Goal: Information Seeking & Learning: Learn about a topic

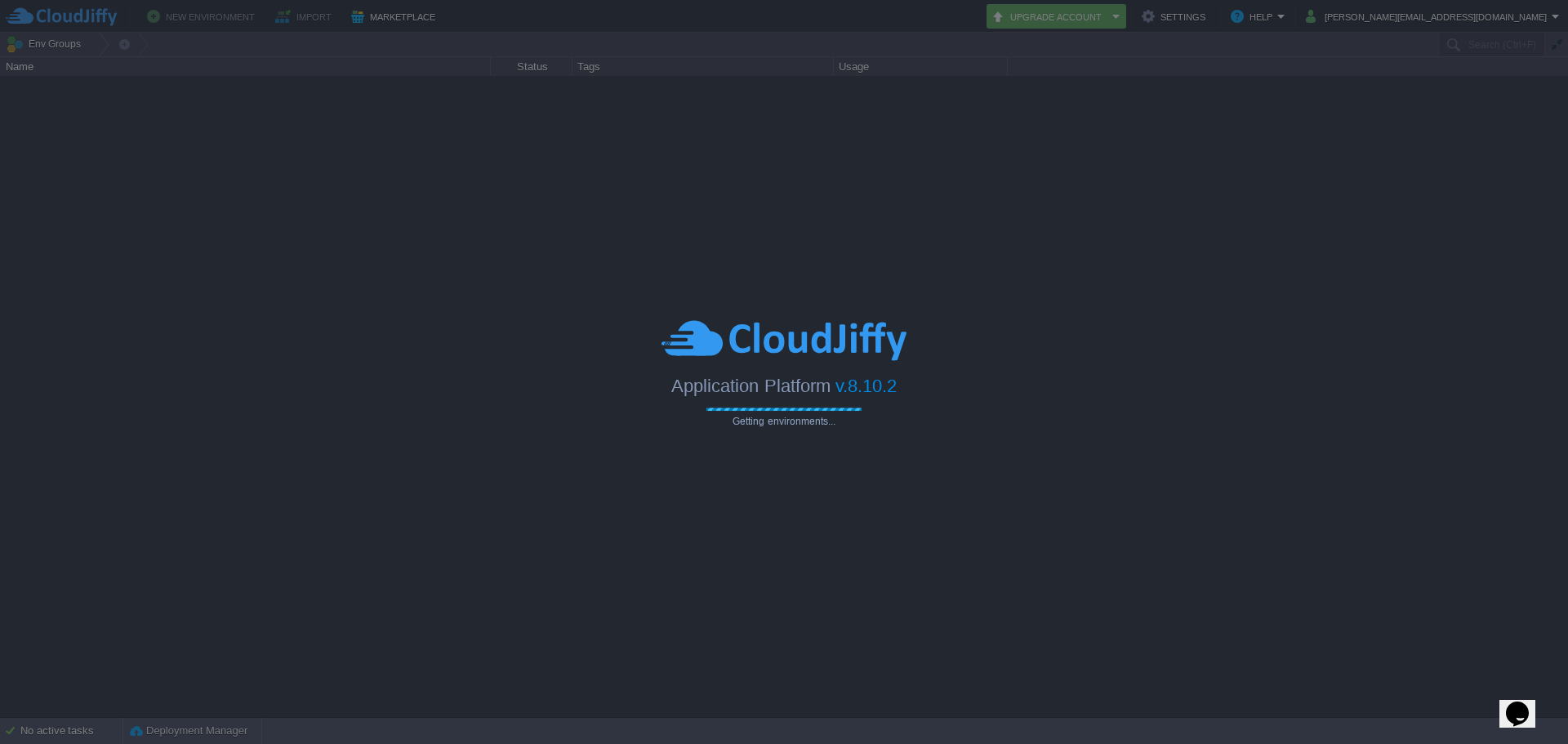
type input "Search (Ctrl+F)"
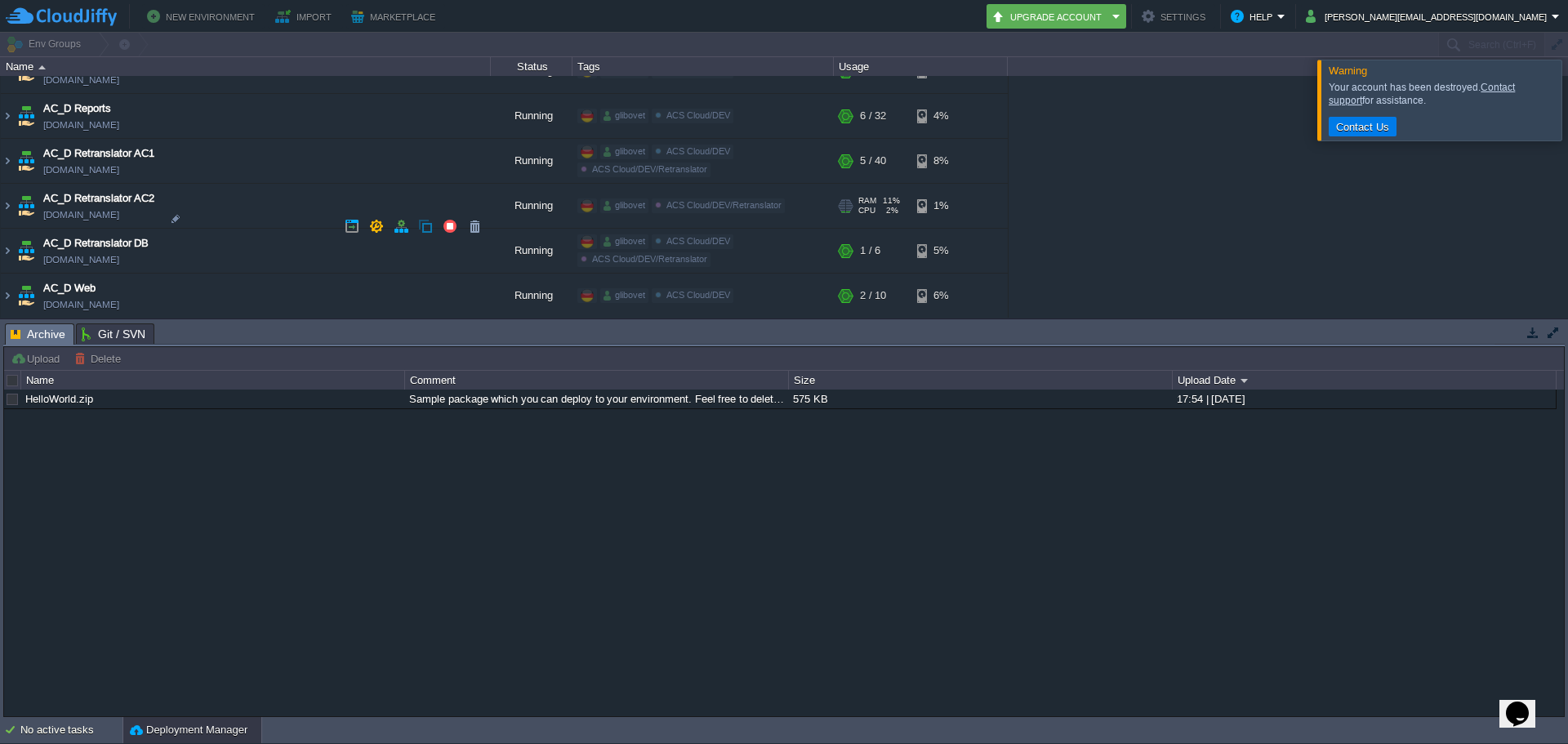
scroll to position [1306, 0]
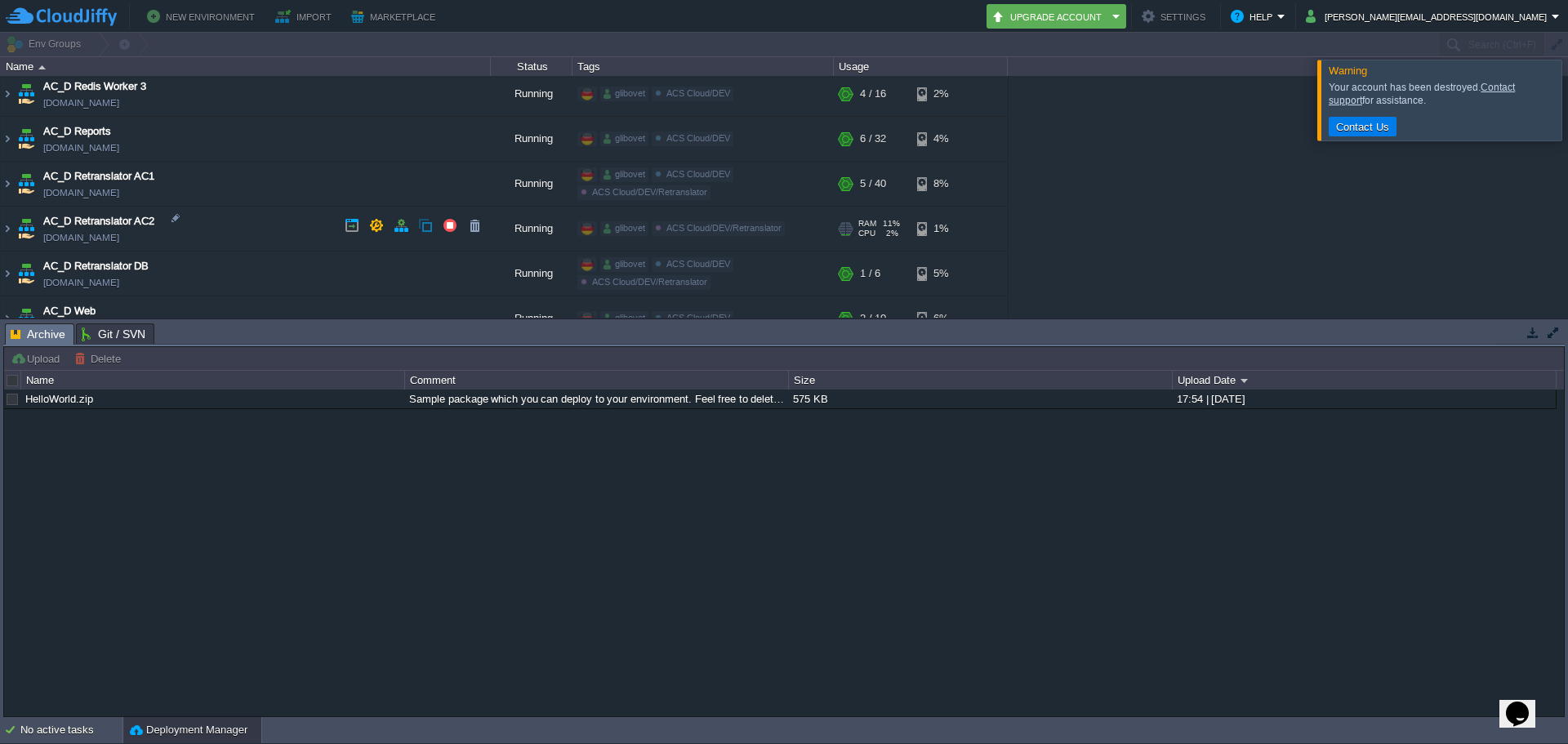
click at [100, 225] on span "AC_D Retranslator AC2" at bounding box center [99, 221] width 111 height 16
click at [103, 218] on span "AC_D Retranslator AC2" at bounding box center [99, 221] width 111 height 16
click at [4, 225] on img at bounding box center [7, 228] width 13 height 44
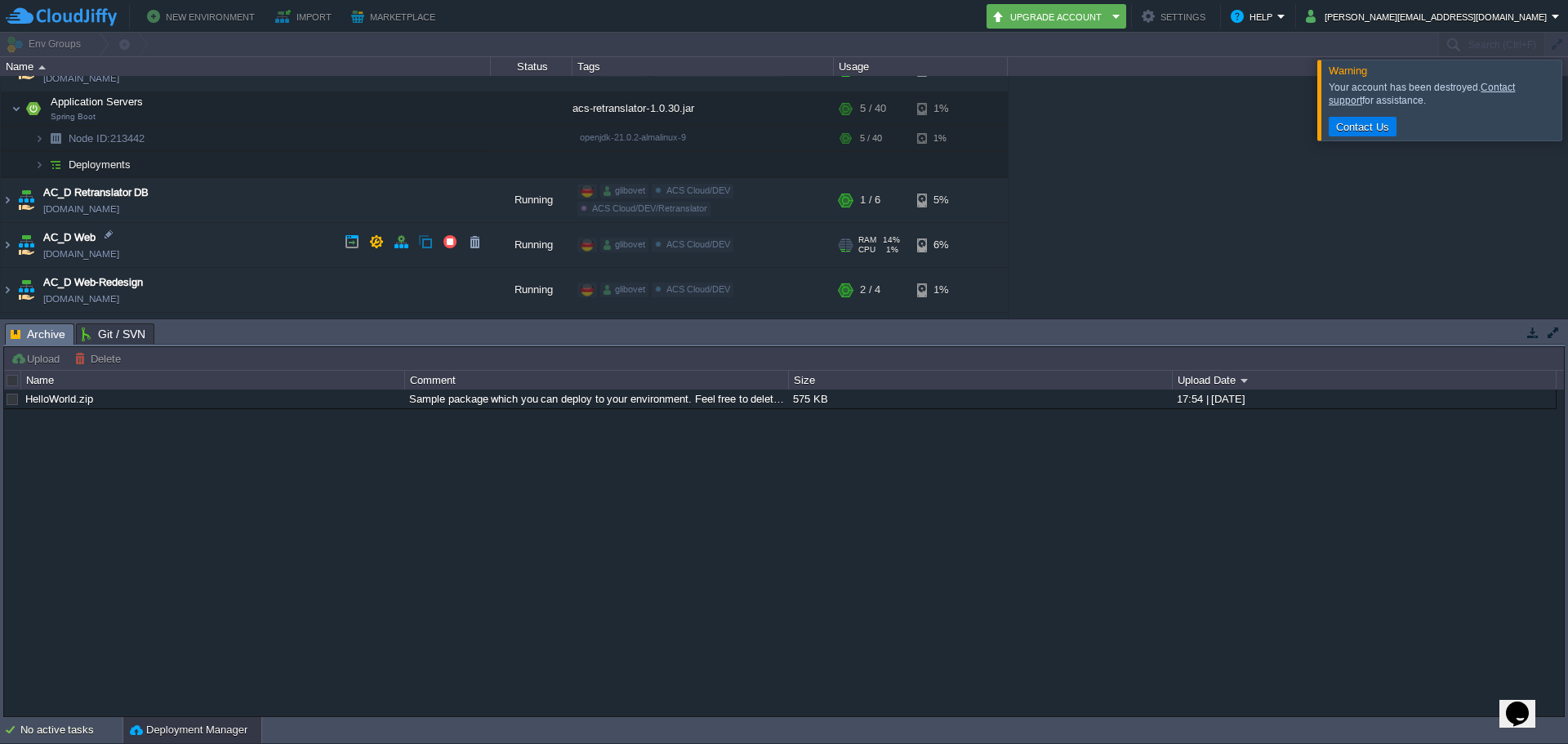
scroll to position [1470, 0]
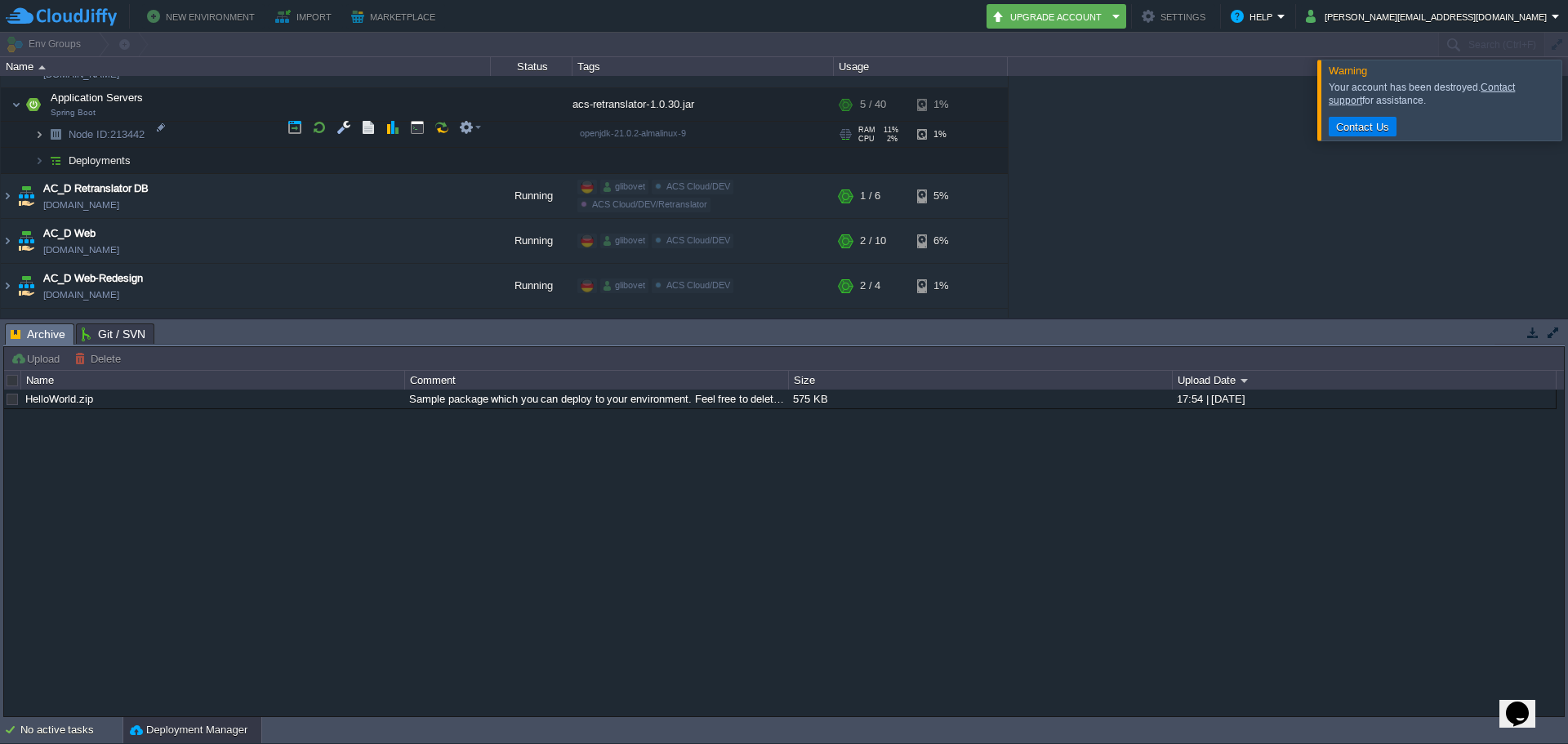
click at [37, 128] on img at bounding box center [39, 134] width 10 height 26
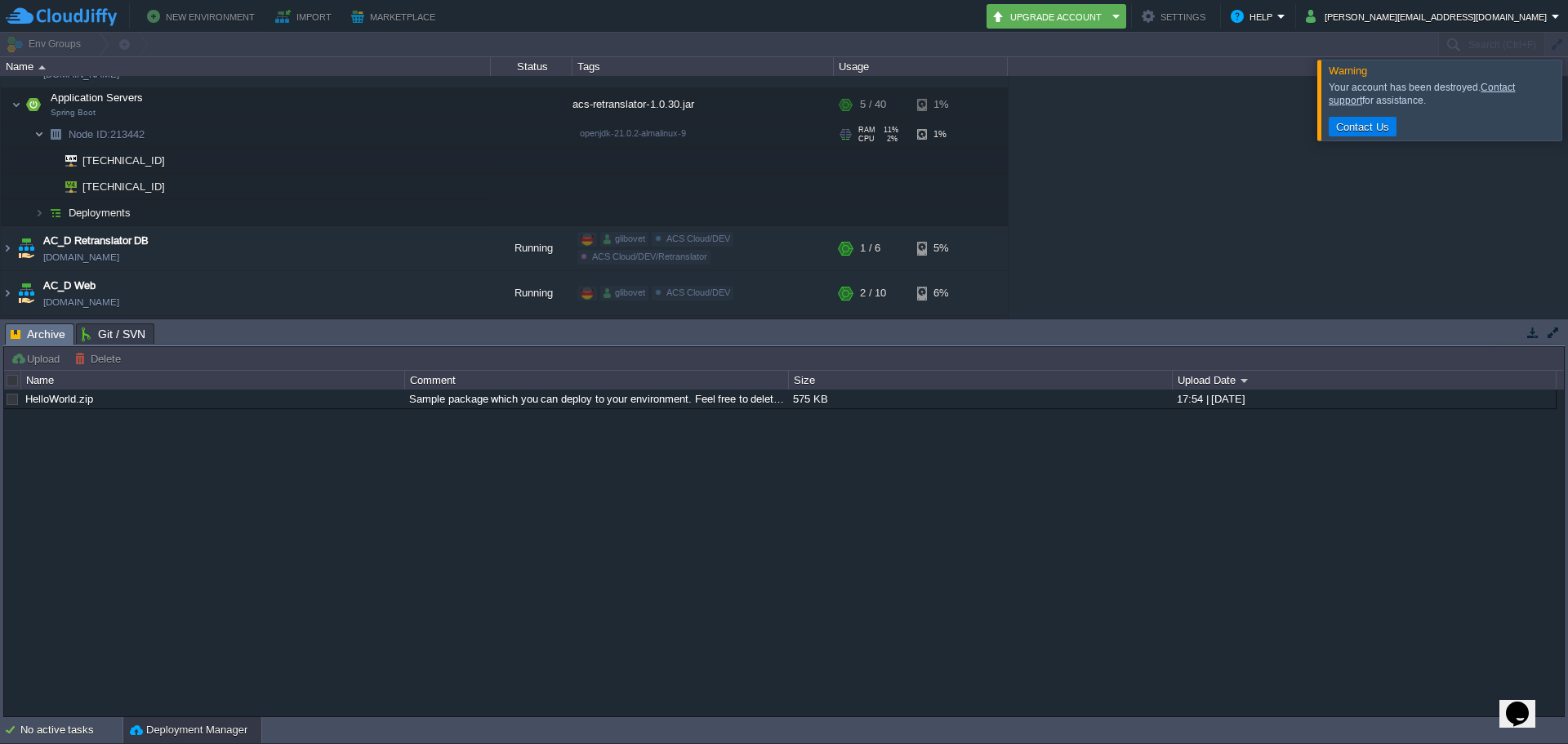
click at [38, 130] on img at bounding box center [39, 134] width 10 height 26
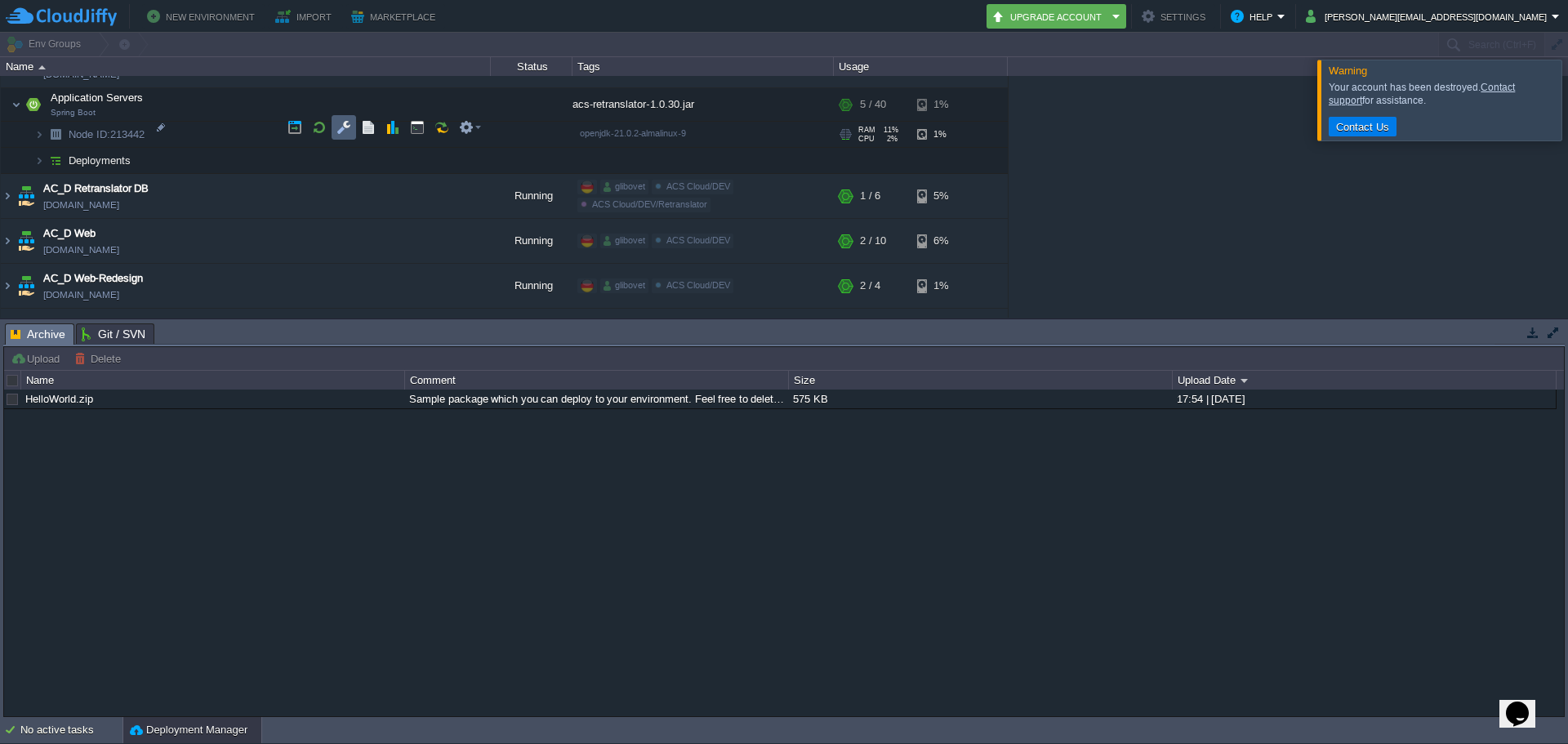
click at [350, 128] on button "button" at bounding box center [343, 127] width 15 height 15
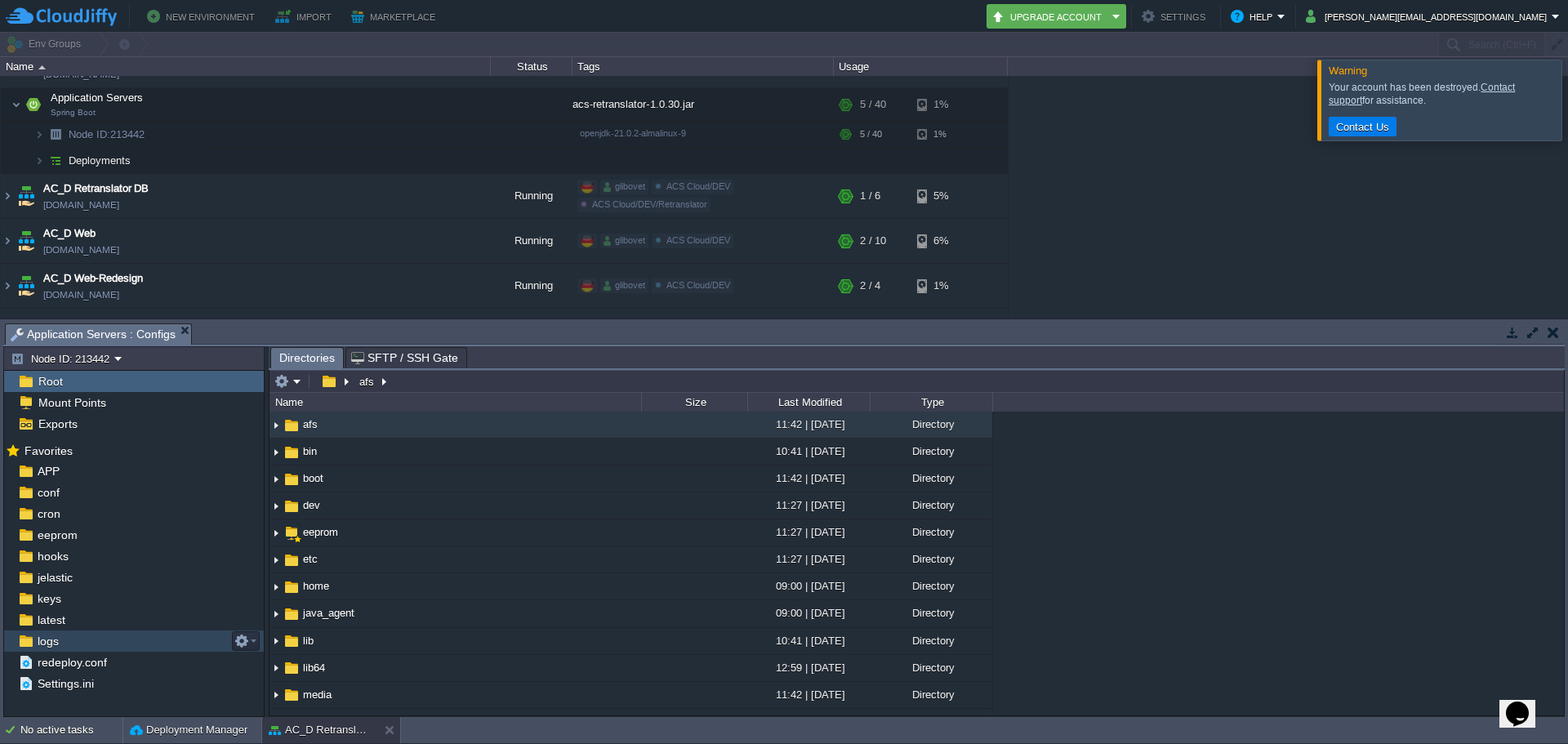
click at [98, 641] on div "logs" at bounding box center [133, 640] width 259 height 21
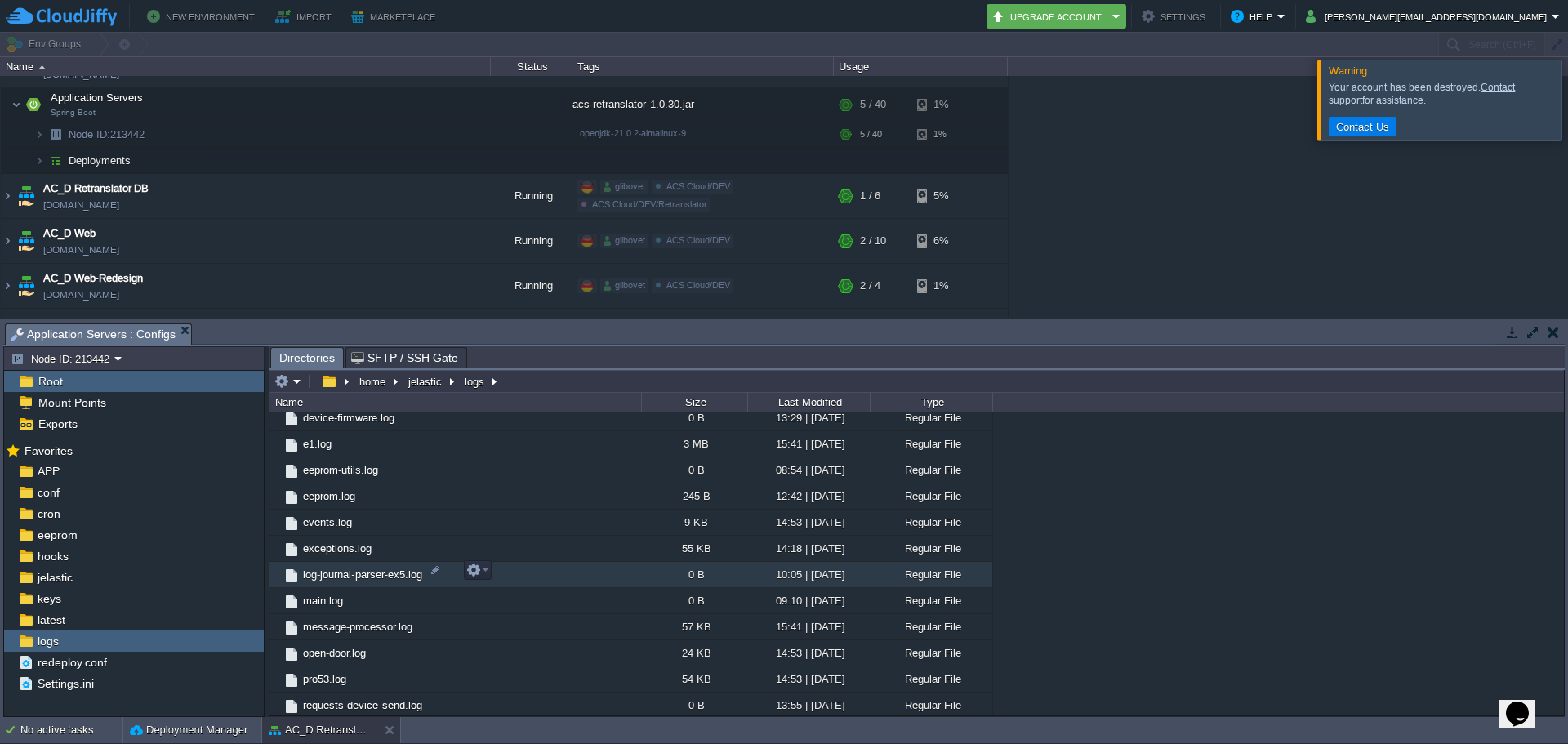
scroll to position [1379, 0]
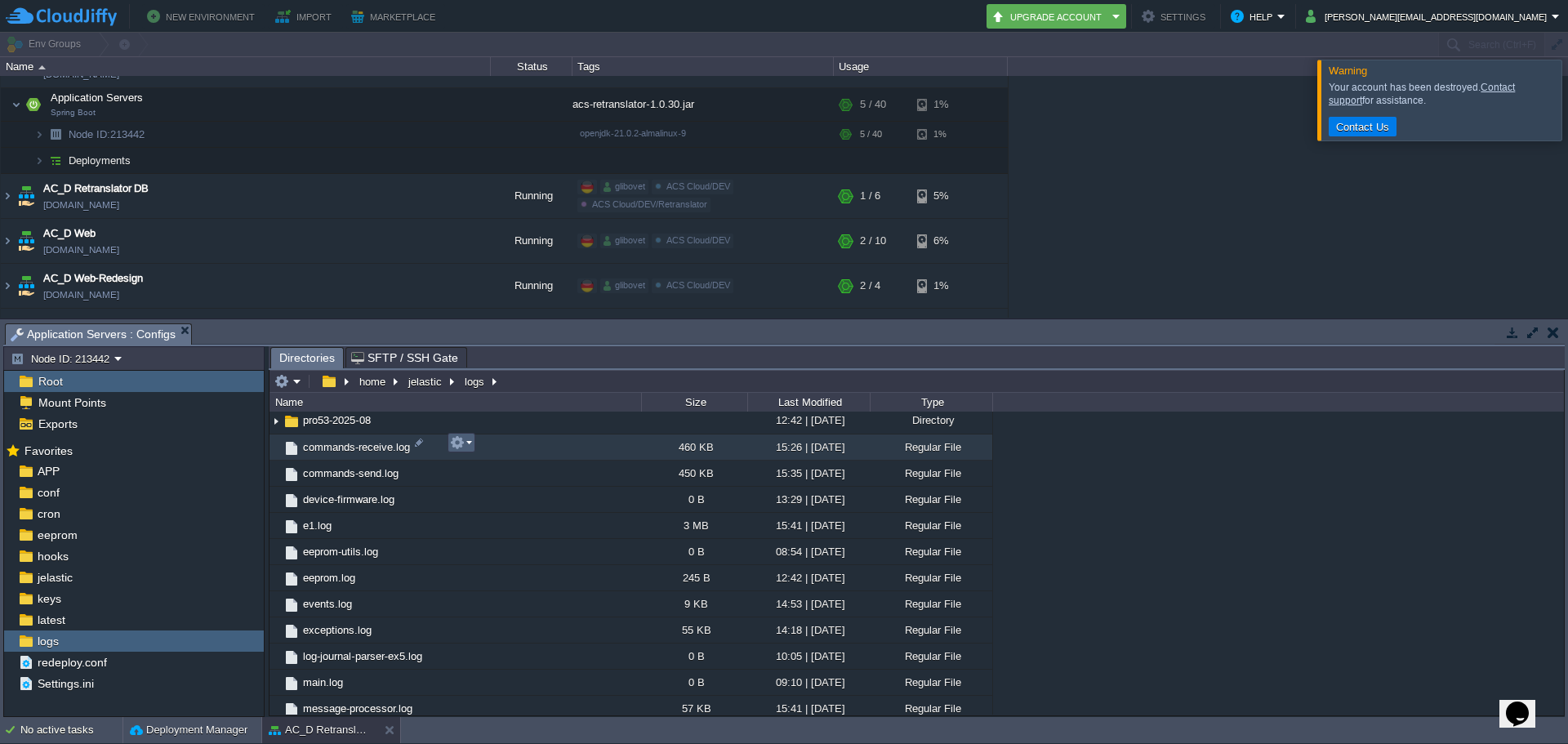
click at [462, 444] on button "button" at bounding box center [458, 443] width 15 height 15
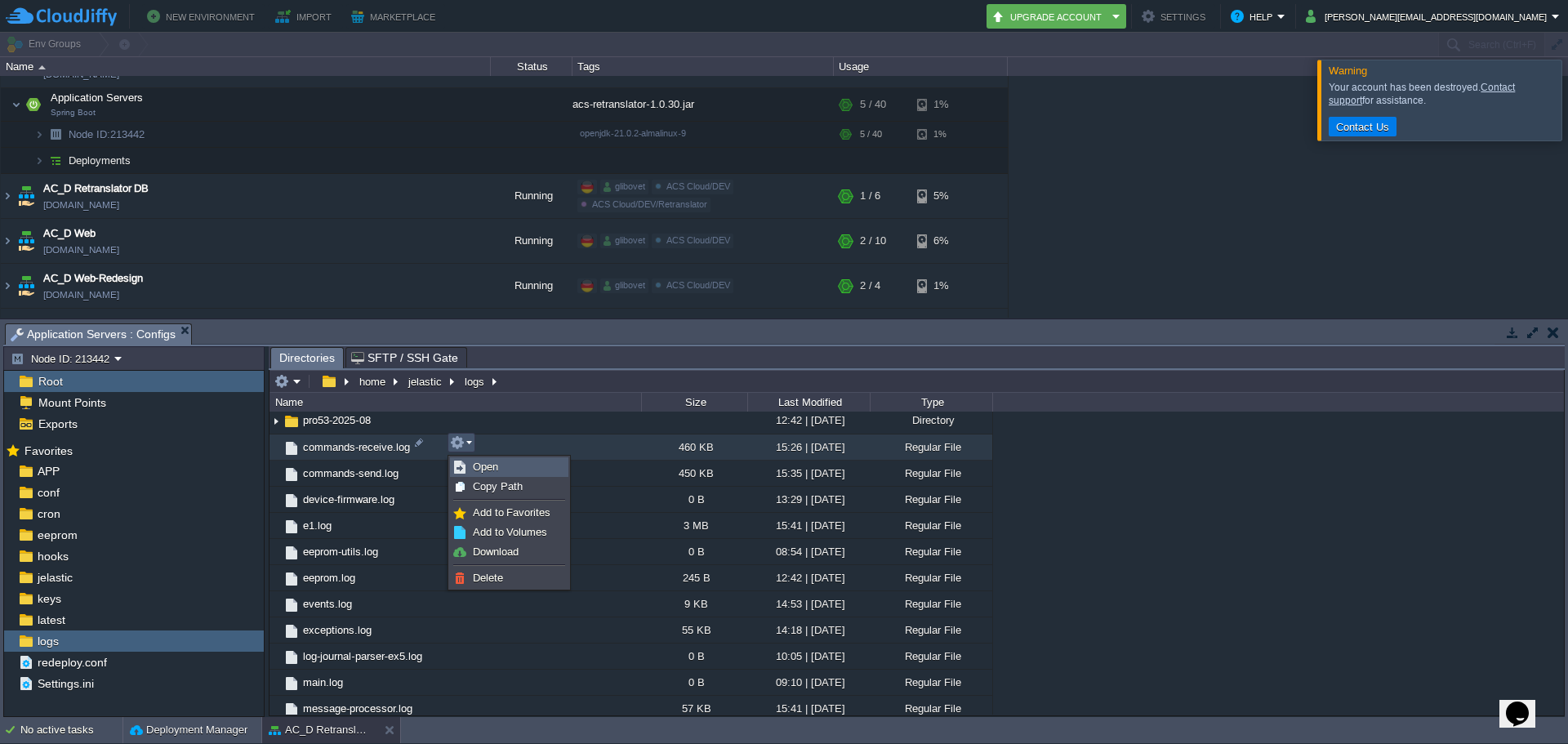
click at [490, 473] on span "Open" at bounding box center [486, 466] width 26 height 12
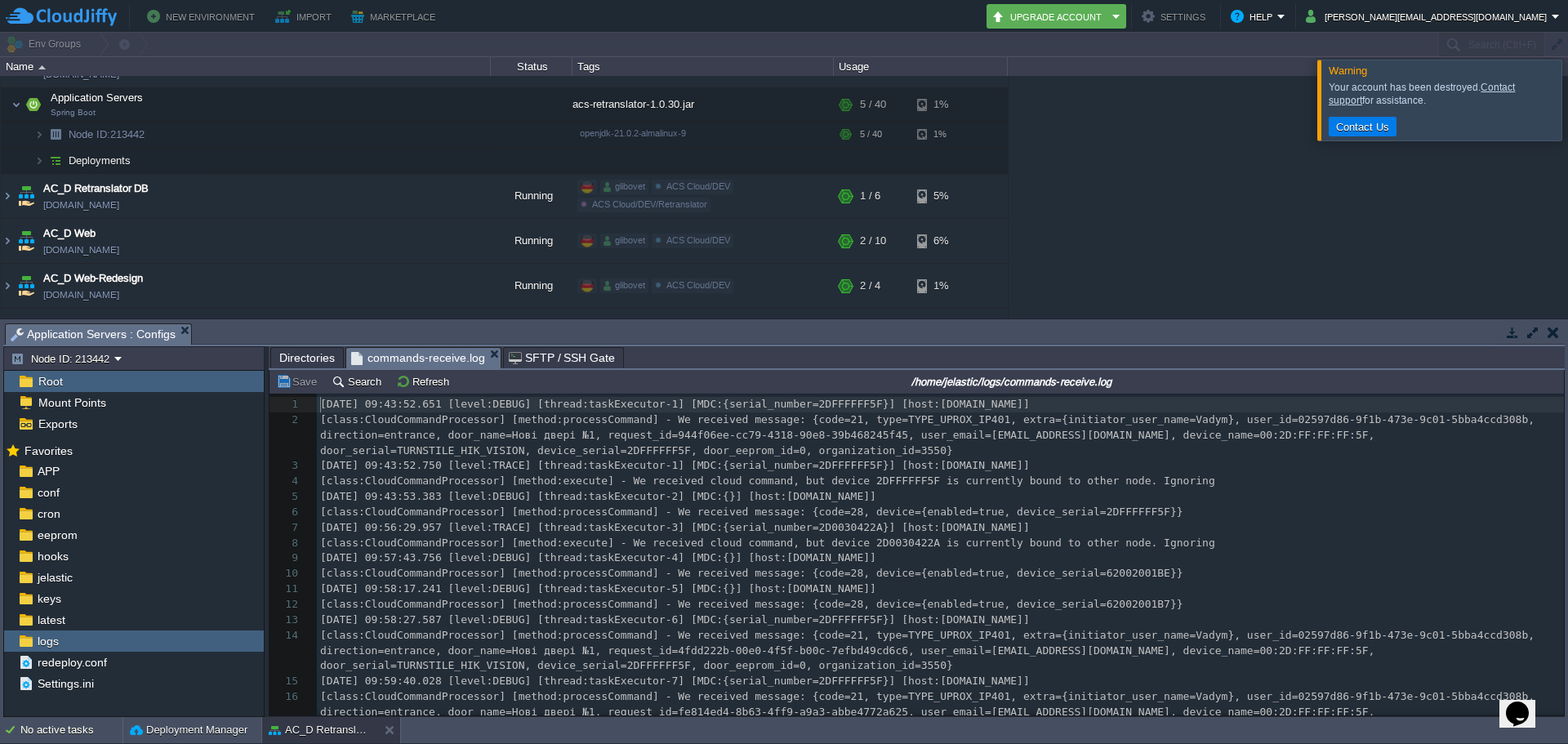
scroll to position [5, 0]
click at [356, 382] on button "Search" at bounding box center [359, 382] width 55 height 15
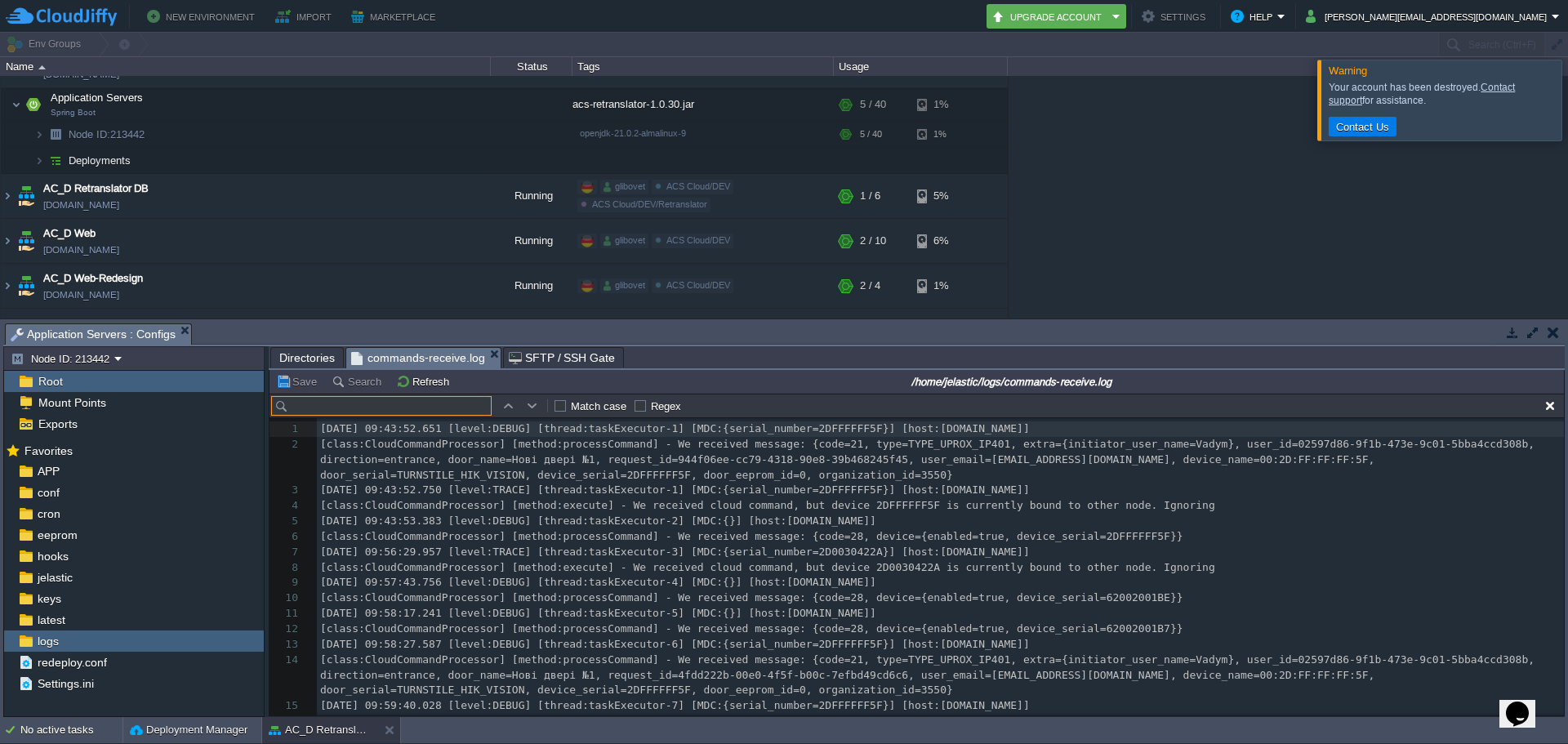
scroll to position [25, 0]
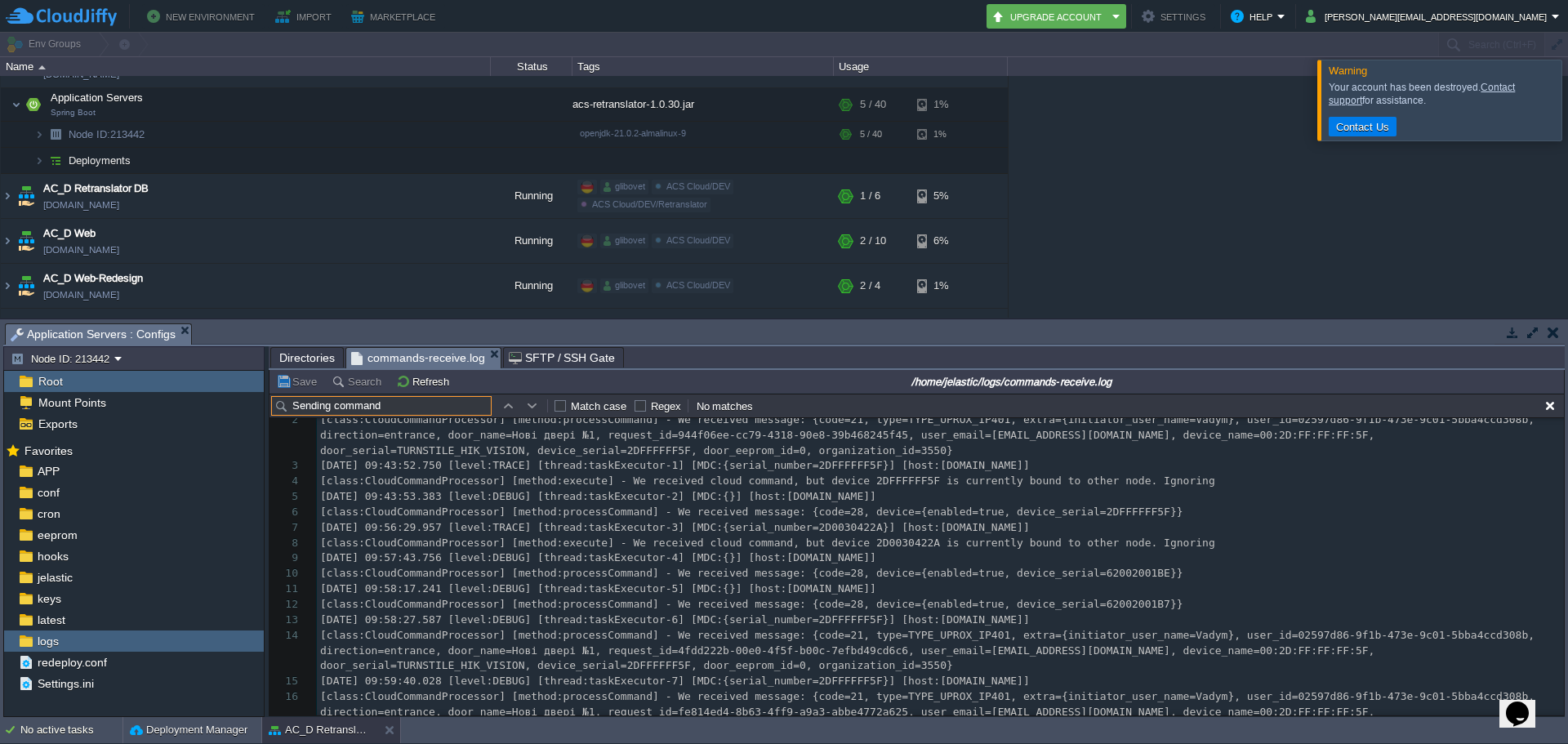
click at [558, 382] on input "/home/jelastic/logs/commands-receive.log" at bounding box center [1012, 381] width 1100 height 19
click at [387, 404] on input "Sending command" at bounding box center [381, 405] width 220 height 19
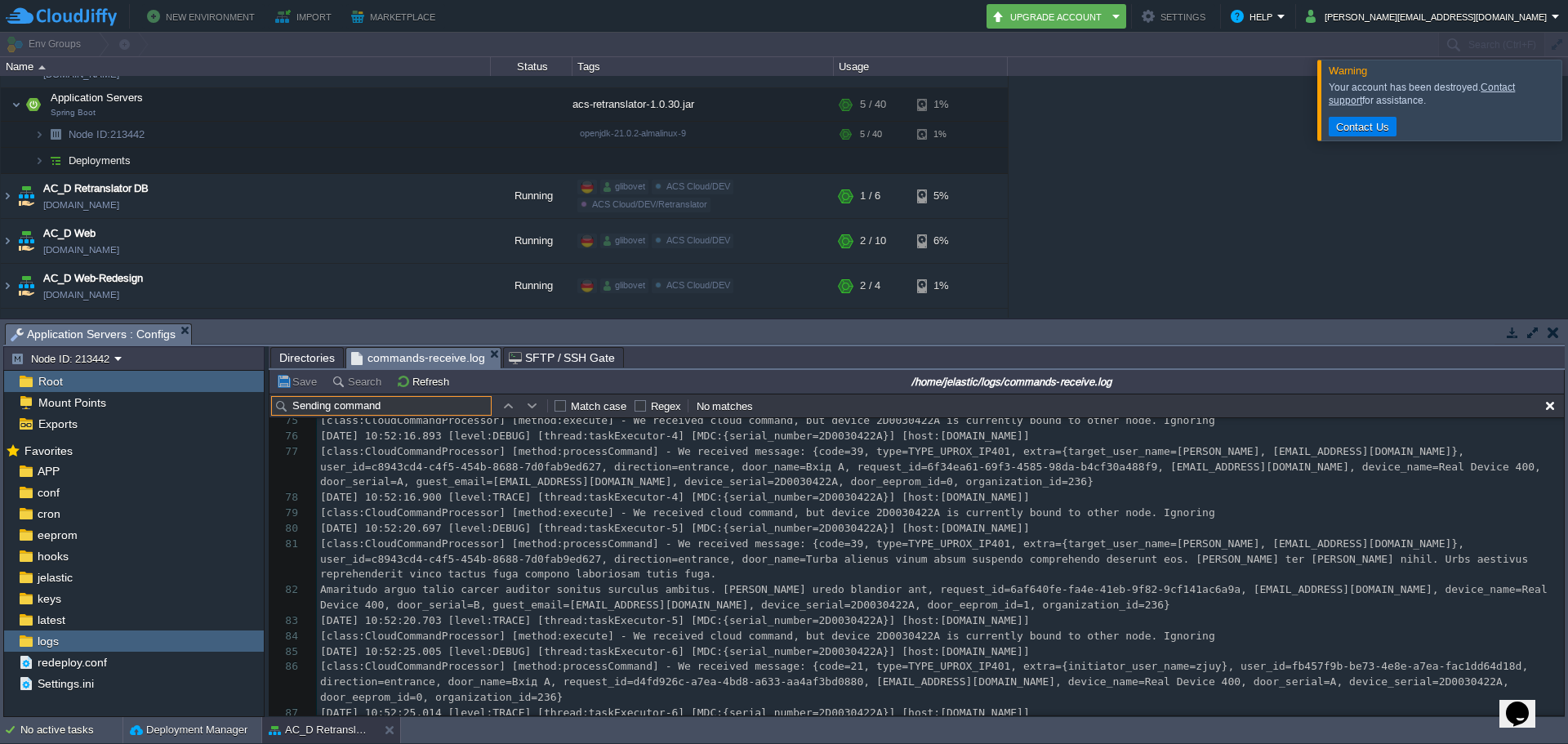
scroll to position [1739, 0]
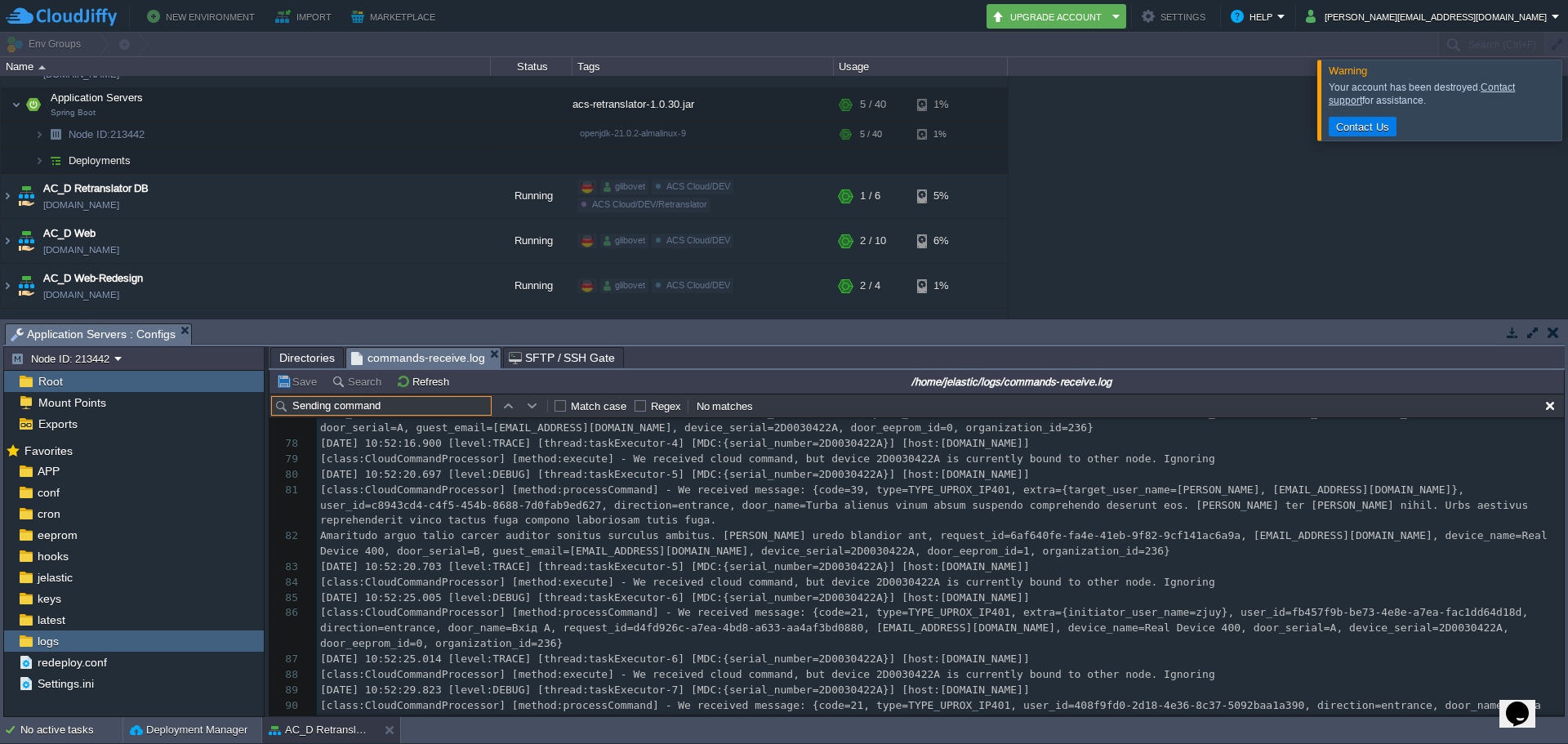
drag, startPoint x: 385, startPoint y: 404, endPoint x: 253, endPoint y: 405, distance: 132.0
click at [253, 405] on div "Node ID: 213442 Root Mount Points Exports Mark the most frequently used files a…" at bounding box center [784, 531] width 1562 height 371
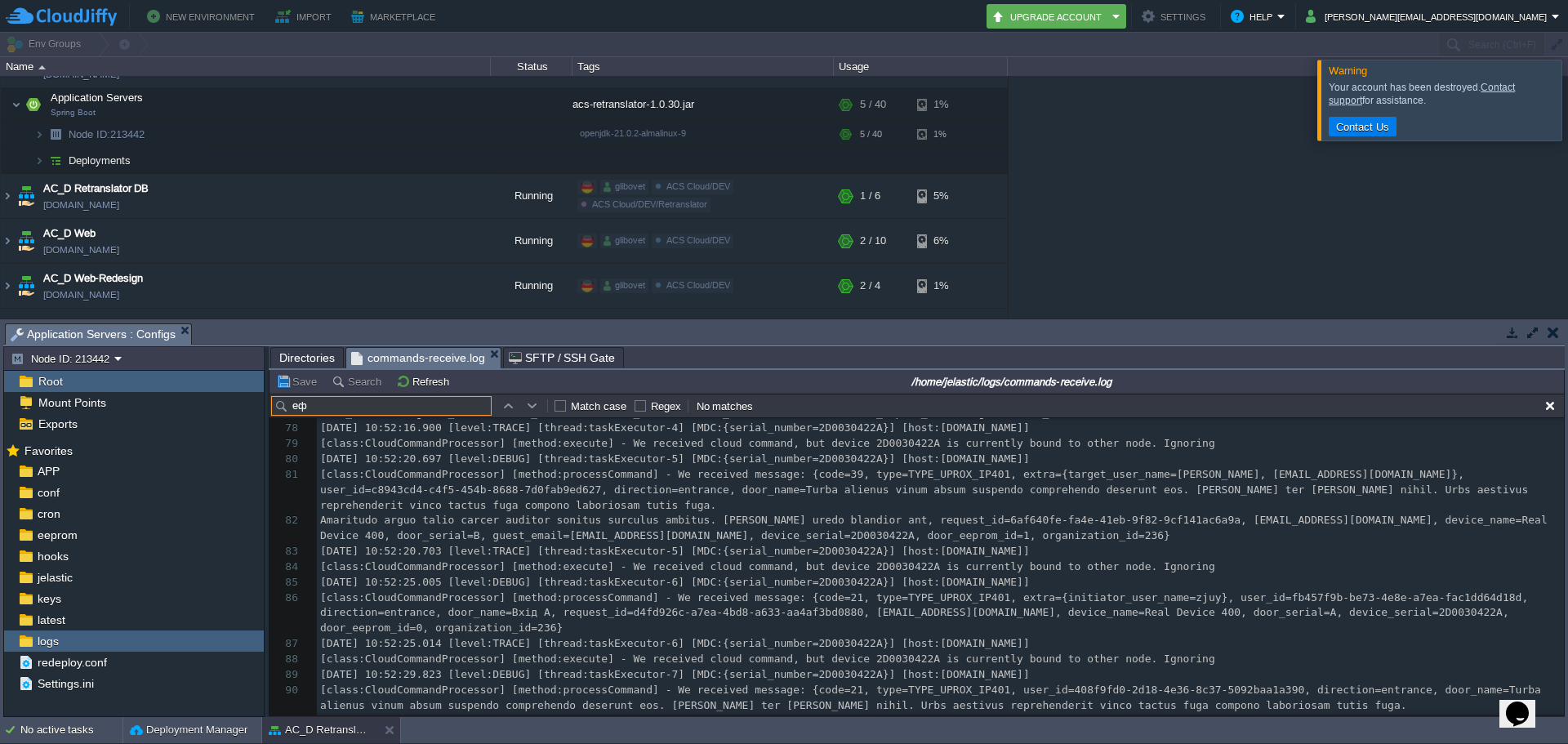
type input "е"
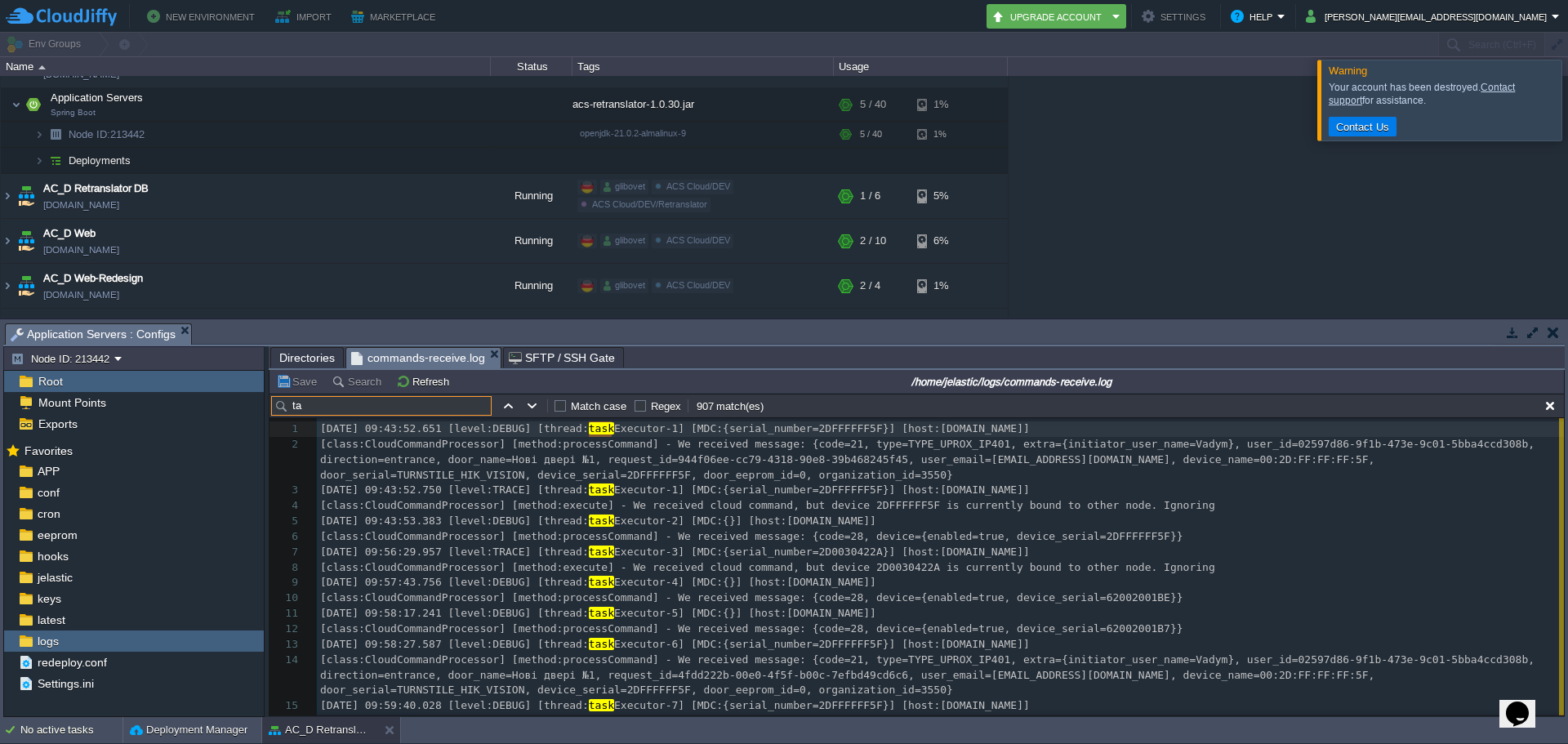
type input "t"
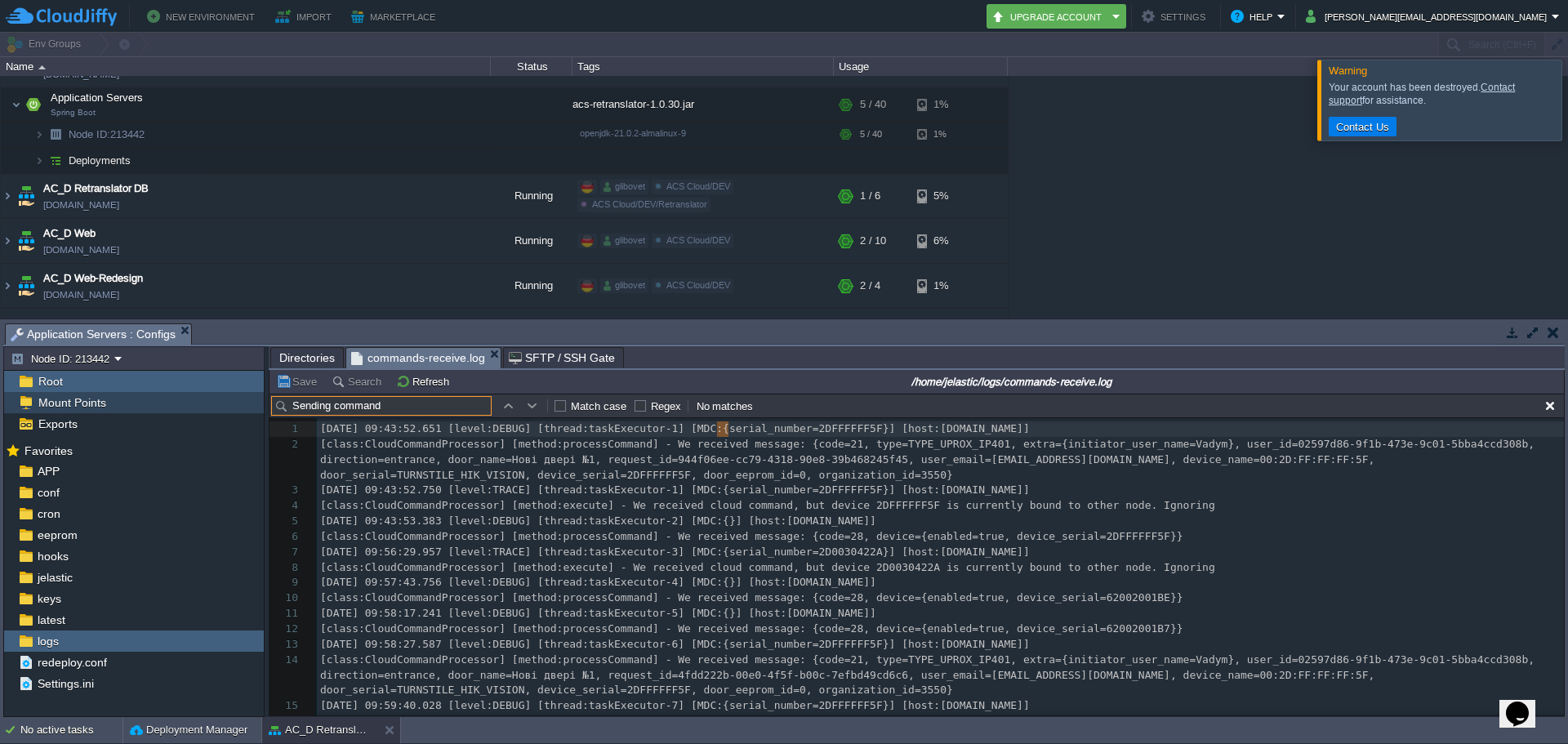
drag, startPoint x: 394, startPoint y: 403, endPoint x: 237, endPoint y: 397, distance: 157.1
click at [237, 397] on div "Node ID: 213442 Root Mount Points Exports Mark the most frequently used files a…" at bounding box center [784, 531] width 1562 height 371
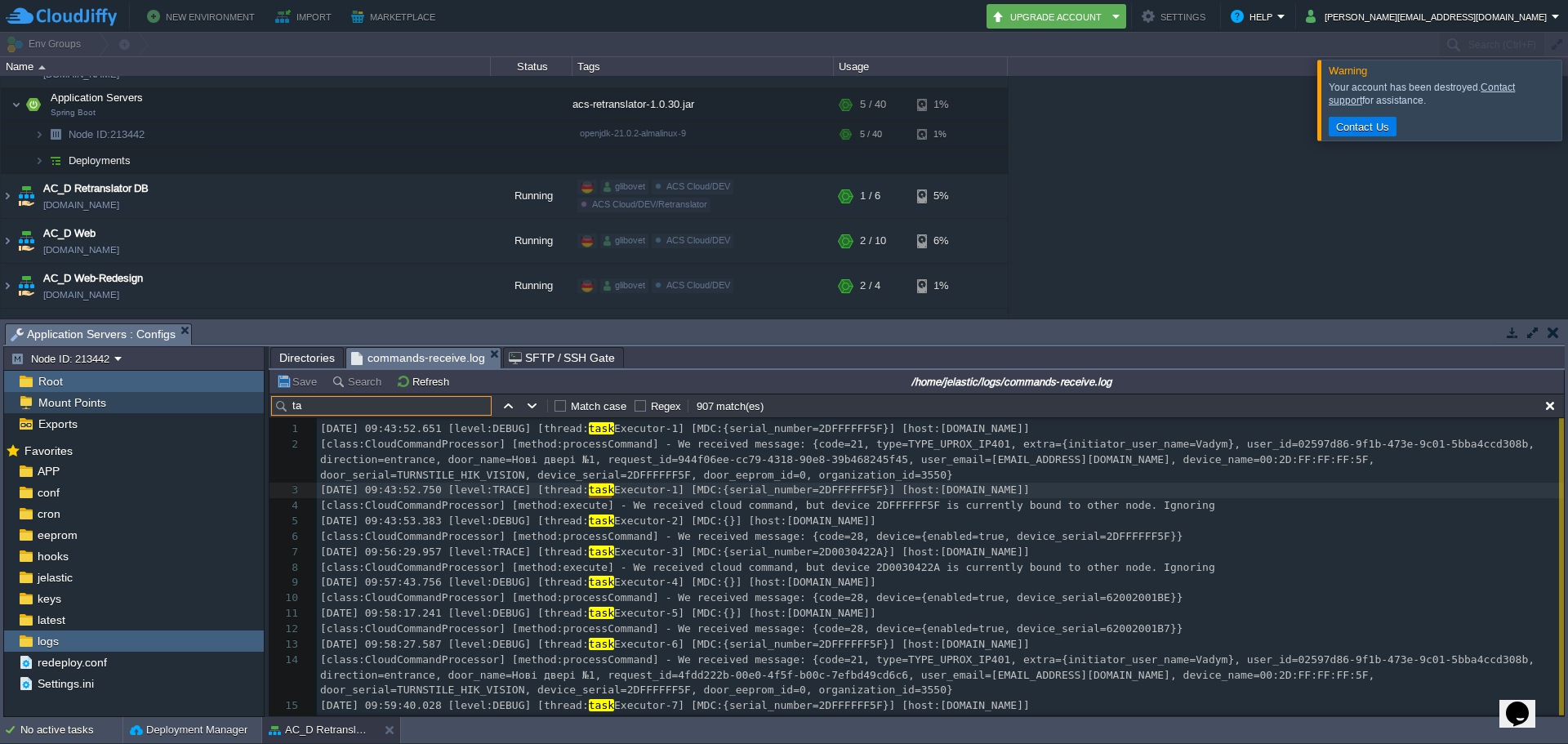
type input "t"
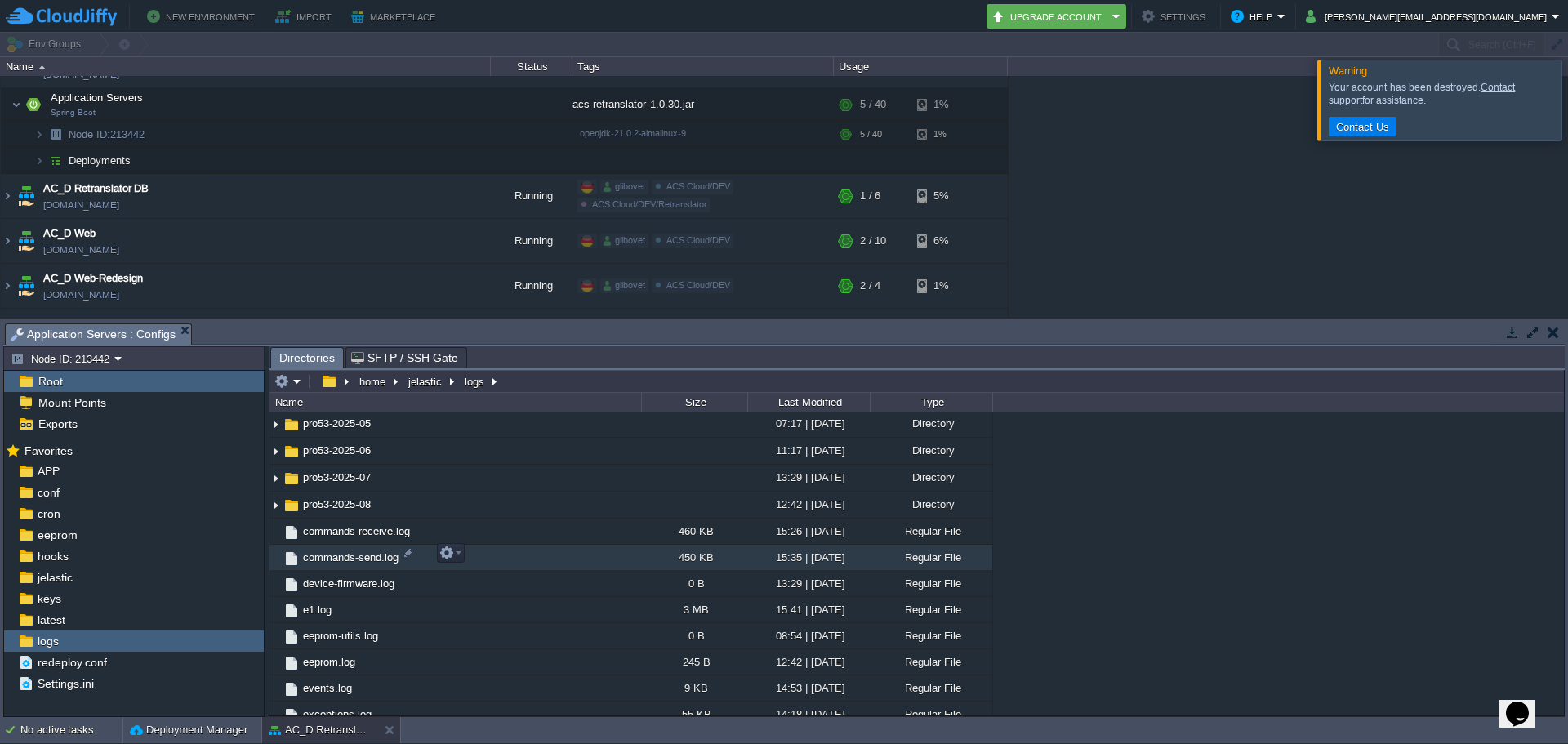
scroll to position [1298, 0]
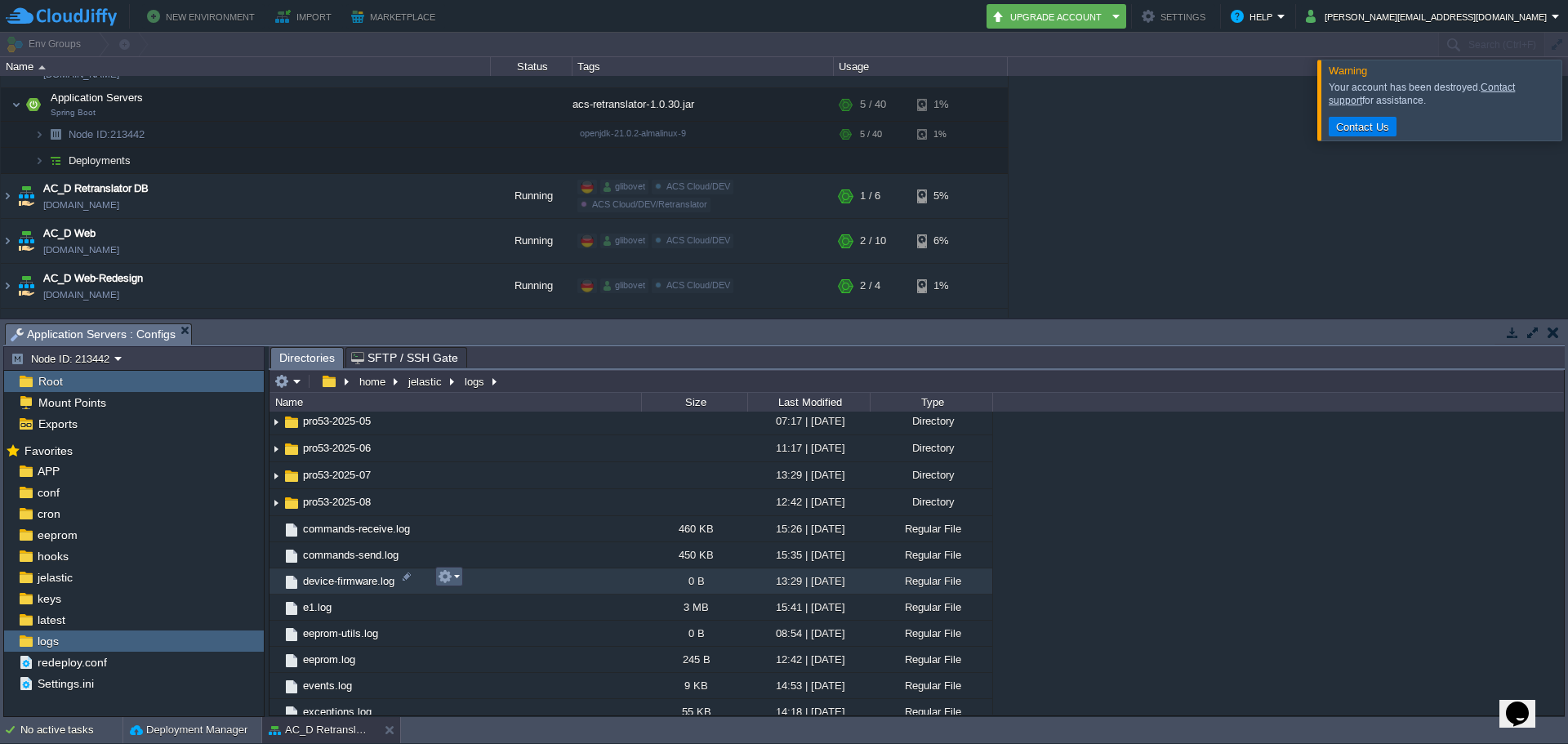
click at [441, 581] on button "button" at bounding box center [445, 576] width 15 height 15
click at [475, 588] on td "device-firmware.log" at bounding box center [455, 581] width 372 height 26
click at [451, 582] on button "button" at bounding box center [445, 576] width 15 height 15
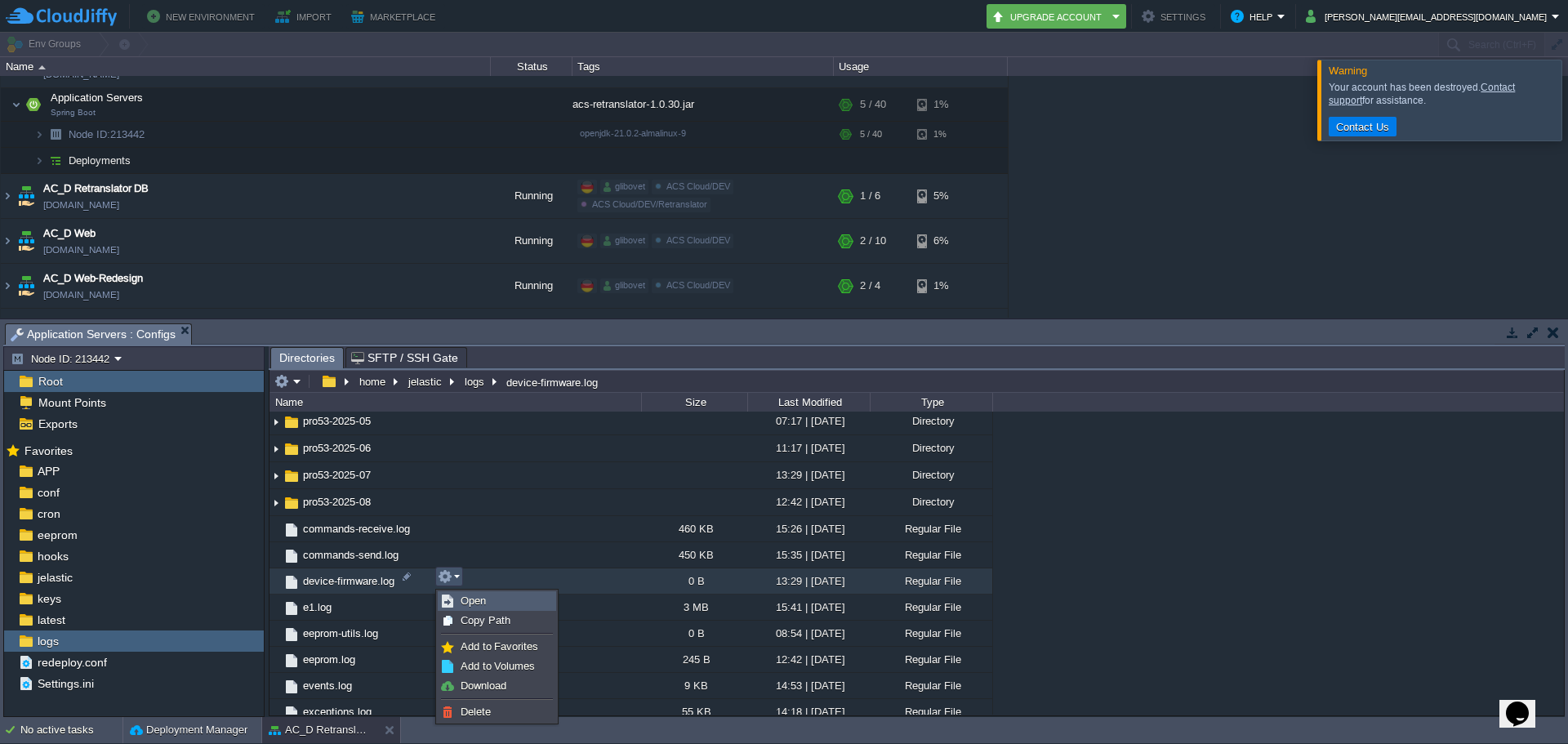
click at [480, 595] on span "Open" at bounding box center [473, 600] width 26 height 12
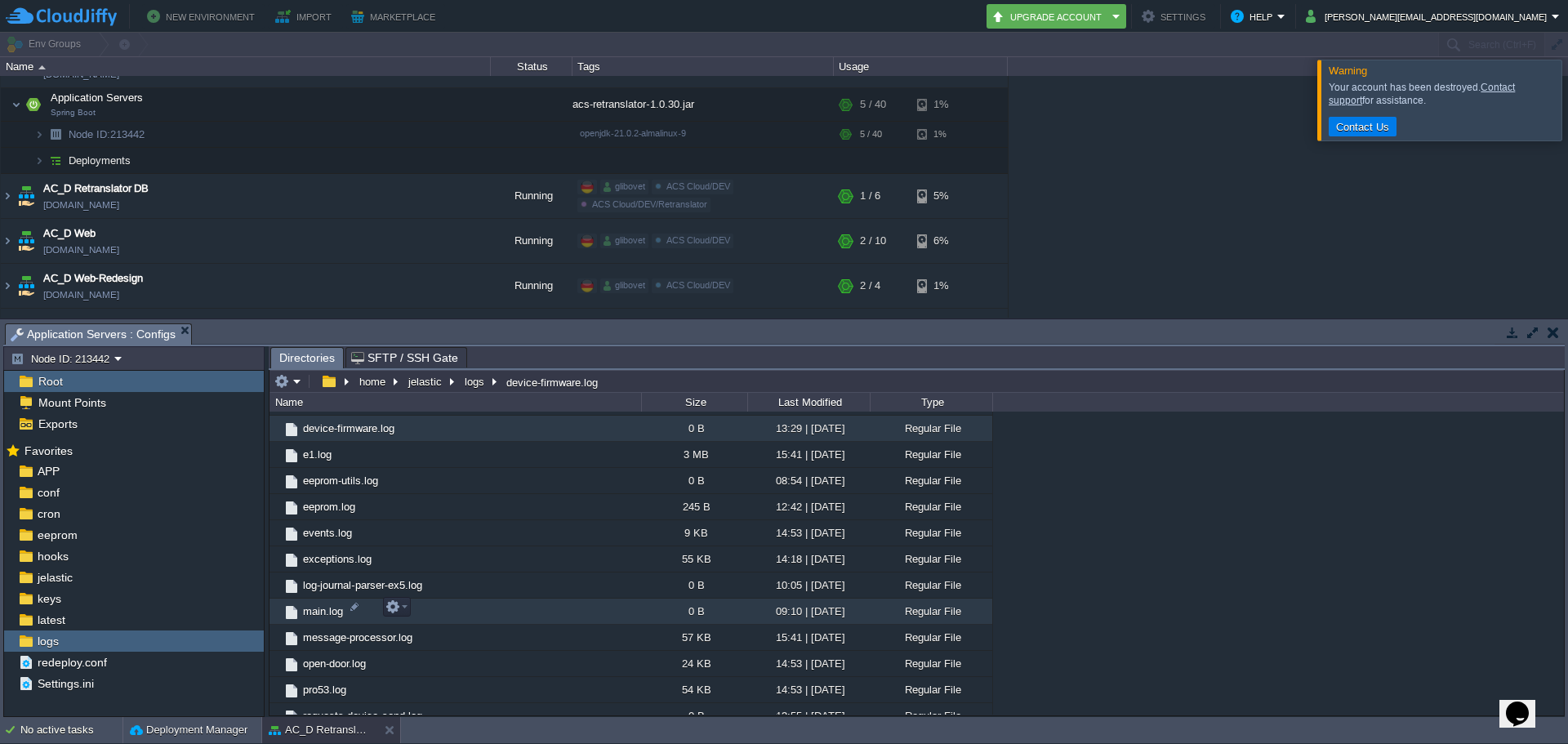
scroll to position [1462, 0]
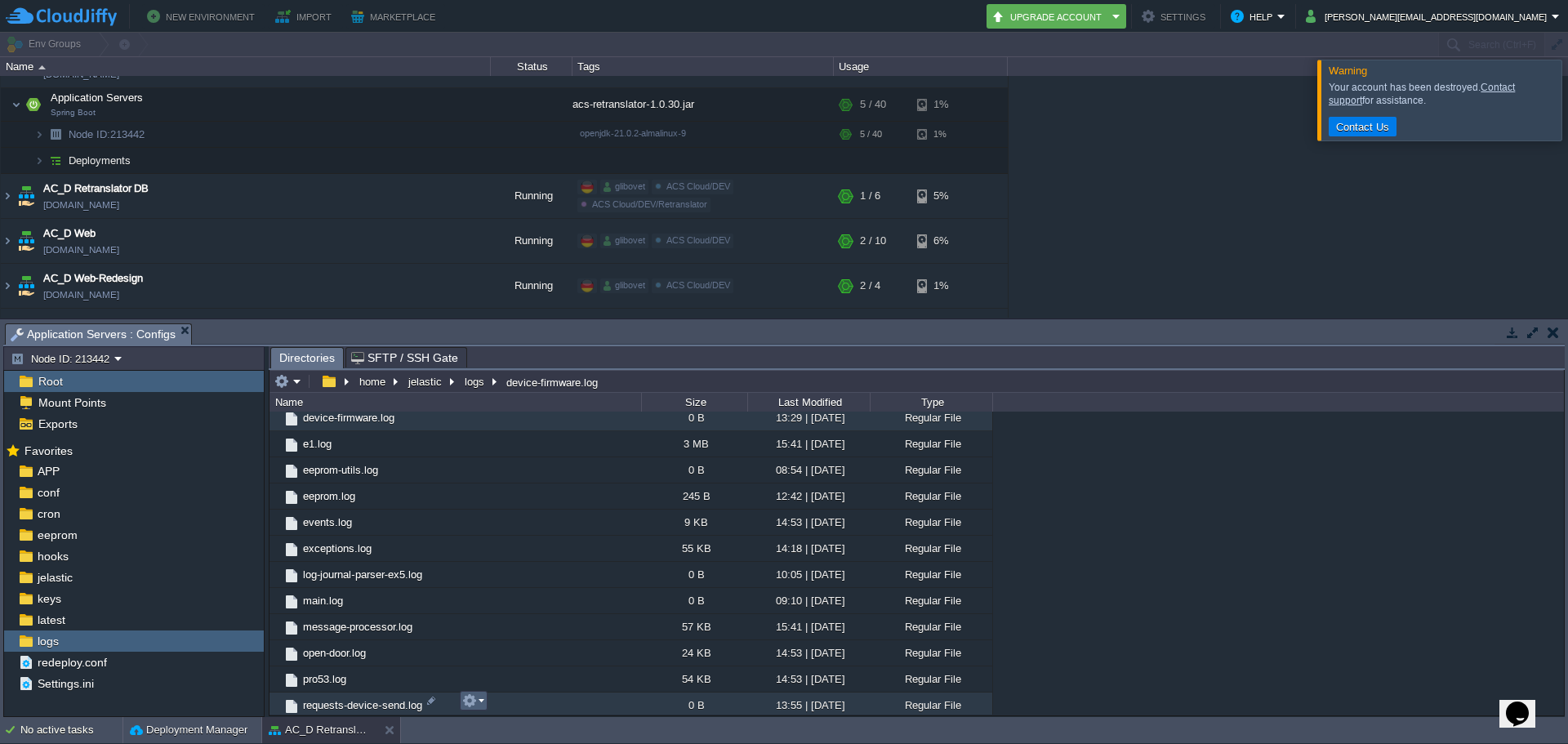
click at [471, 701] on button "button" at bounding box center [469, 700] width 15 height 15
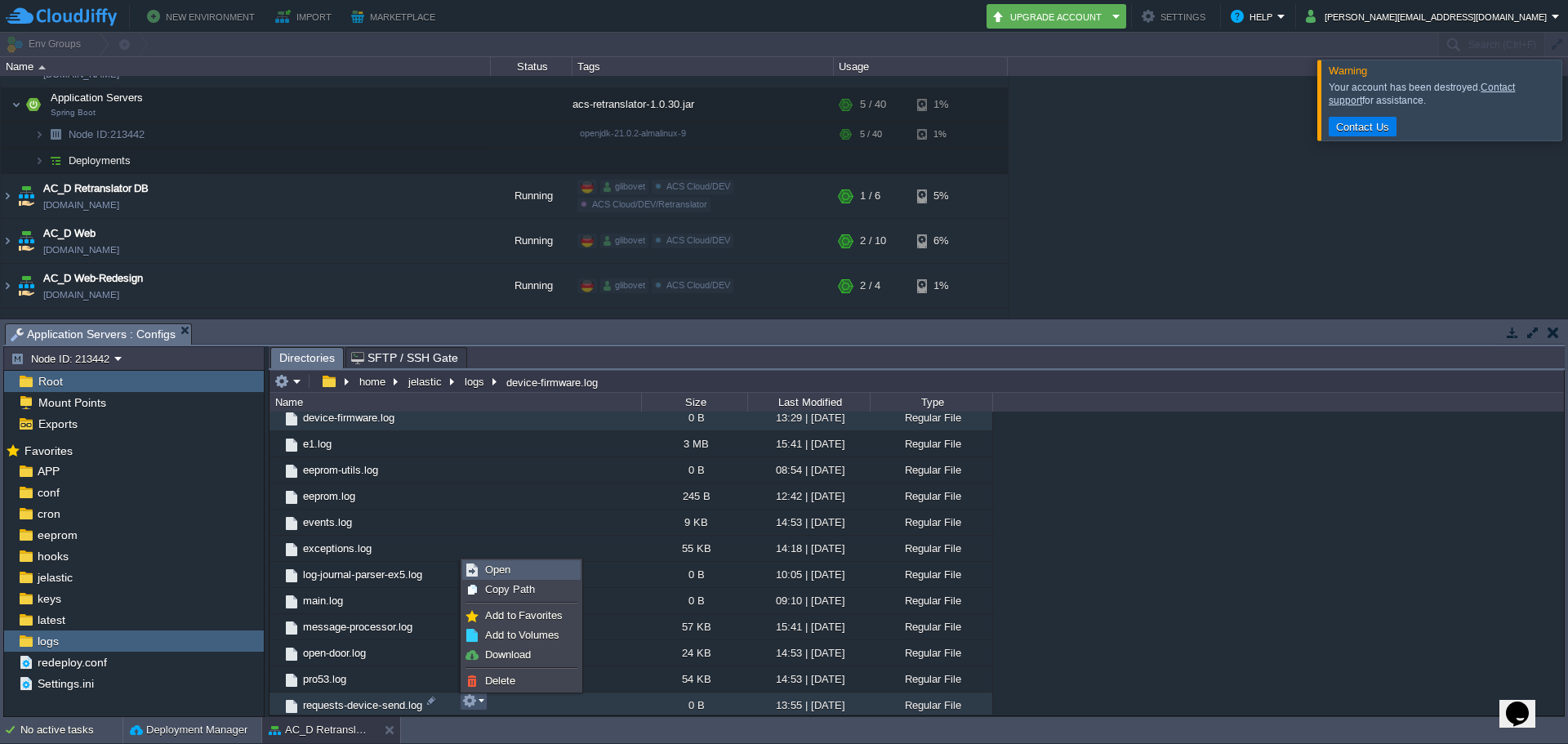
click at [510, 567] on span "Open" at bounding box center [498, 569] width 26 height 12
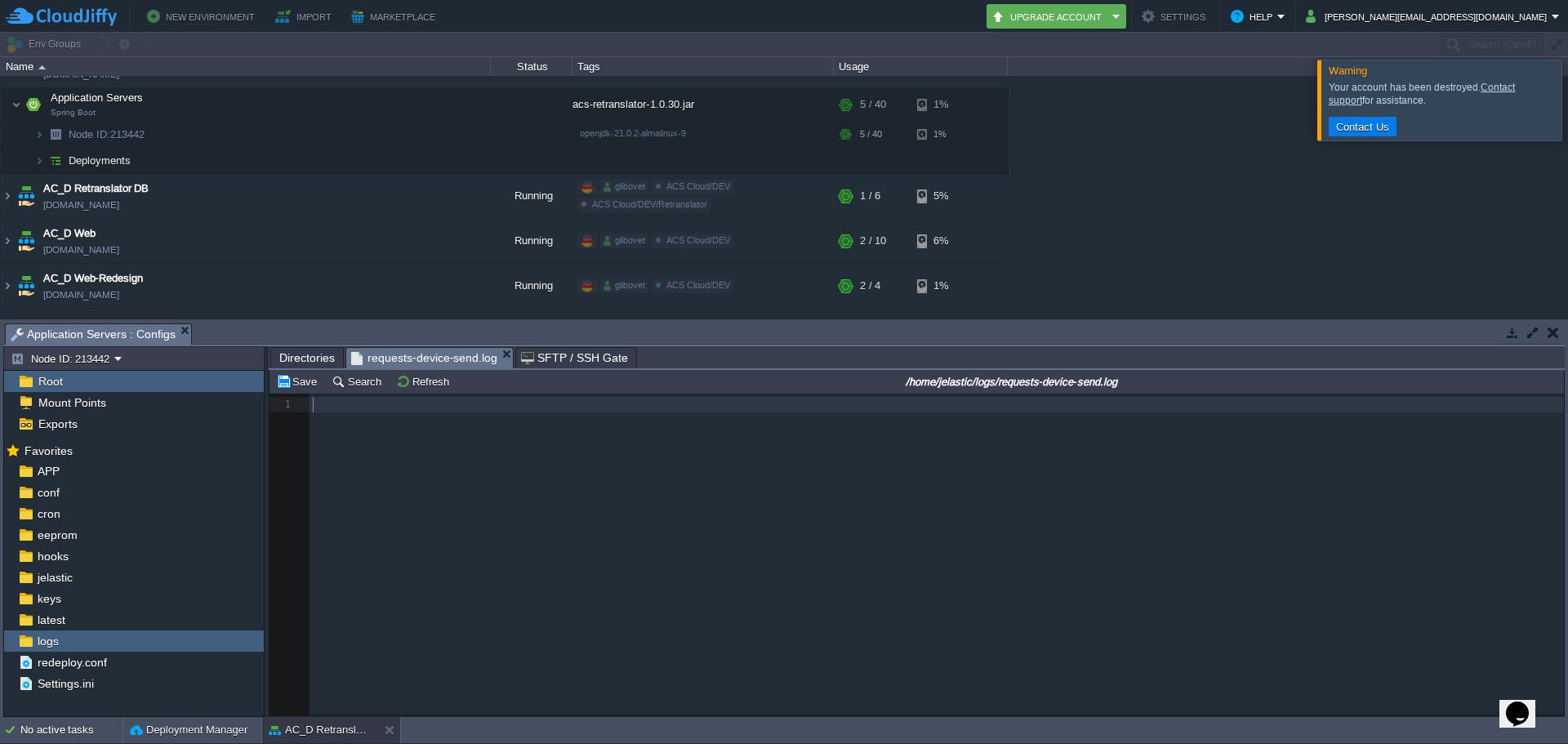
scroll to position [5, 0]
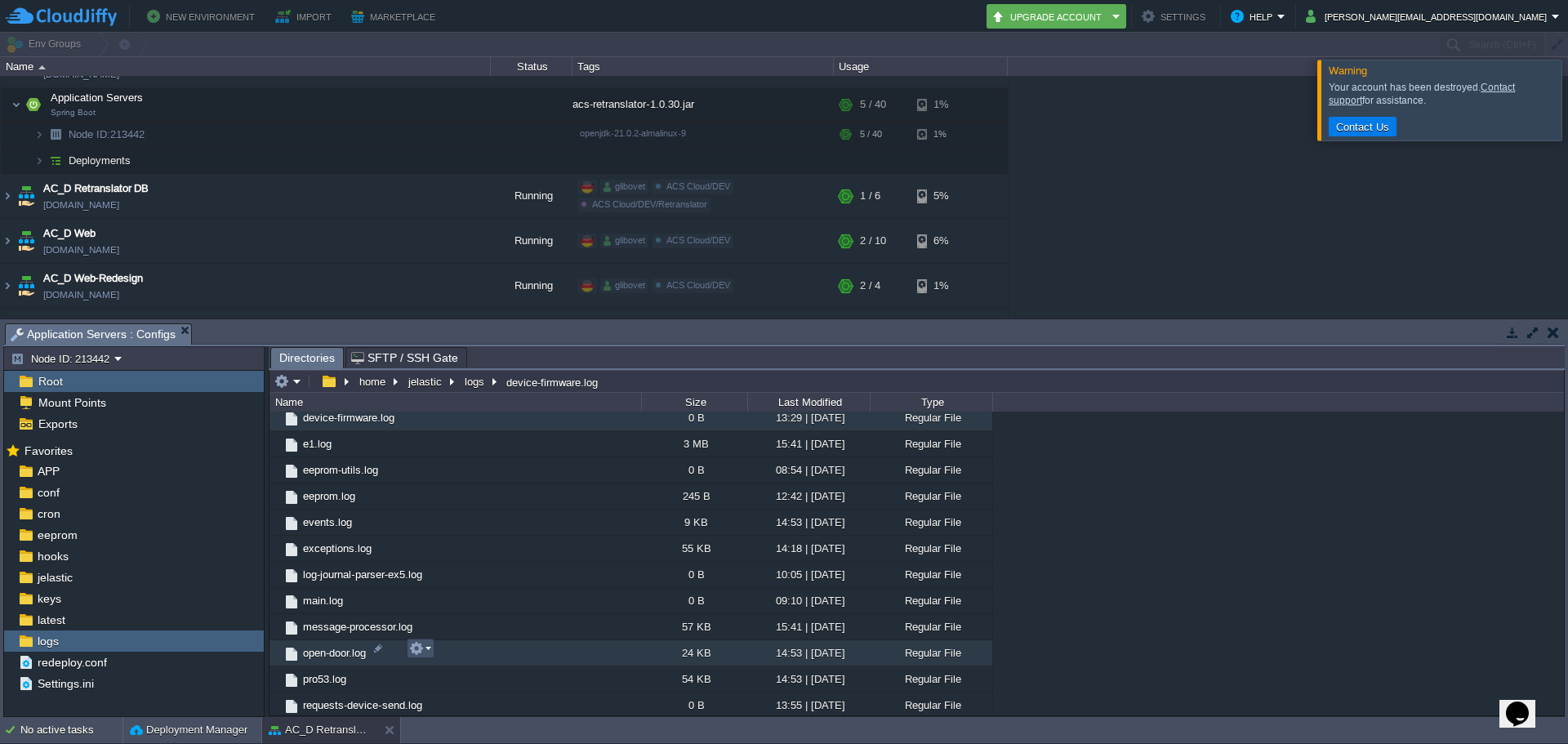
click at [421, 650] on button "button" at bounding box center [416, 648] width 15 height 15
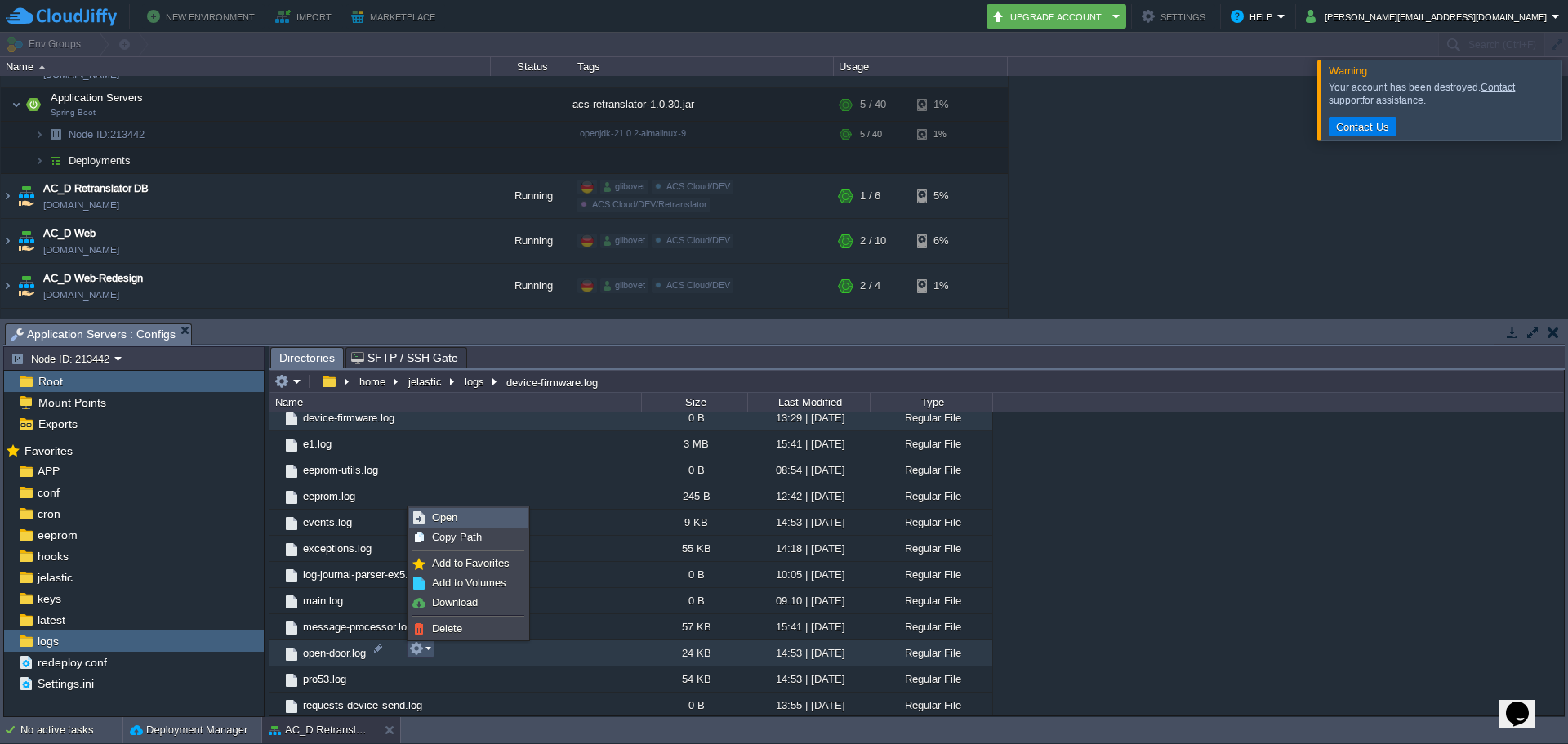
click at [462, 513] on link "Open" at bounding box center [468, 518] width 117 height 18
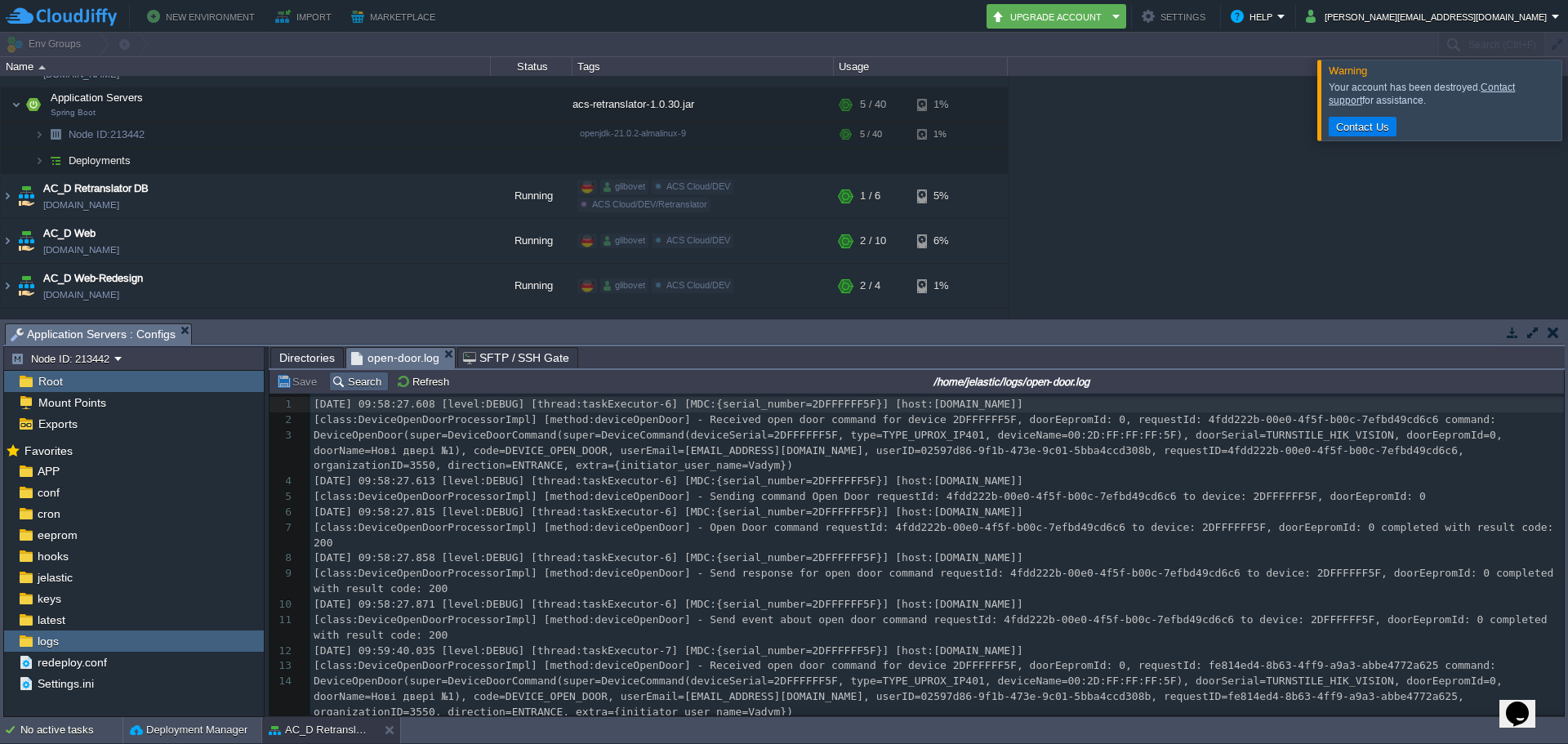
click at [363, 380] on button "Search" at bounding box center [359, 382] width 55 height 15
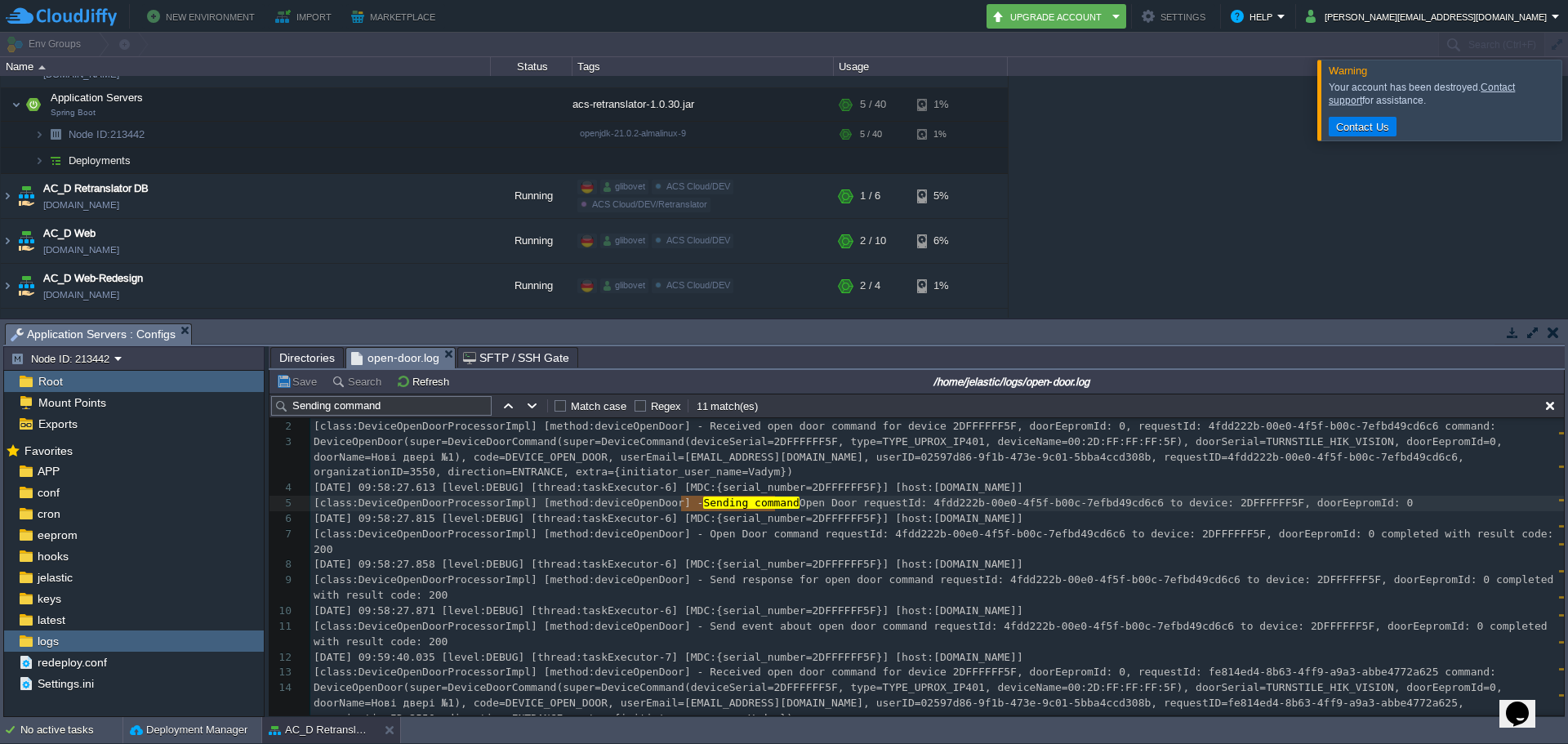
click at [421, 412] on input "Sending command" at bounding box center [381, 405] width 220 height 19
drag, startPoint x: 408, startPoint y: 408, endPoint x: 282, endPoint y: 398, distance: 126.4
click at [284, 398] on input "Sending command" at bounding box center [381, 405] width 220 height 19
paste input "with data"
type input "with data"
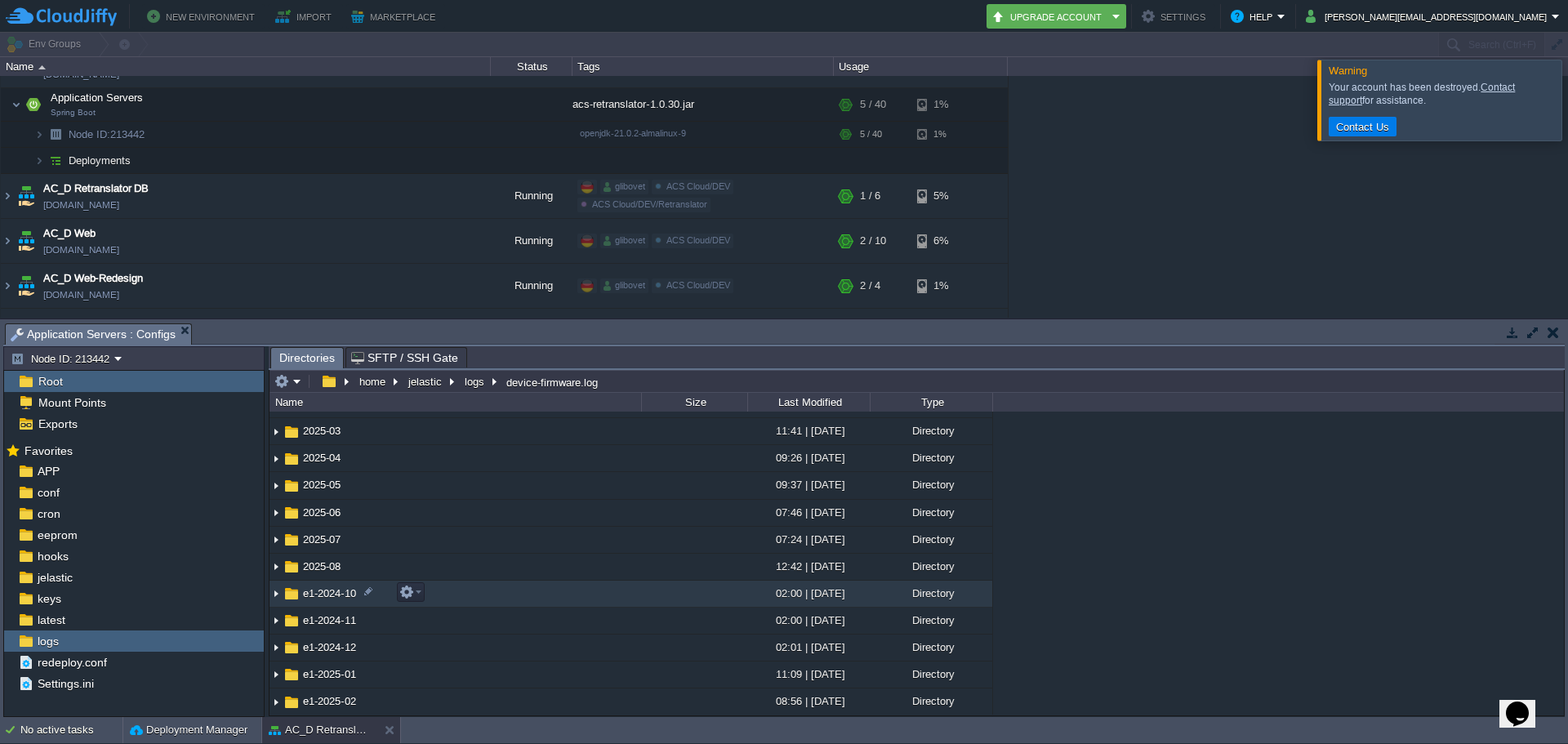
scroll to position [245, 0]
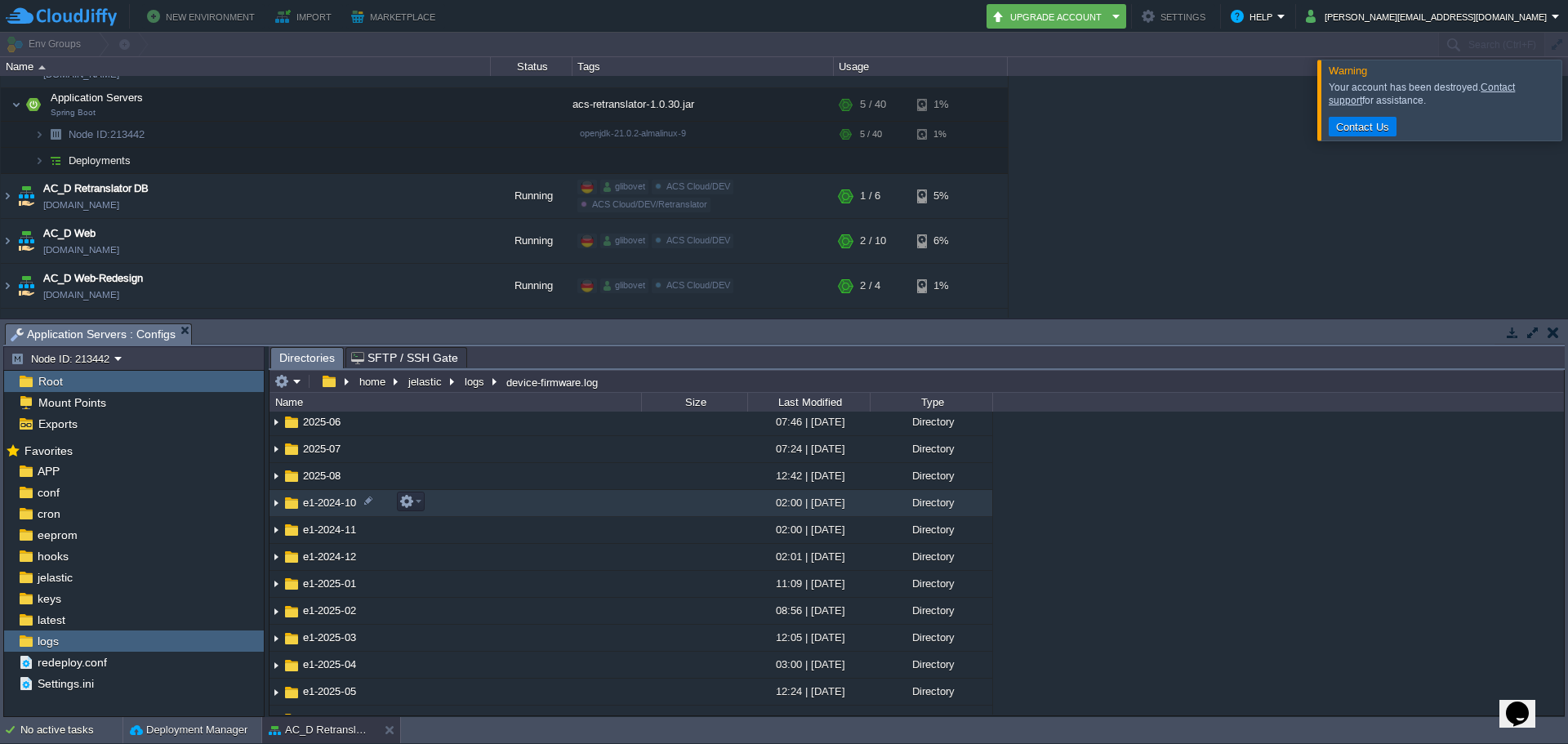
click at [274, 501] on img at bounding box center [276, 503] width 13 height 26
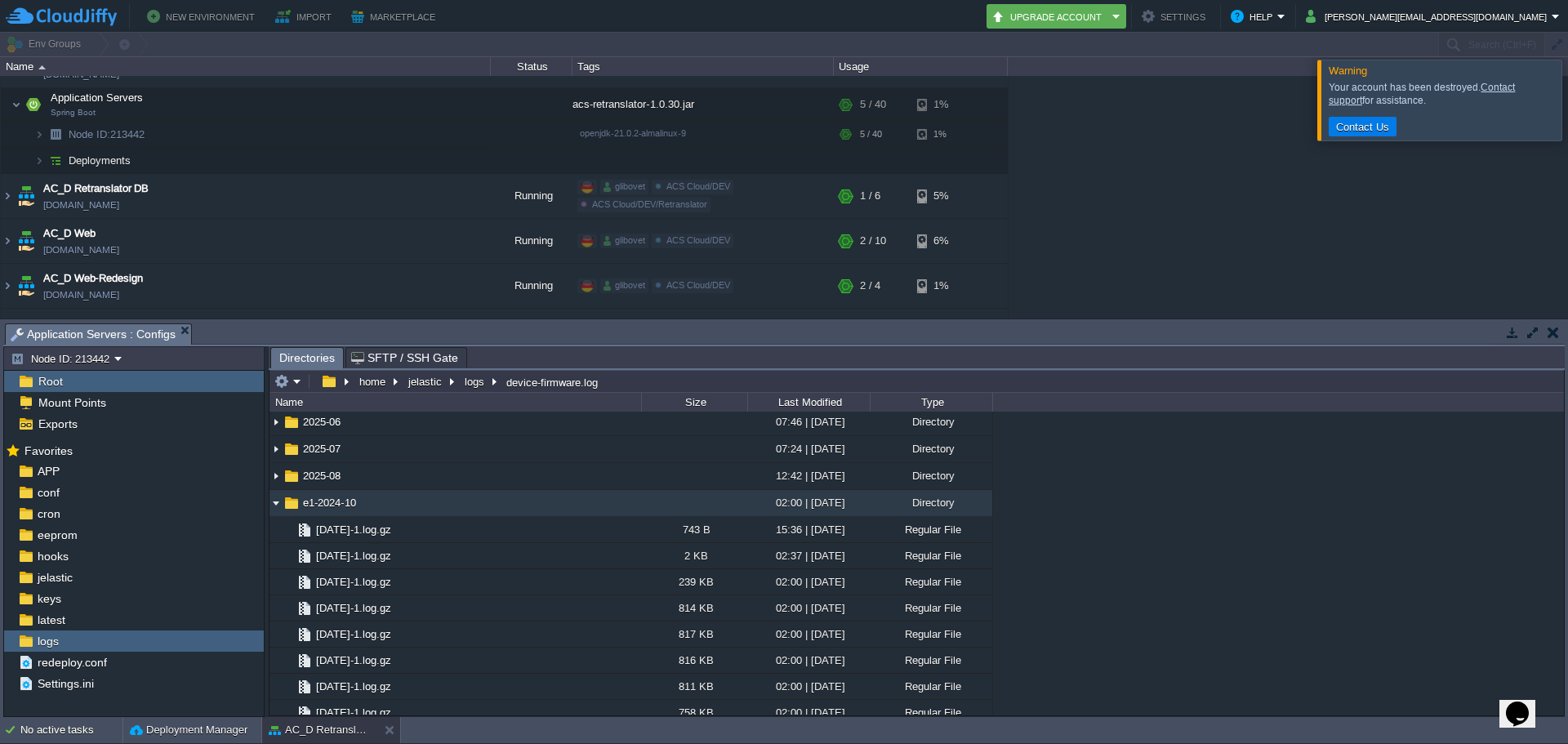
click at [274, 505] on img at bounding box center [276, 503] width 13 height 26
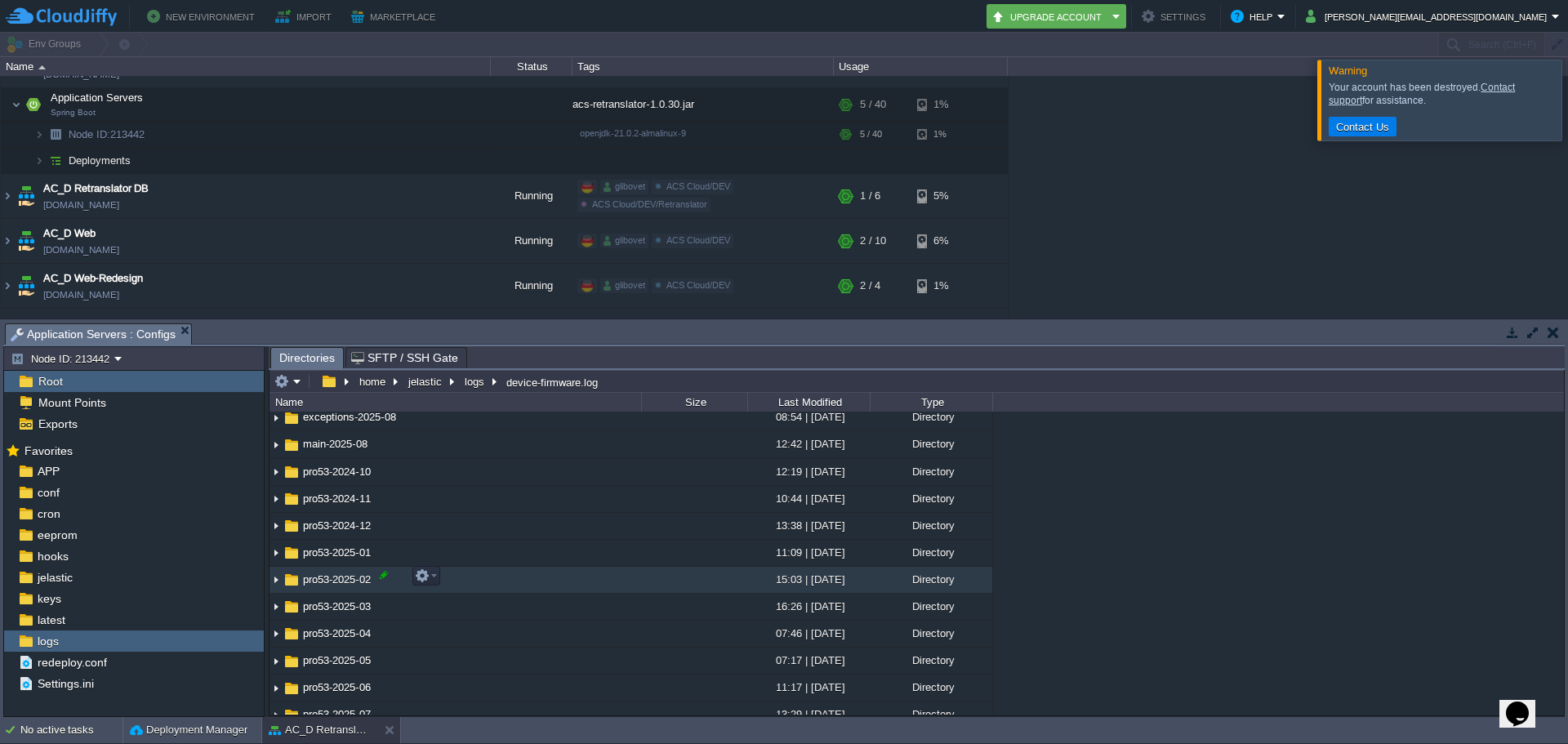
scroll to position [1061, 0]
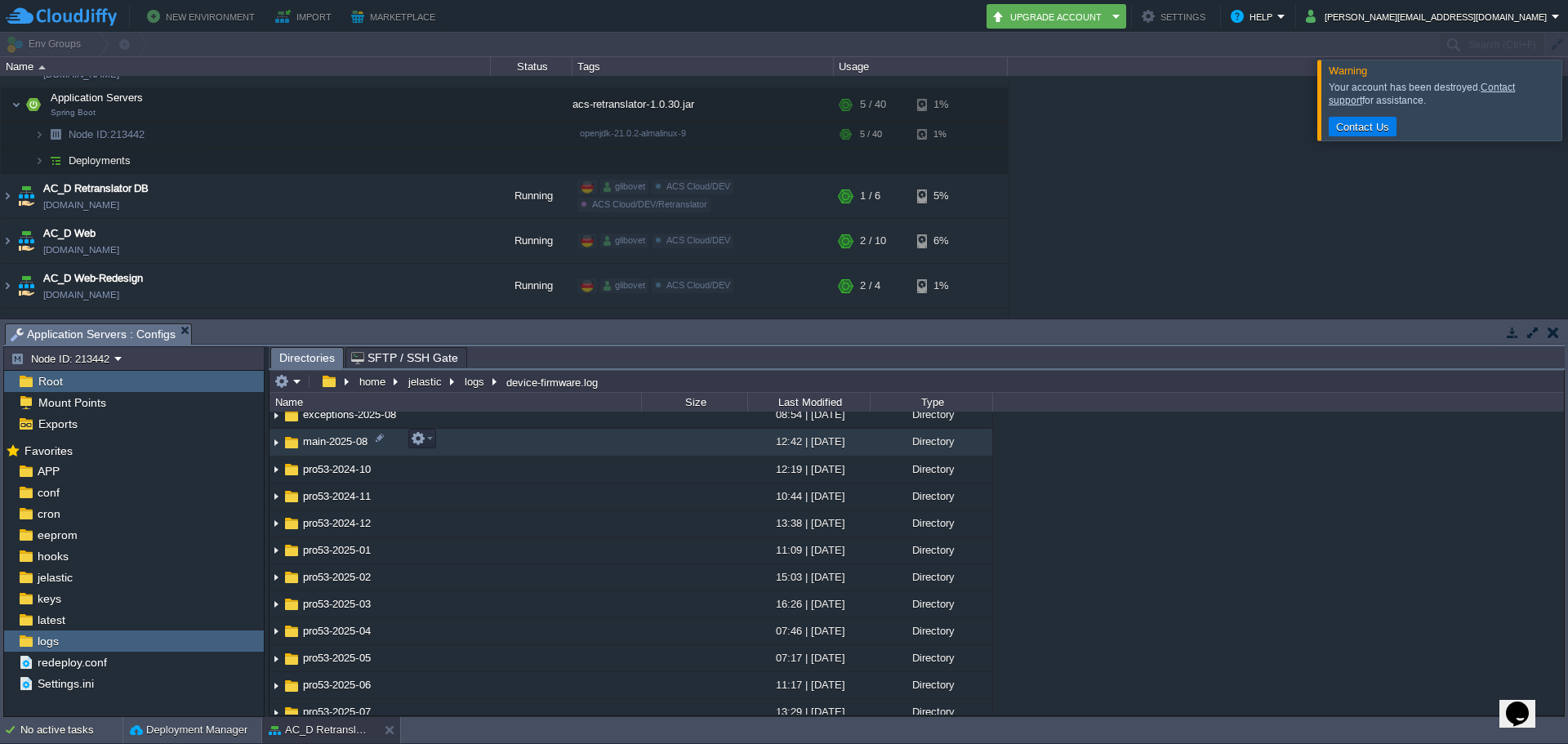
click at [277, 437] on img at bounding box center [276, 443] width 13 height 26
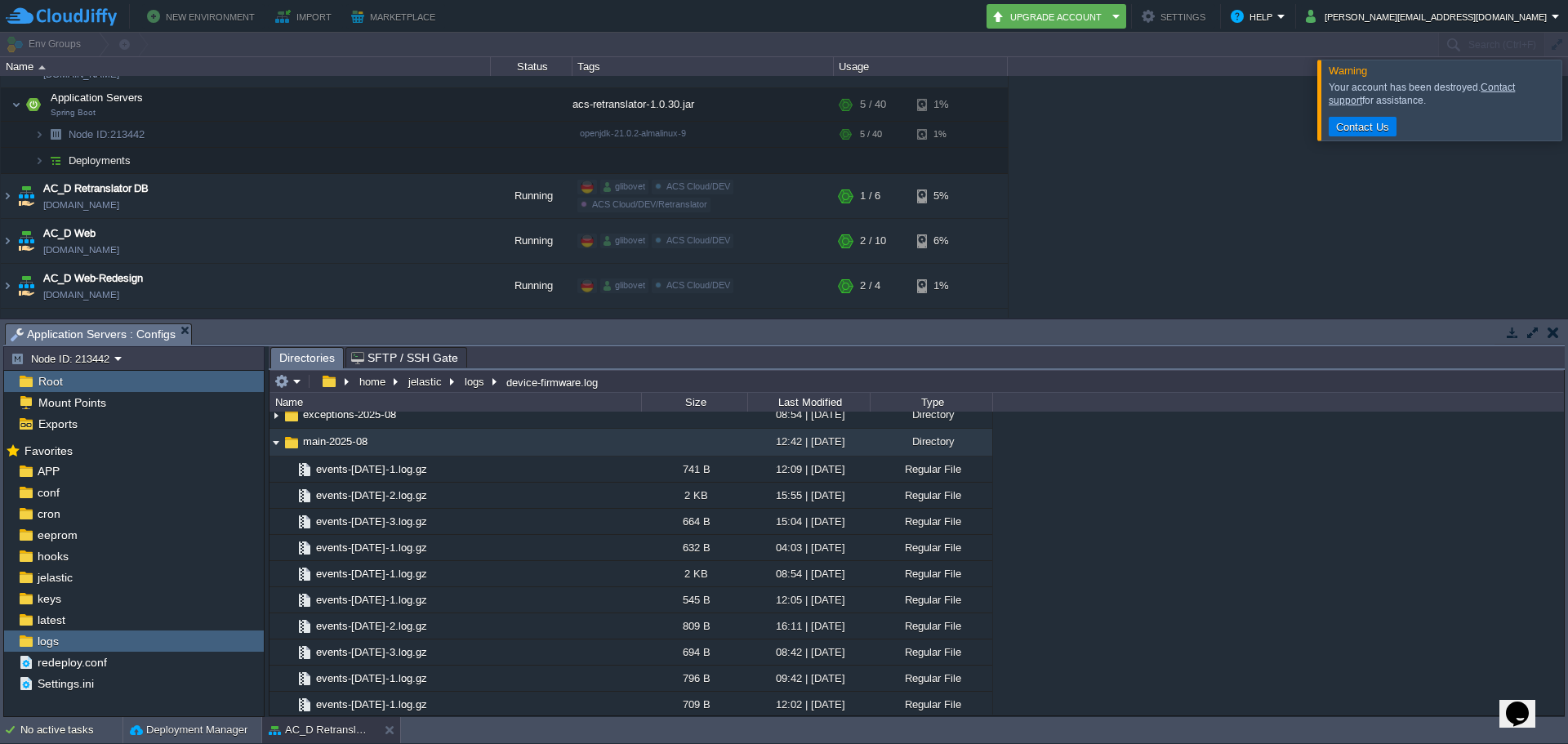
click at [277, 437] on img at bounding box center [276, 443] width 13 height 26
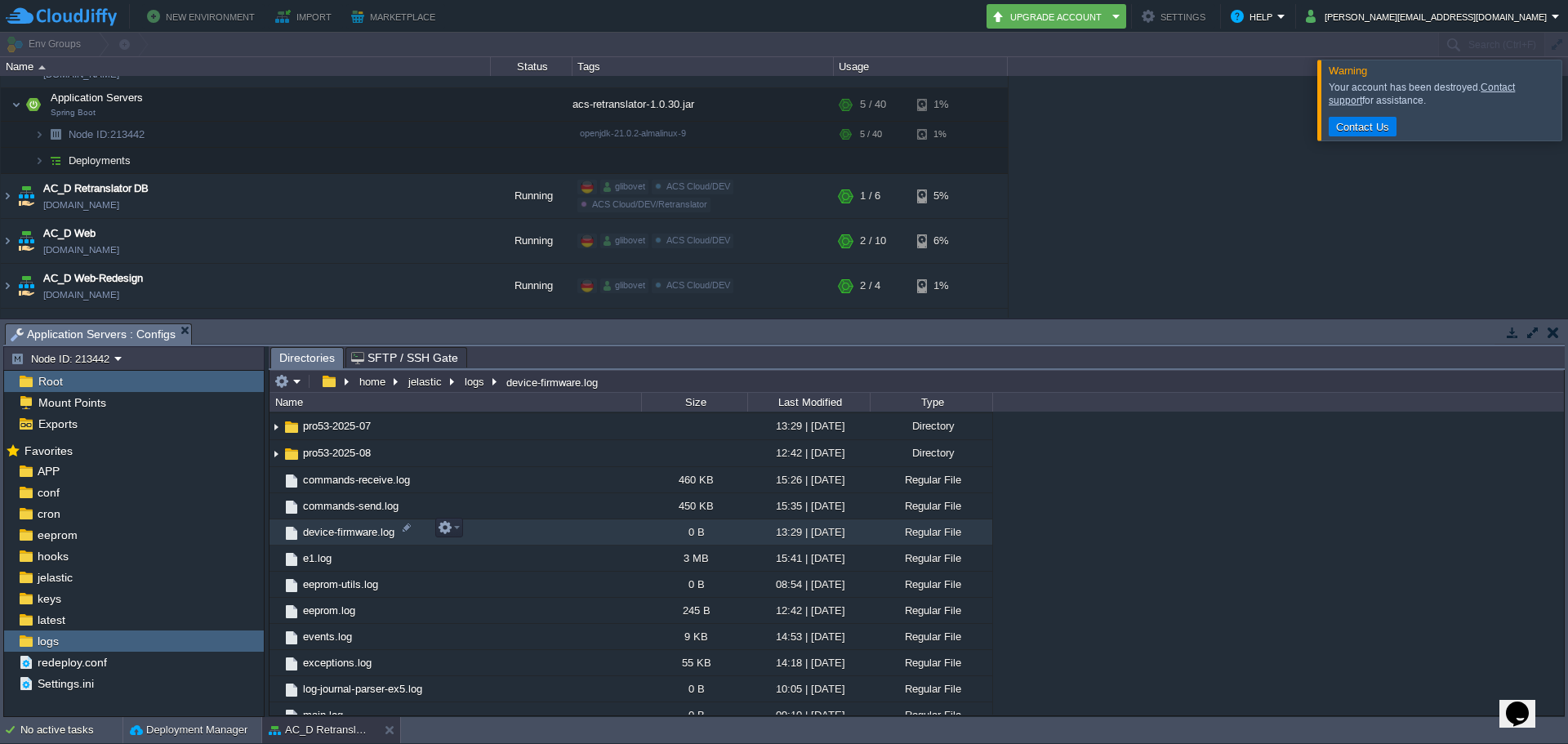
scroll to position [1388, 0]
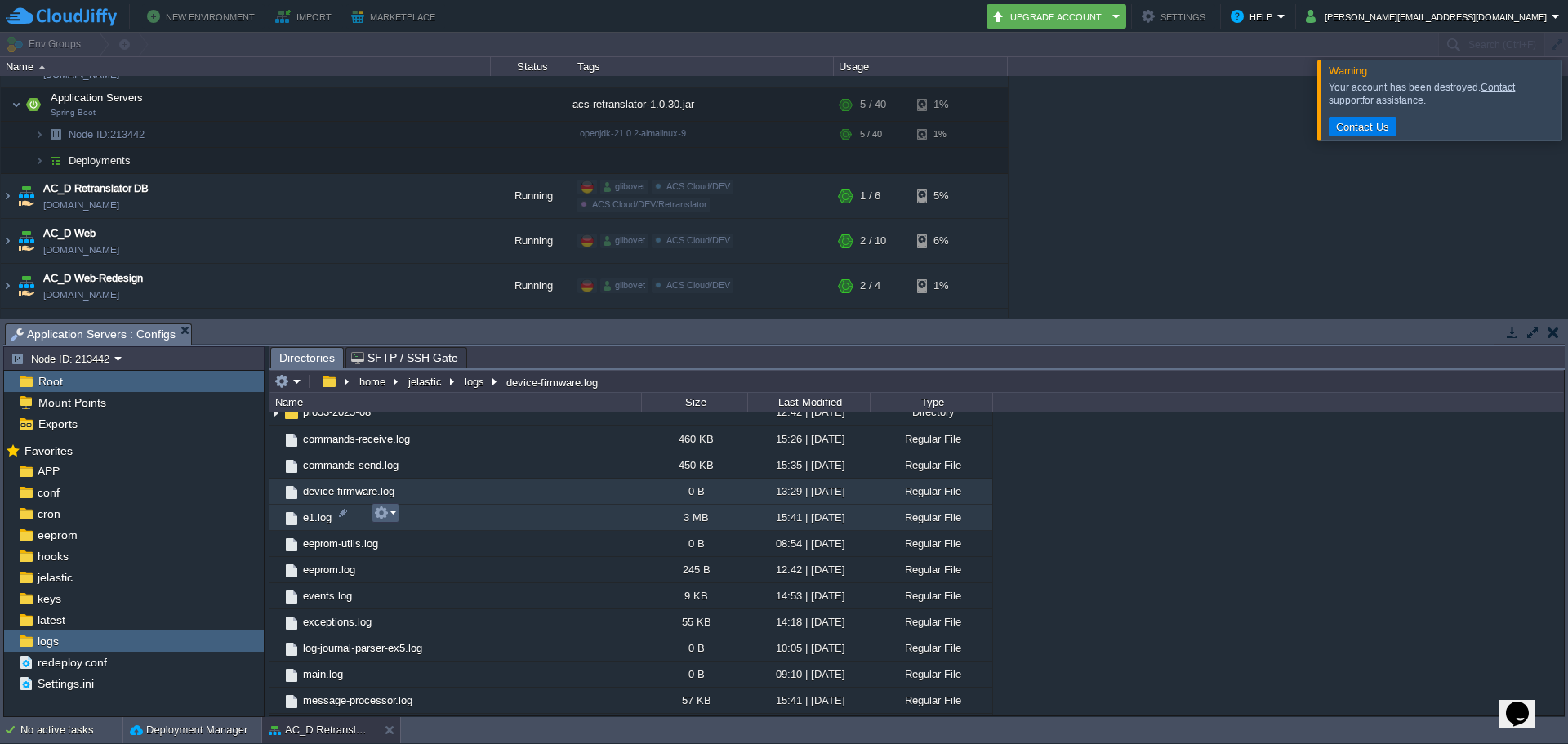
click at [378, 520] on button "button" at bounding box center [382, 513] width 15 height 15
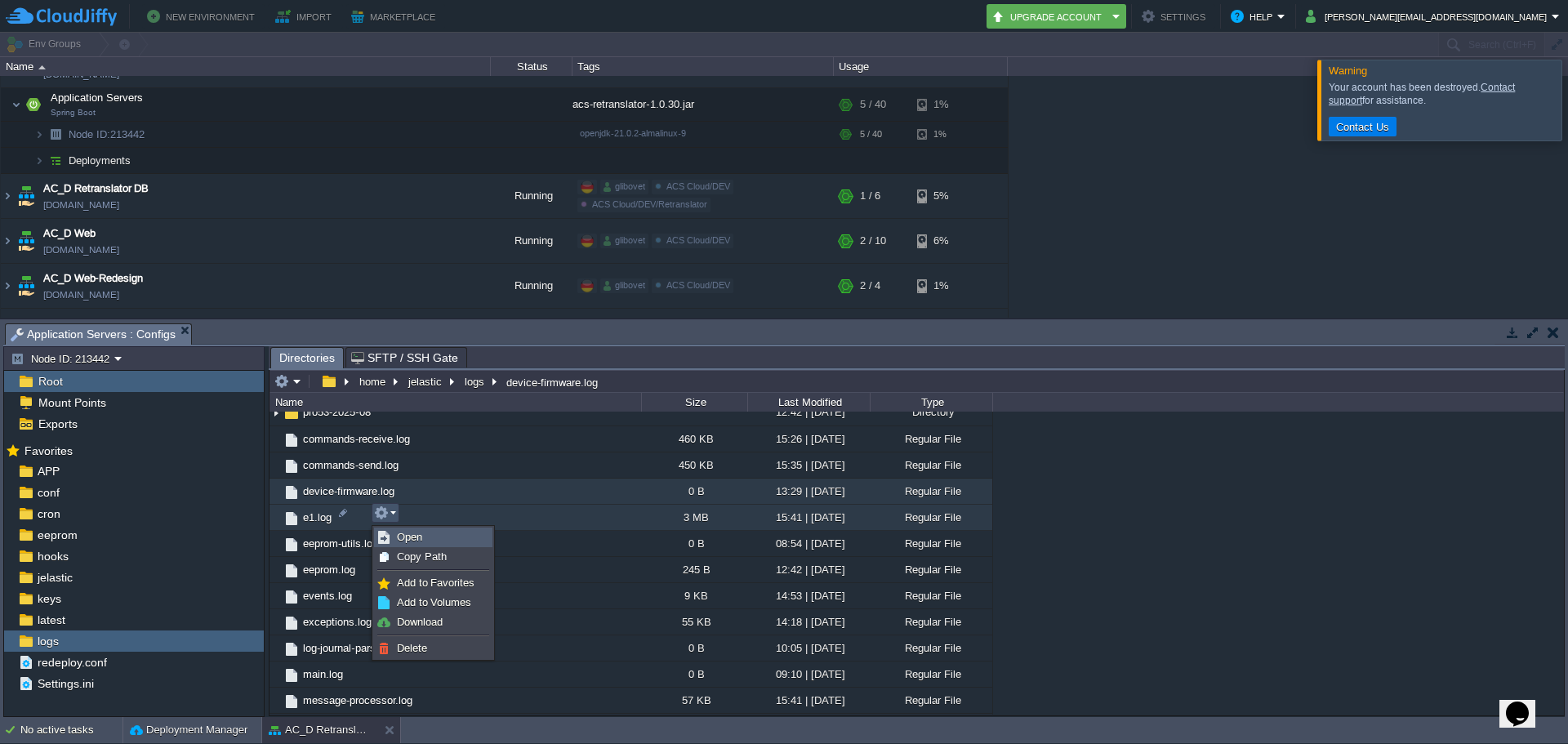
click at [421, 533] on span "Open" at bounding box center [410, 536] width 26 height 12
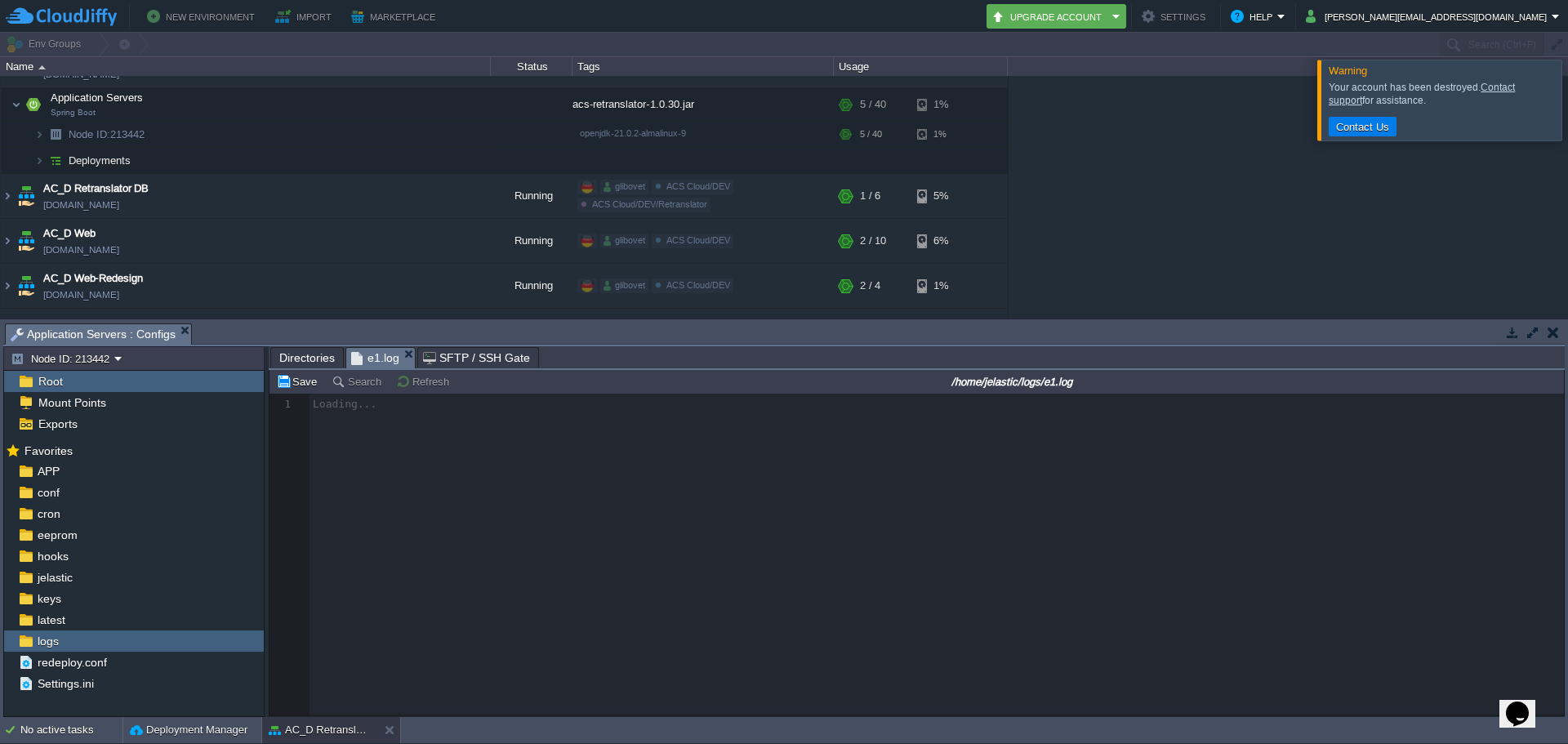
scroll to position [5, 0]
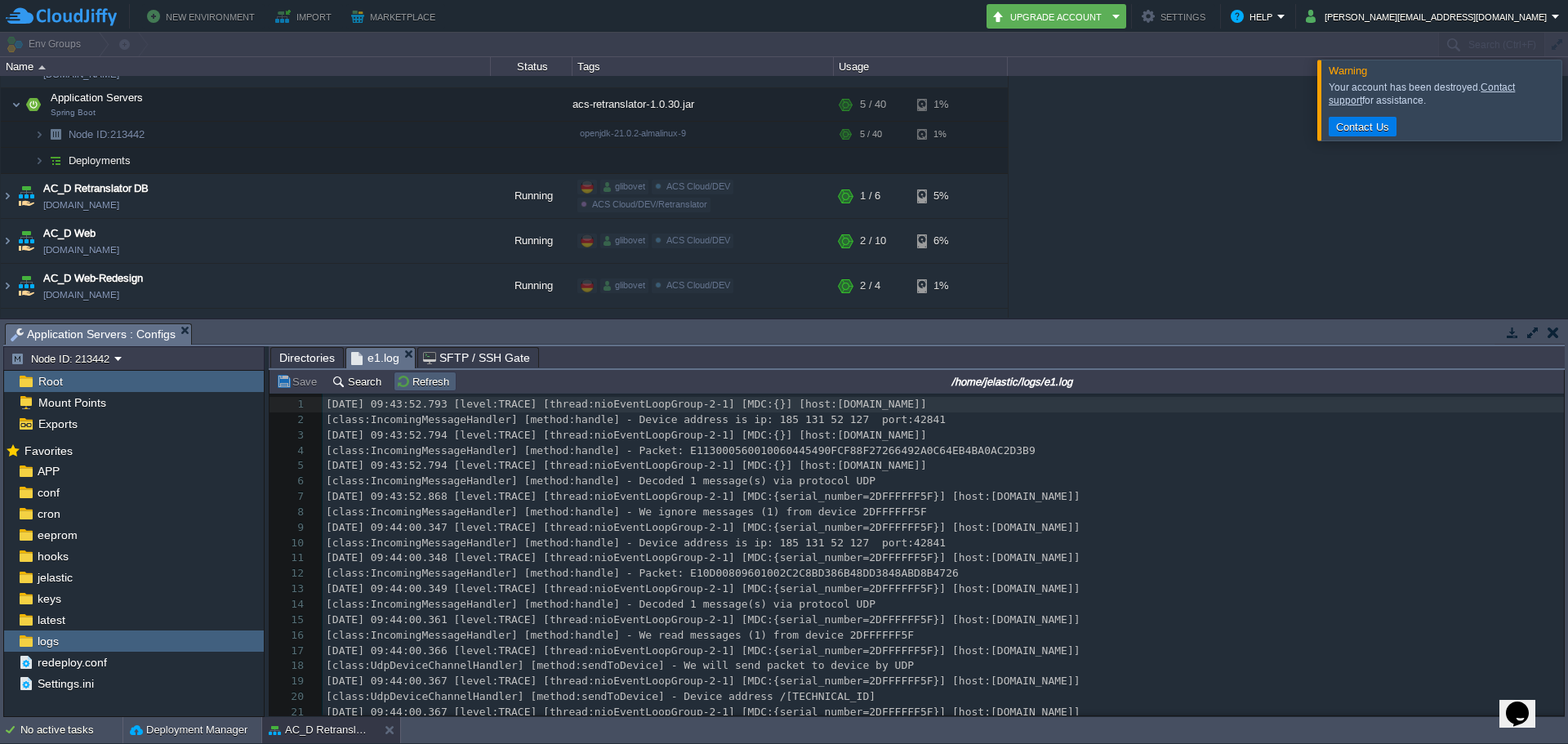
click at [369, 383] on button "Search" at bounding box center [359, 382] width 55 height 15
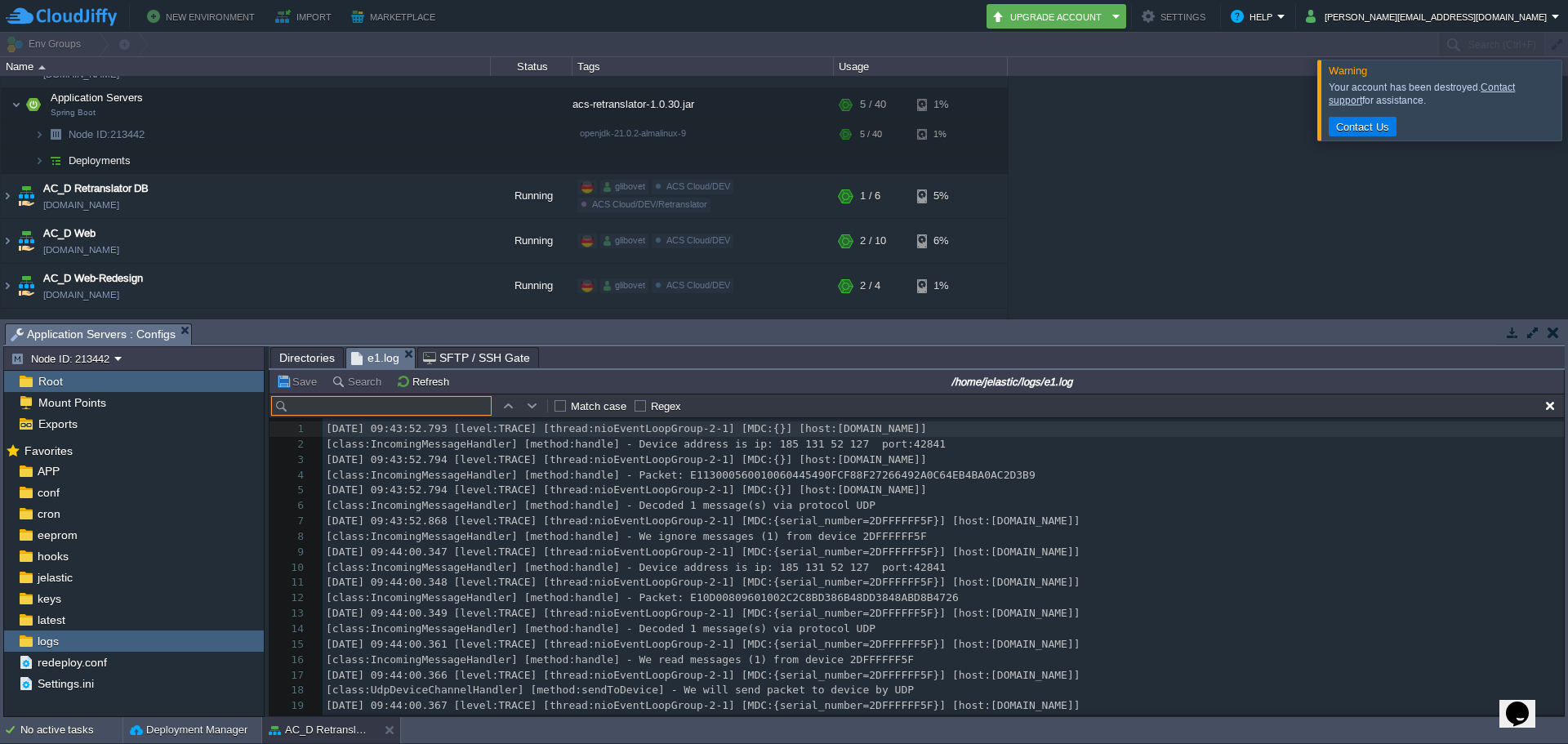
scroll to position [25, 0]
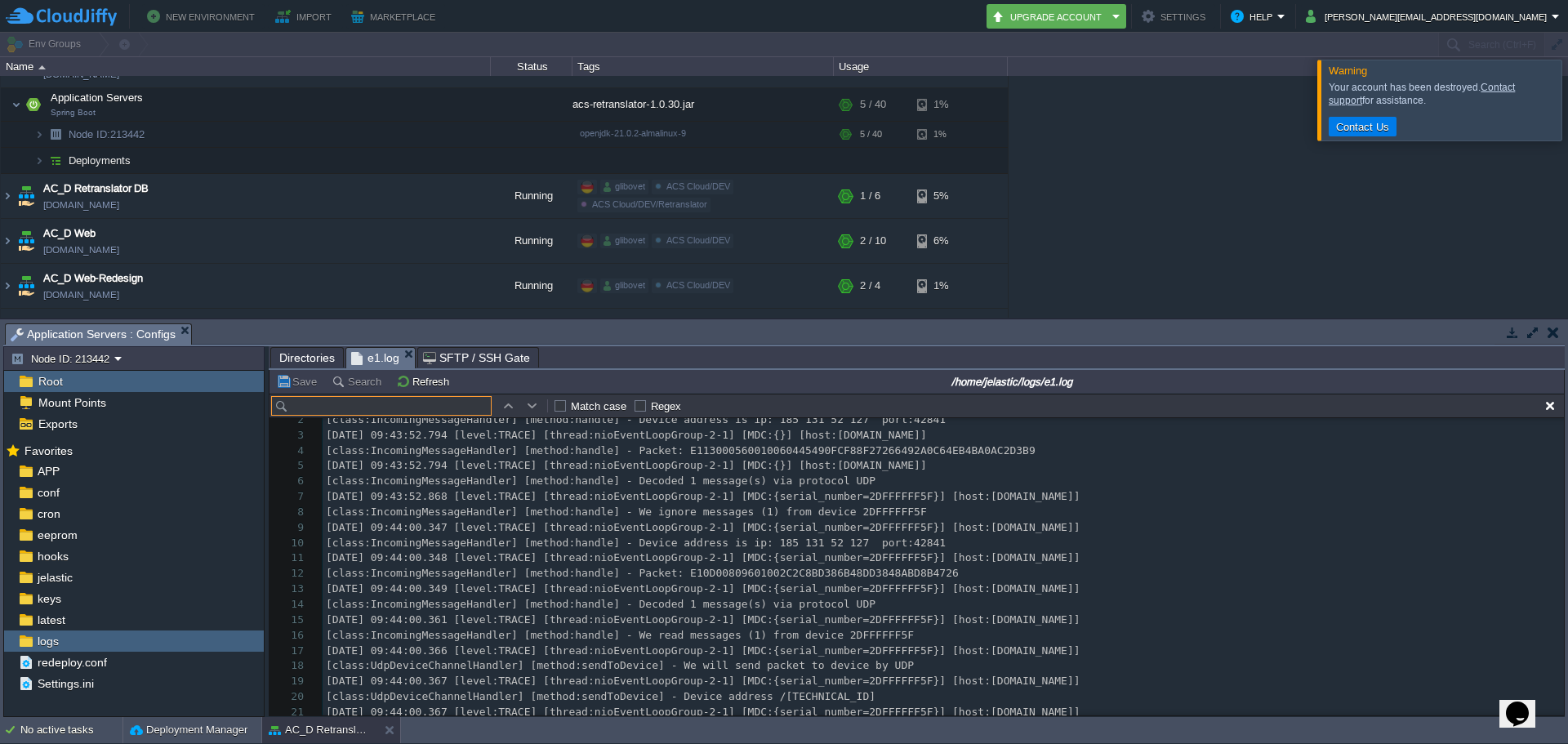
type input "Sending command"
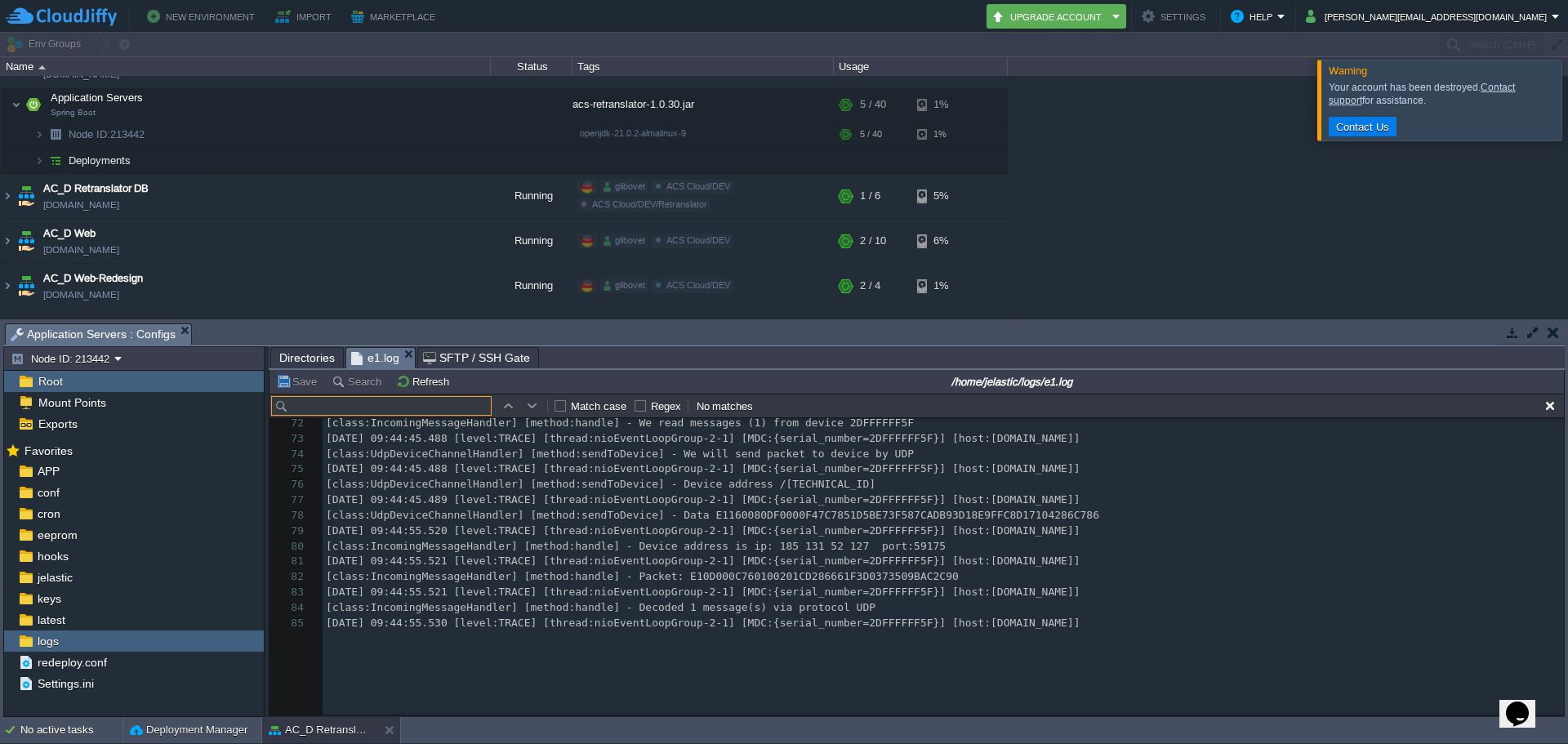
scroll to position [1248, 0]
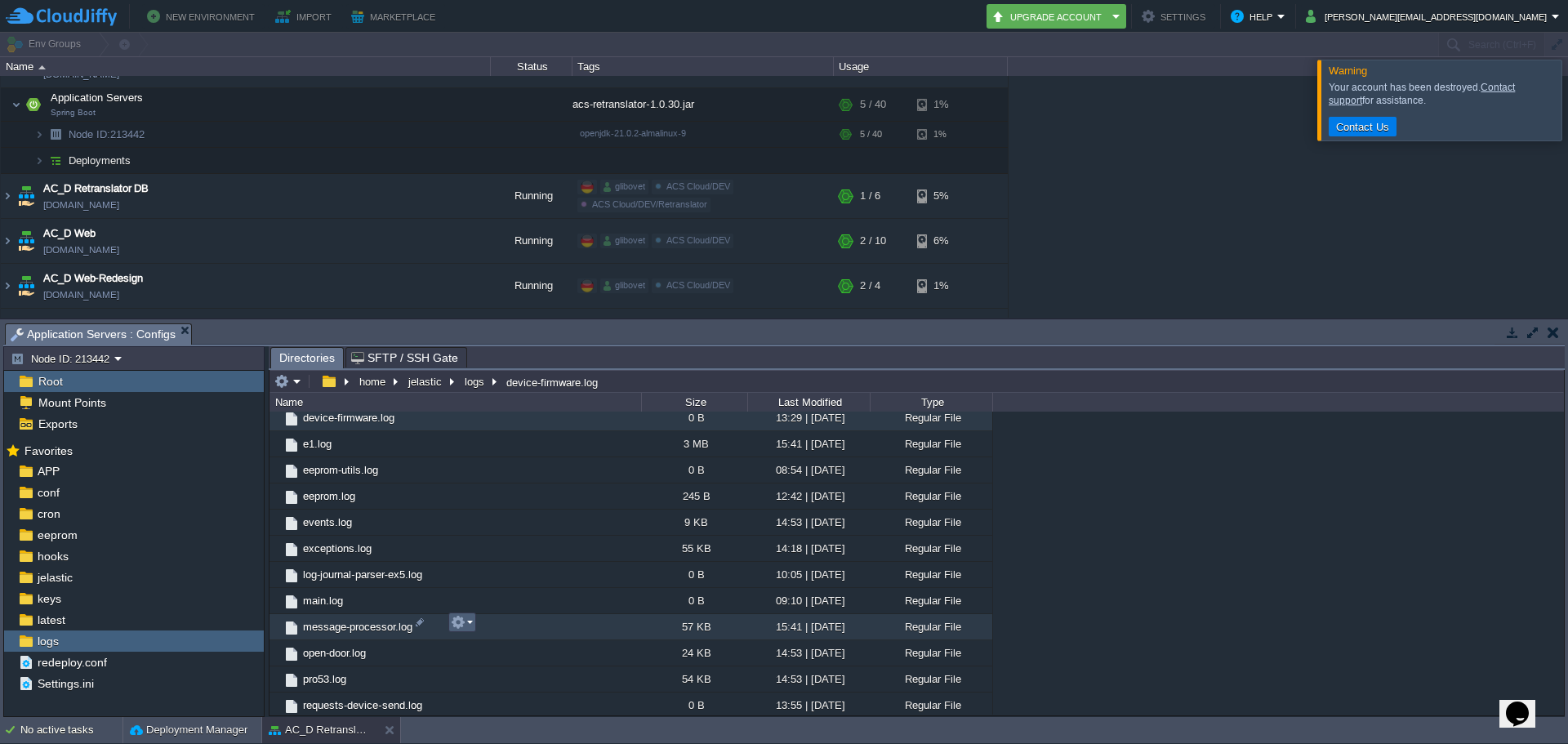
click at [457, 625] on button "button" at bounding box center [458, 622] width 15 height 15
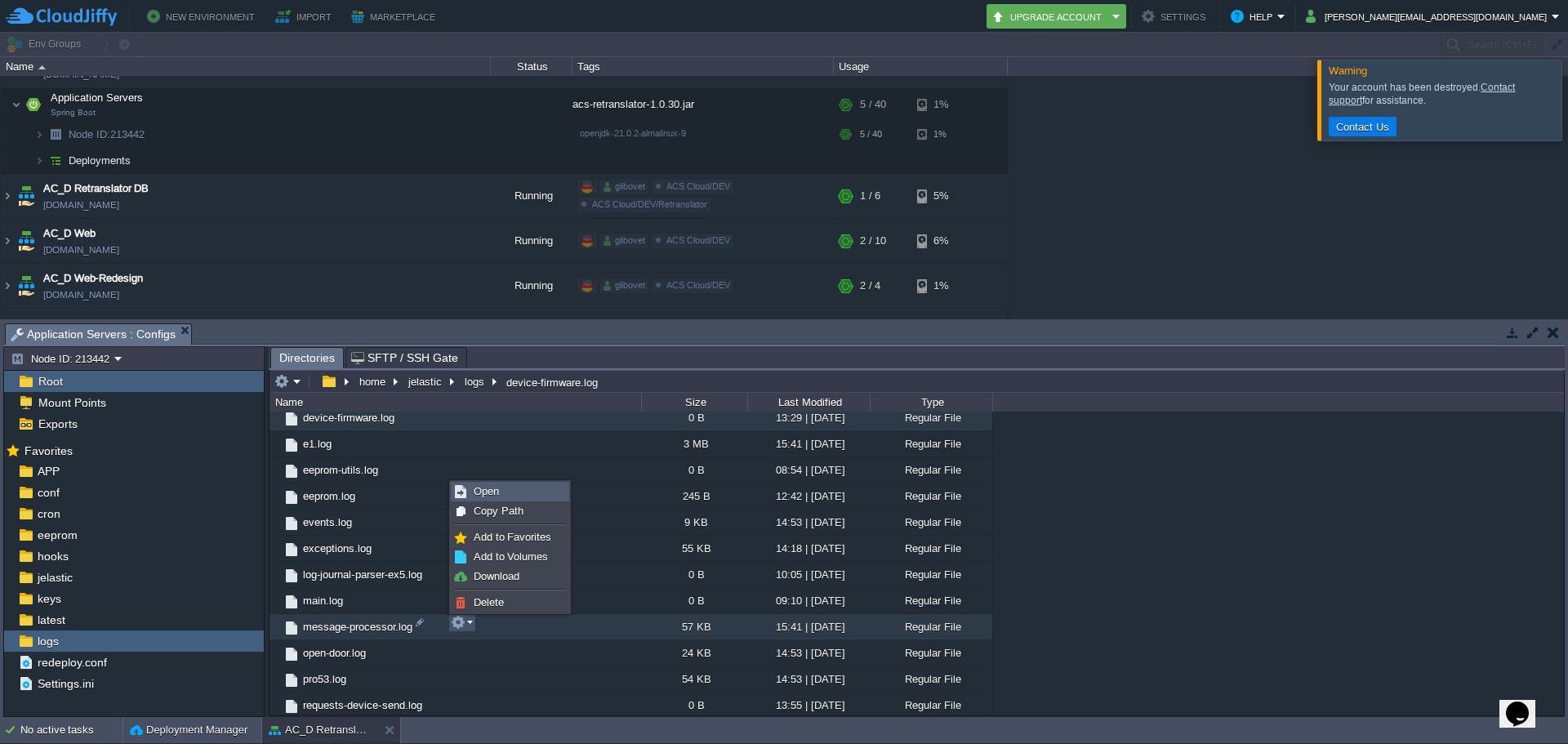
click at [502, 489] on link "Open" at bounding box center [510, 491] width 117 height 18
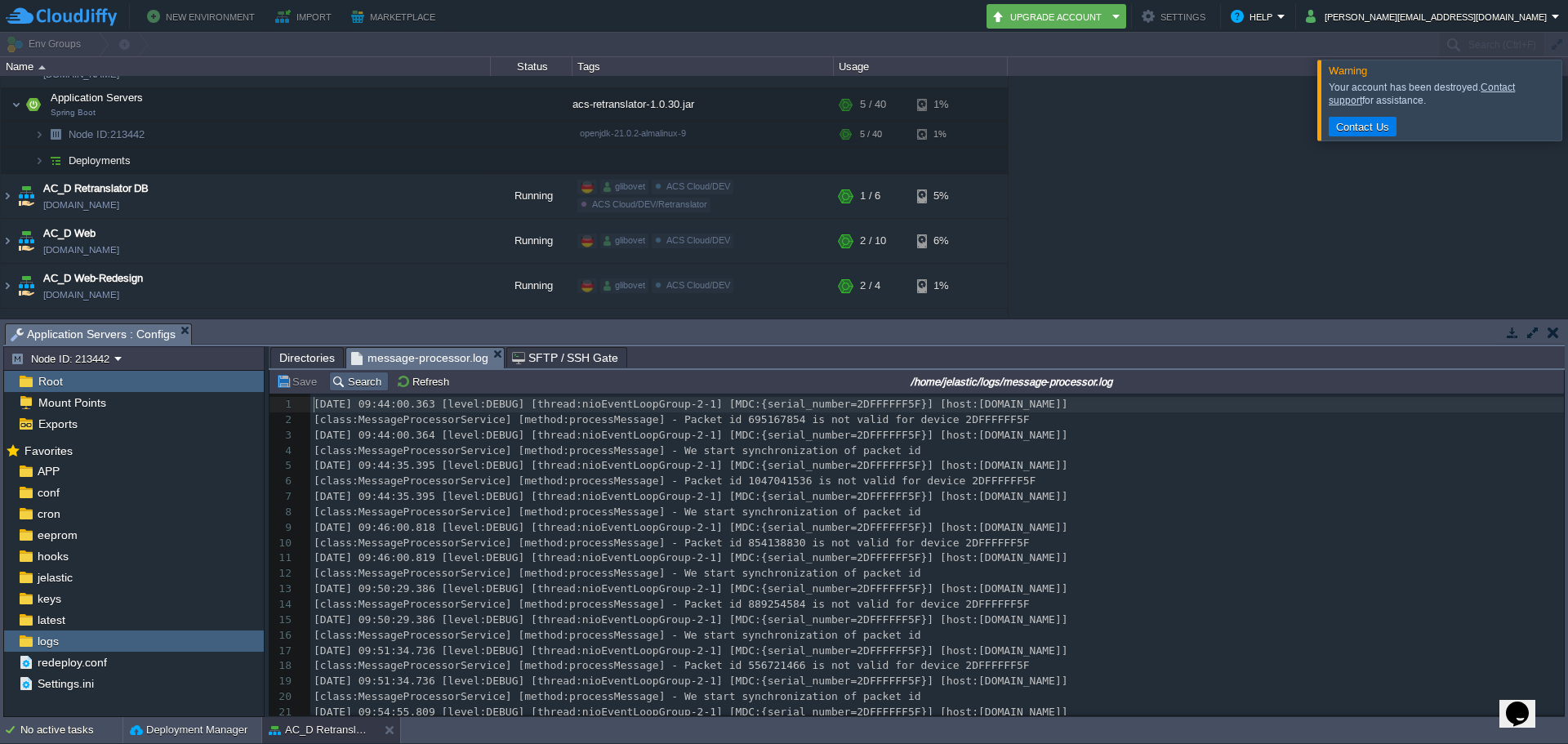
click at [342, 389] on button "Search" at bounding box center [359, 382] width 55 height 15
type input "Sending command"
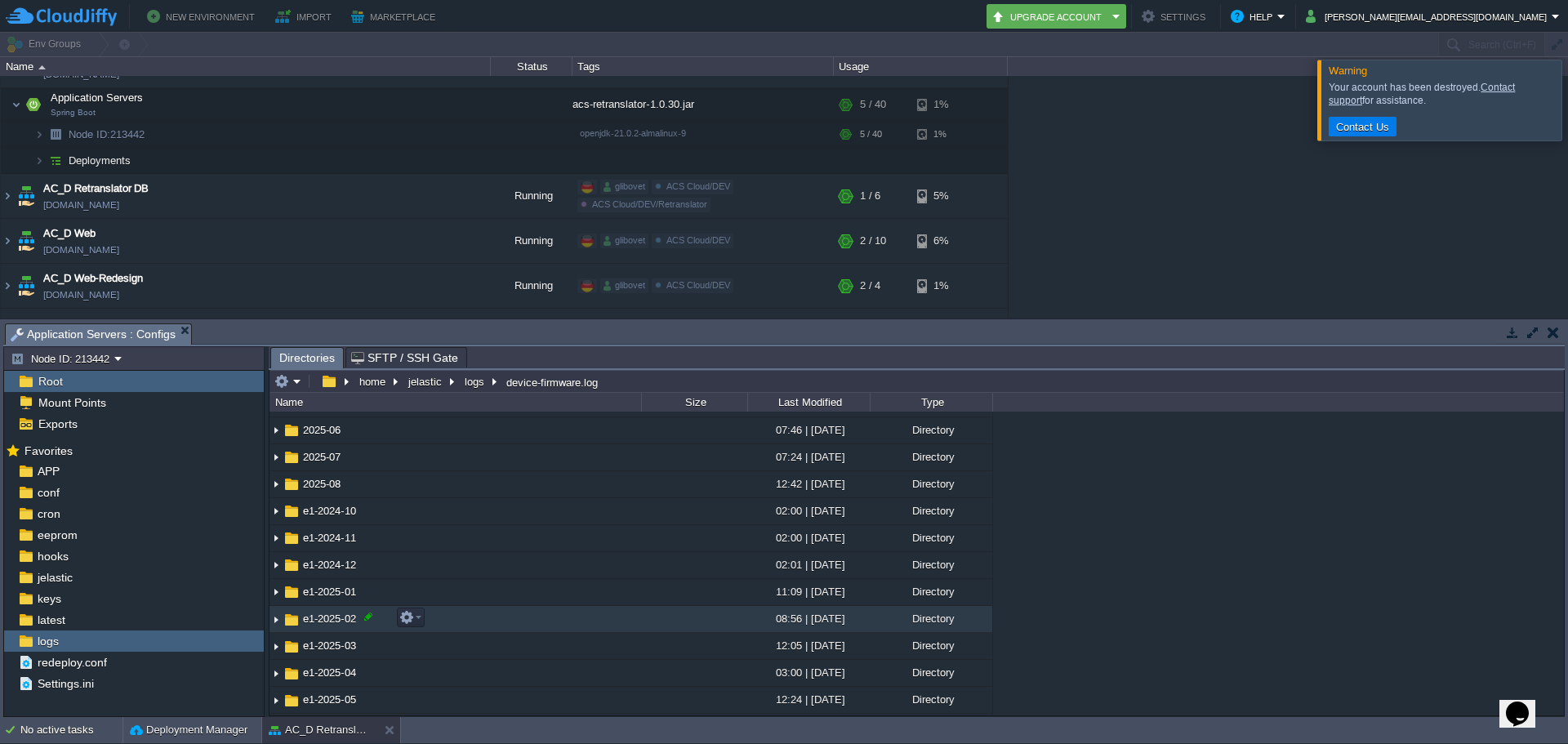
scroll to position [155, 0]
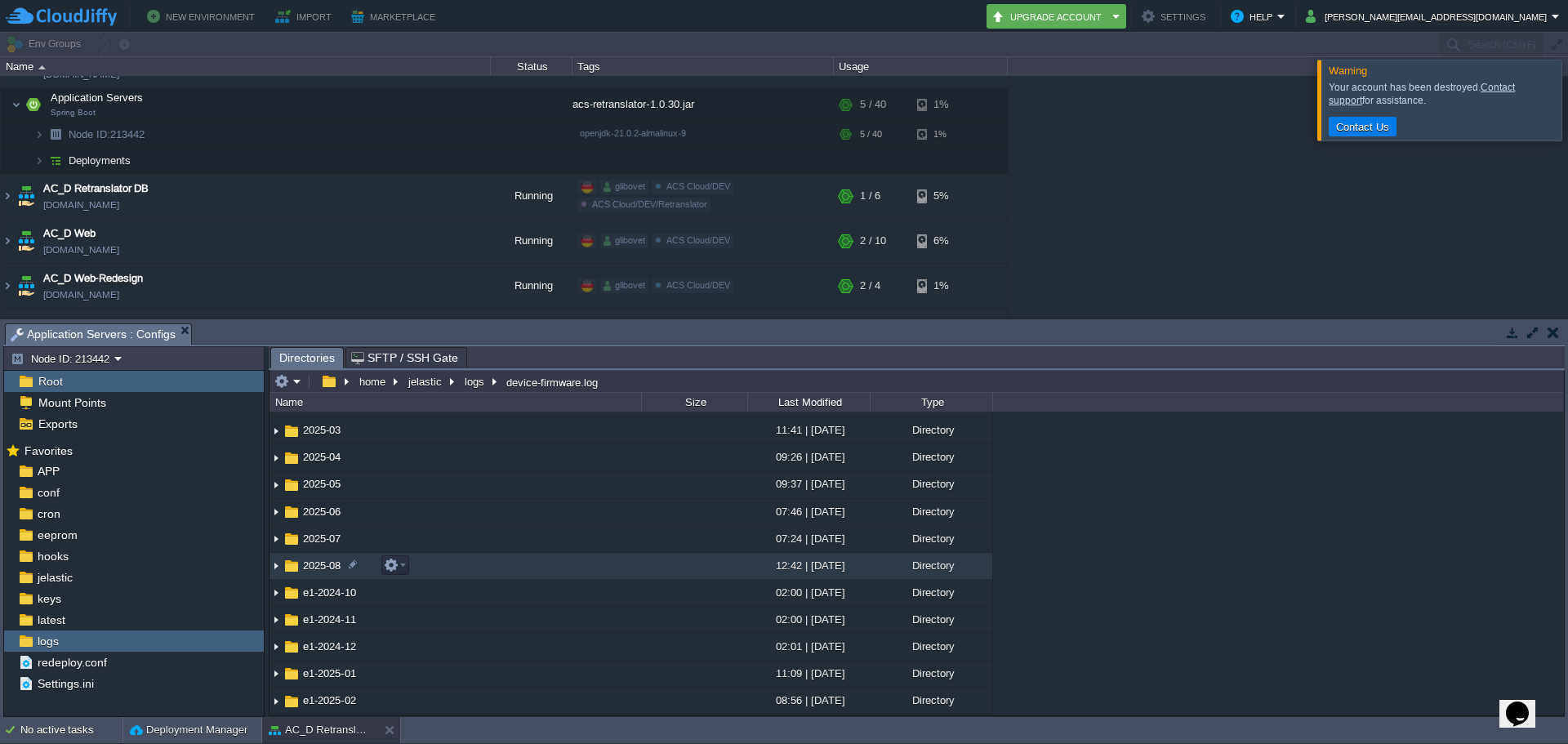
click at [275, 569] on img at bounding box center [276, 566] width 13 height 26
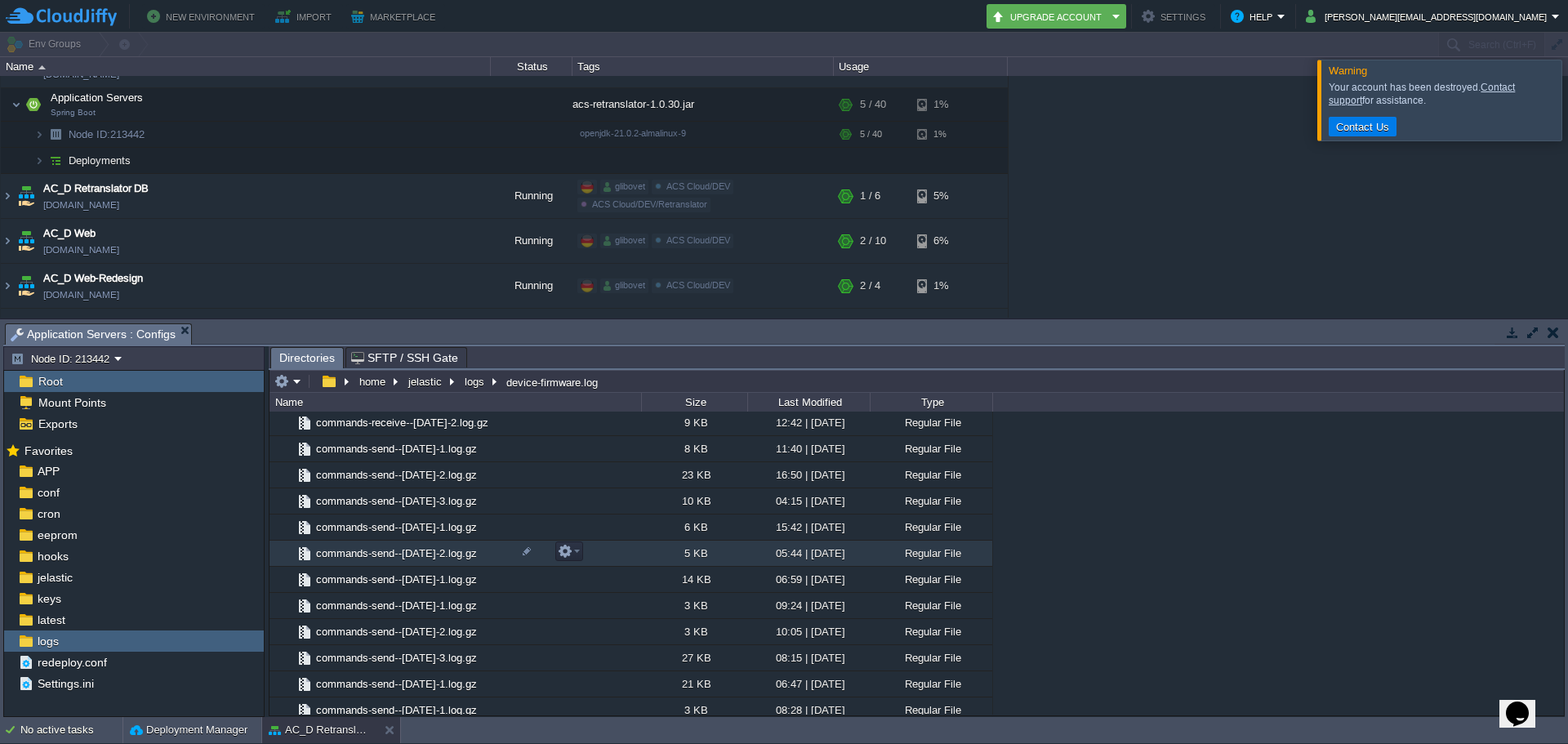
scroll to position [1706, 0]
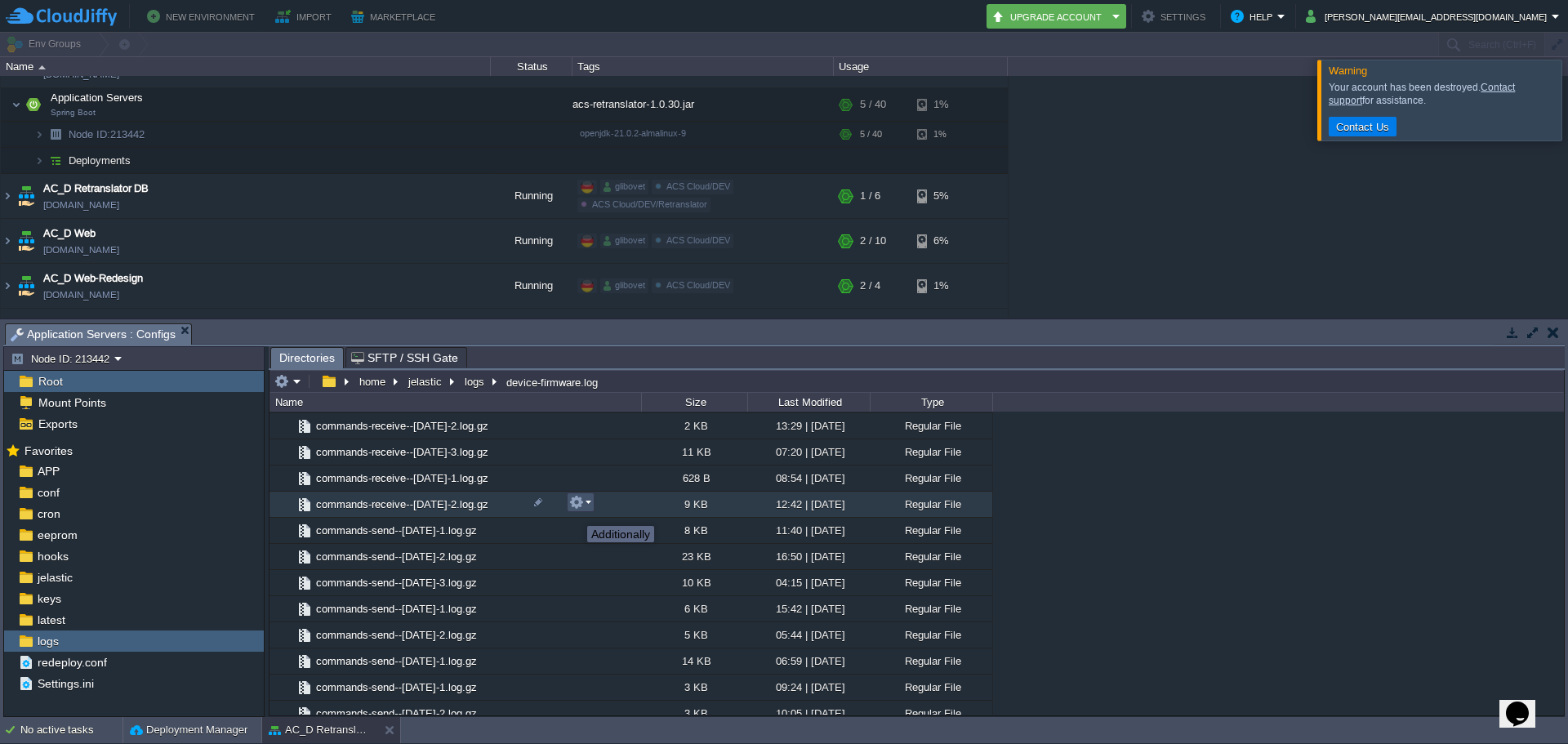
click at [579, 508] on button "button" at bounding box center [576, 502] width 15 height 15
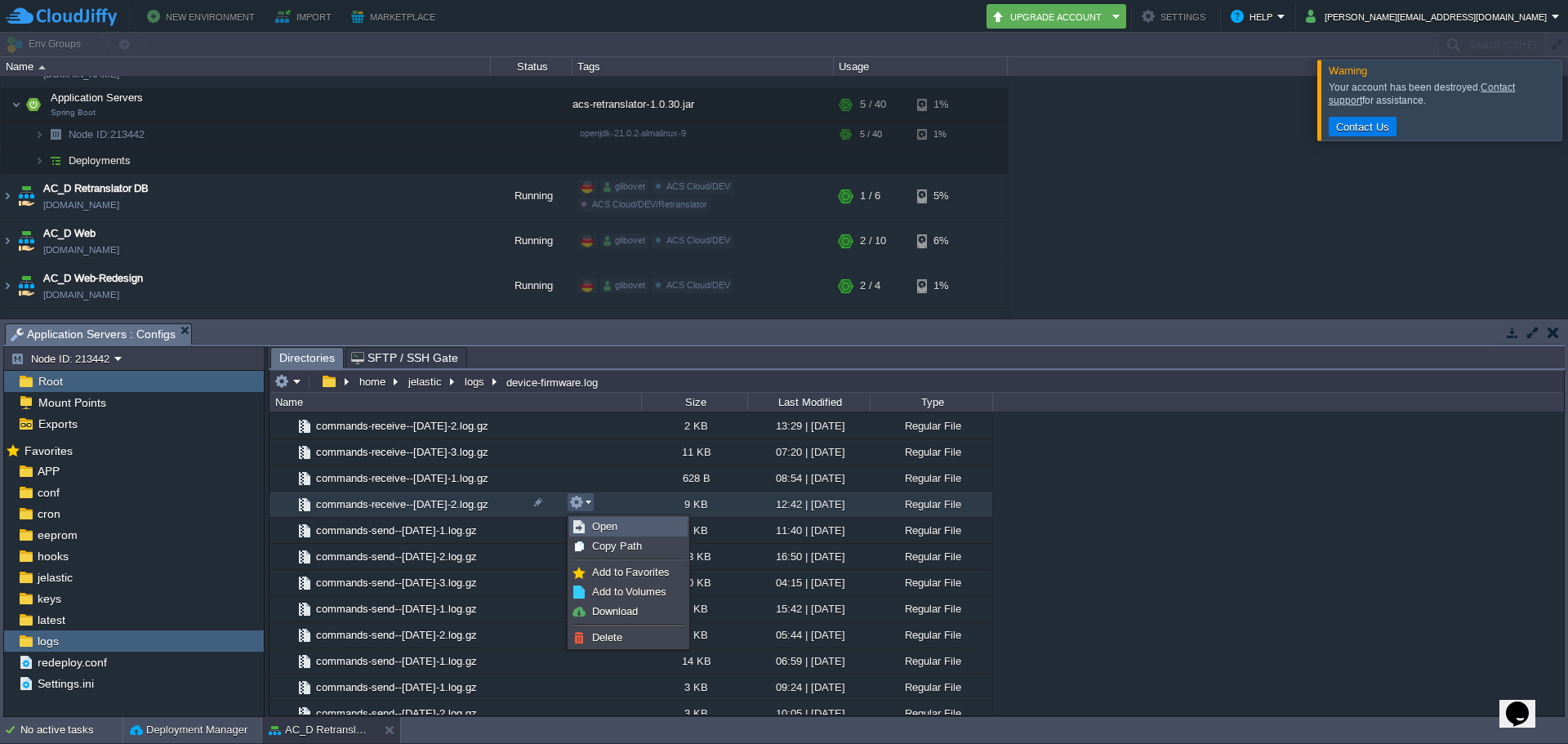
click at [616, 529] on span "Open" at bounding box center [605, 526] width 26 height 12
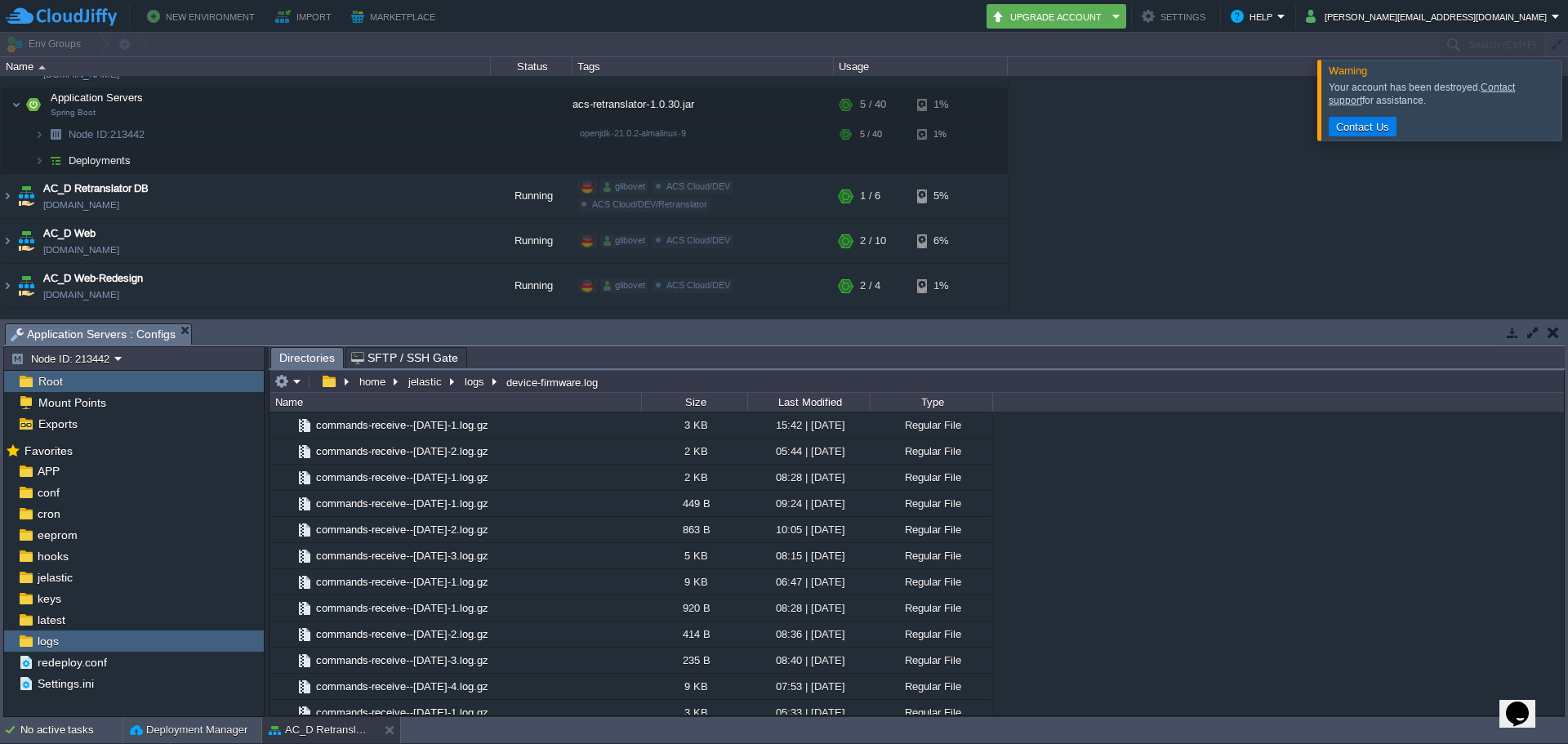
scroll to position [319, 0]
click at [480, 380] on button "logs" at bounding box center [475, 382] width 26 height 15
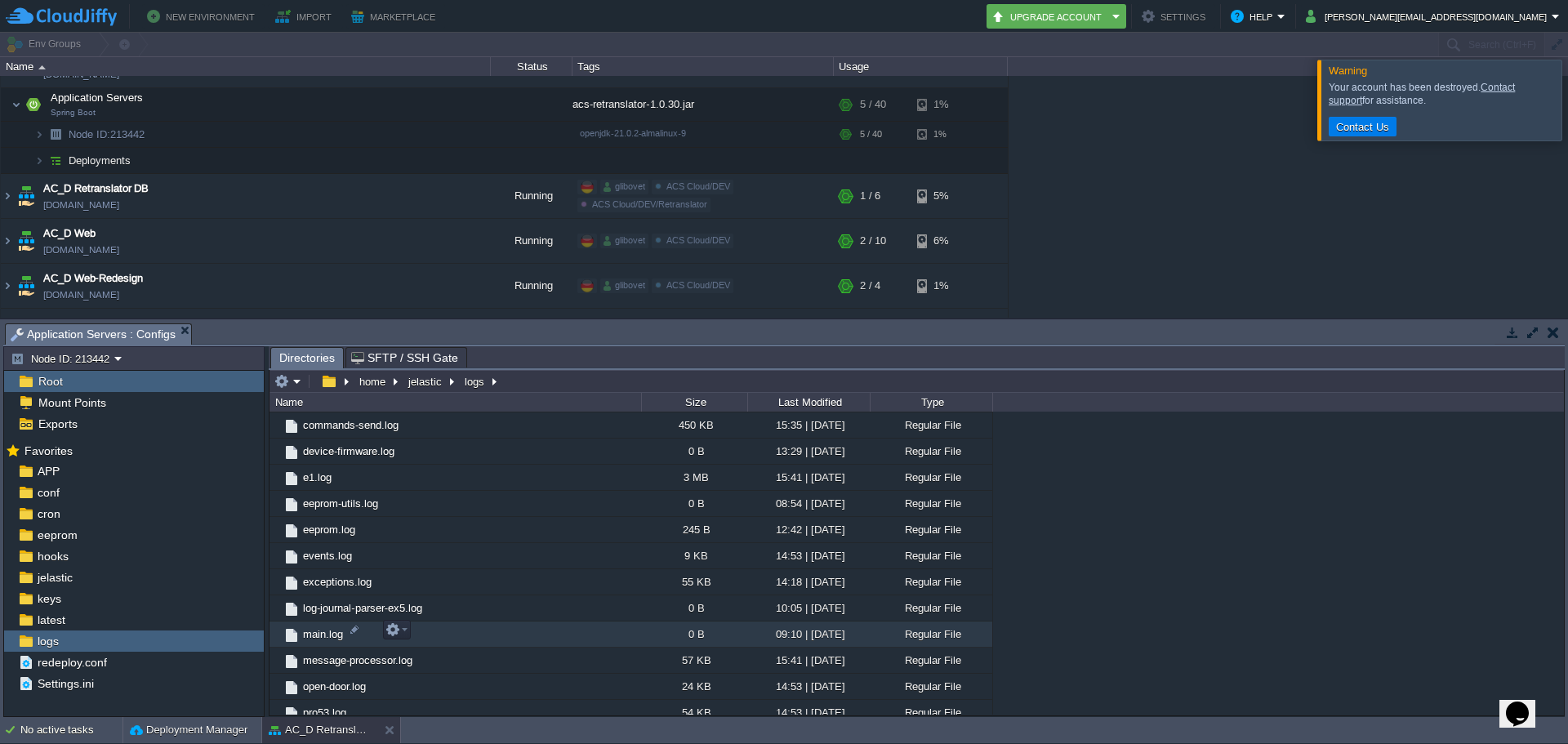
scroll to position [1462, 0]
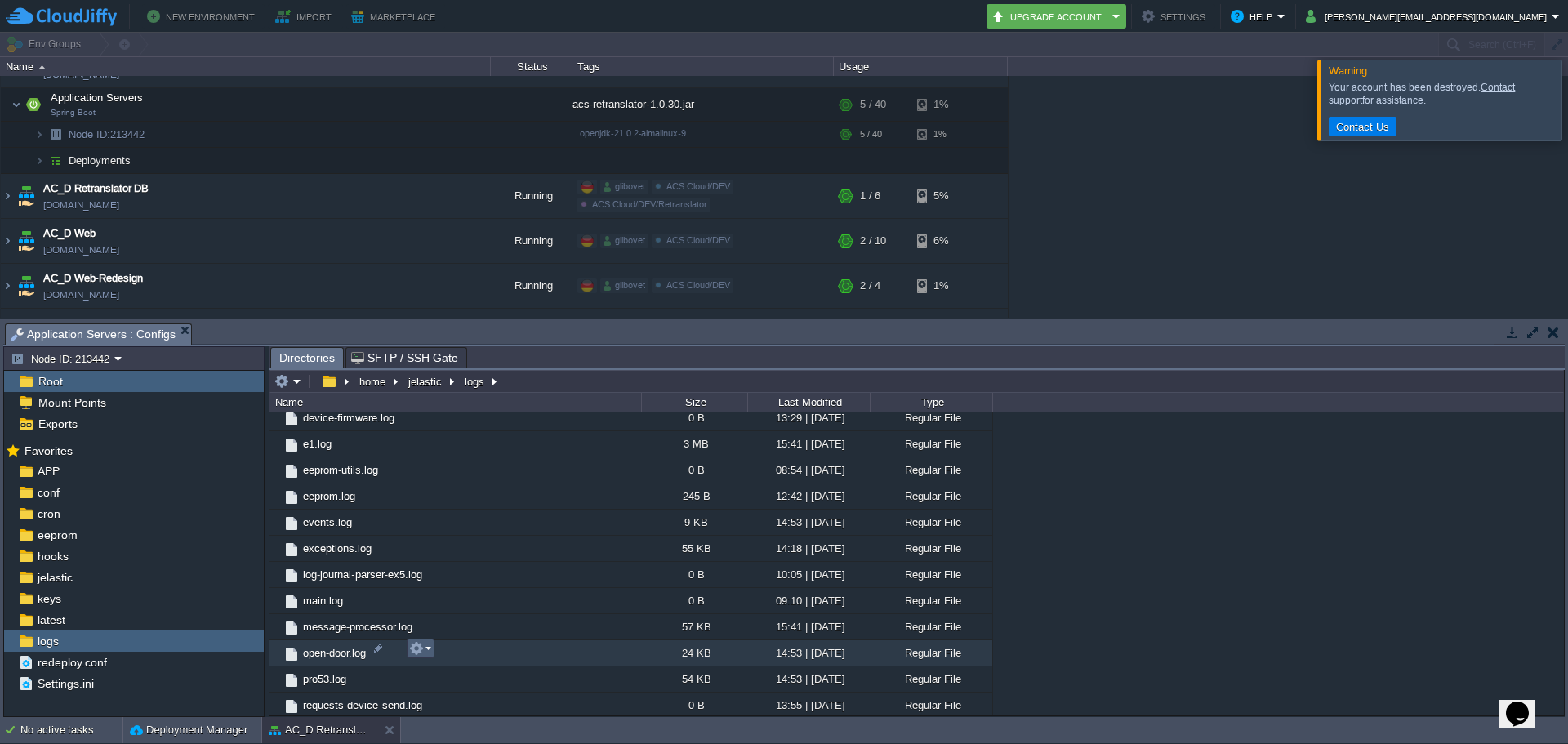
click at [419, 654] on button "button" at bounding box center [416, 648] width 15 height 15
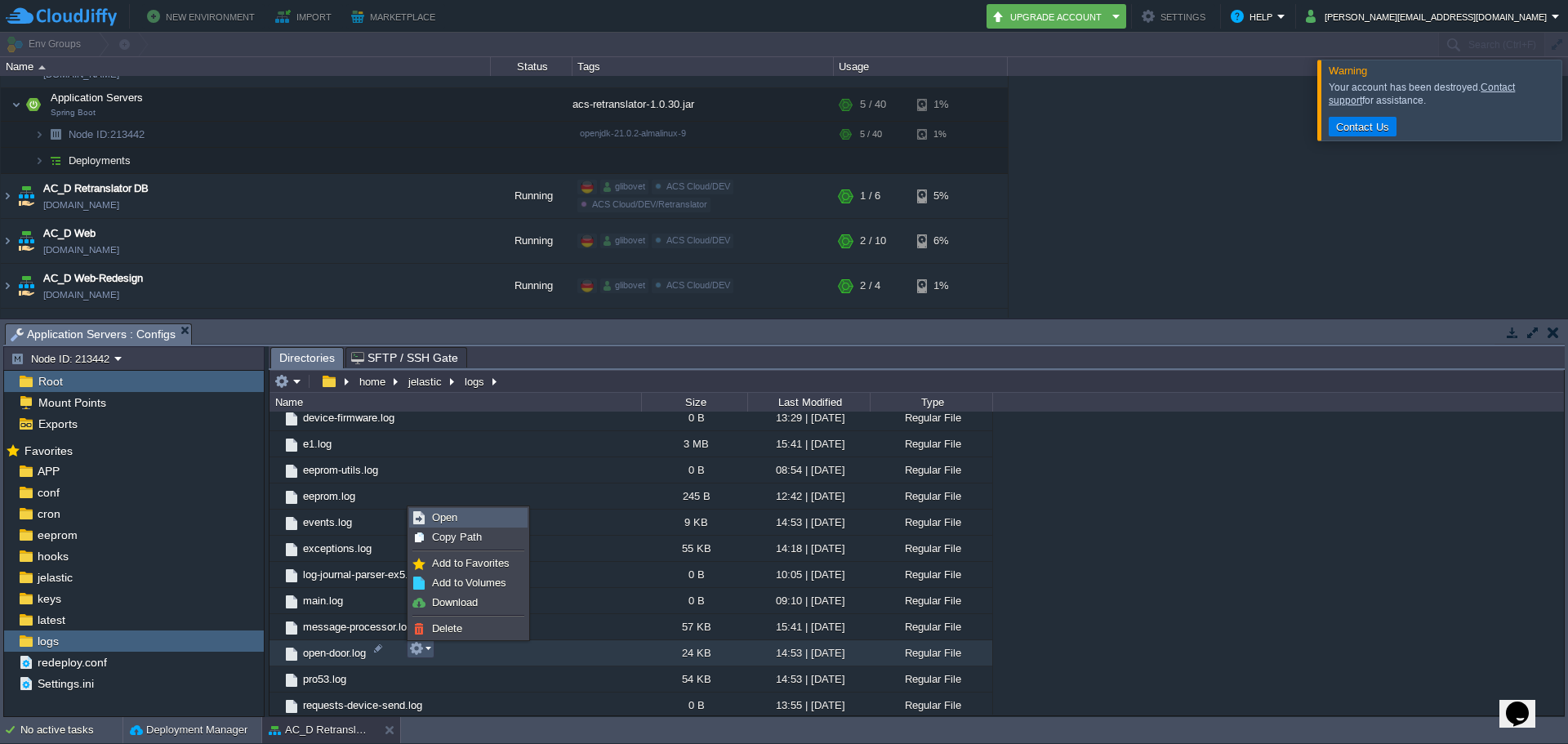
click at [433, 517] on span "Open" at bounding box center [445, 517] width 26 height 12
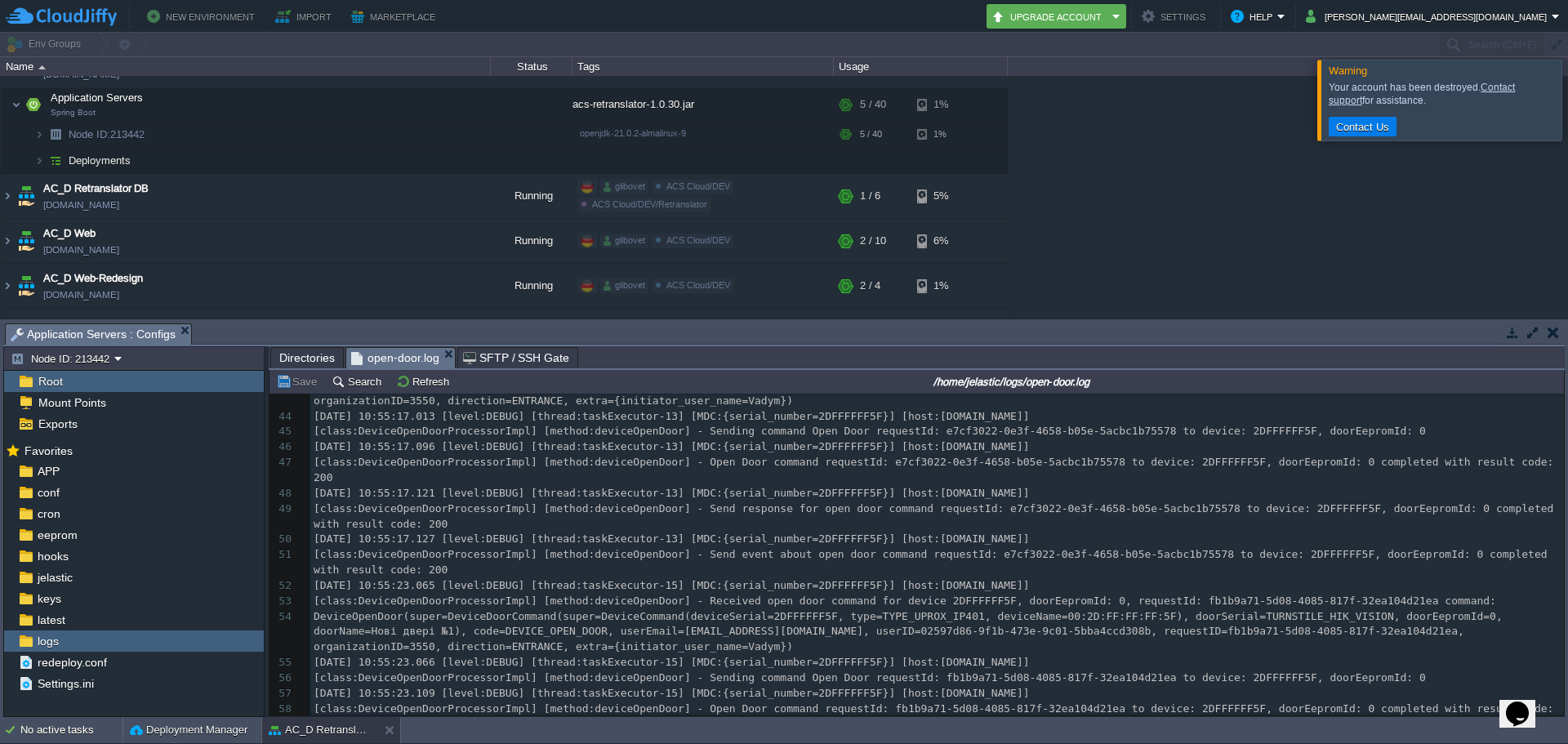
scroll to position [777, 0]
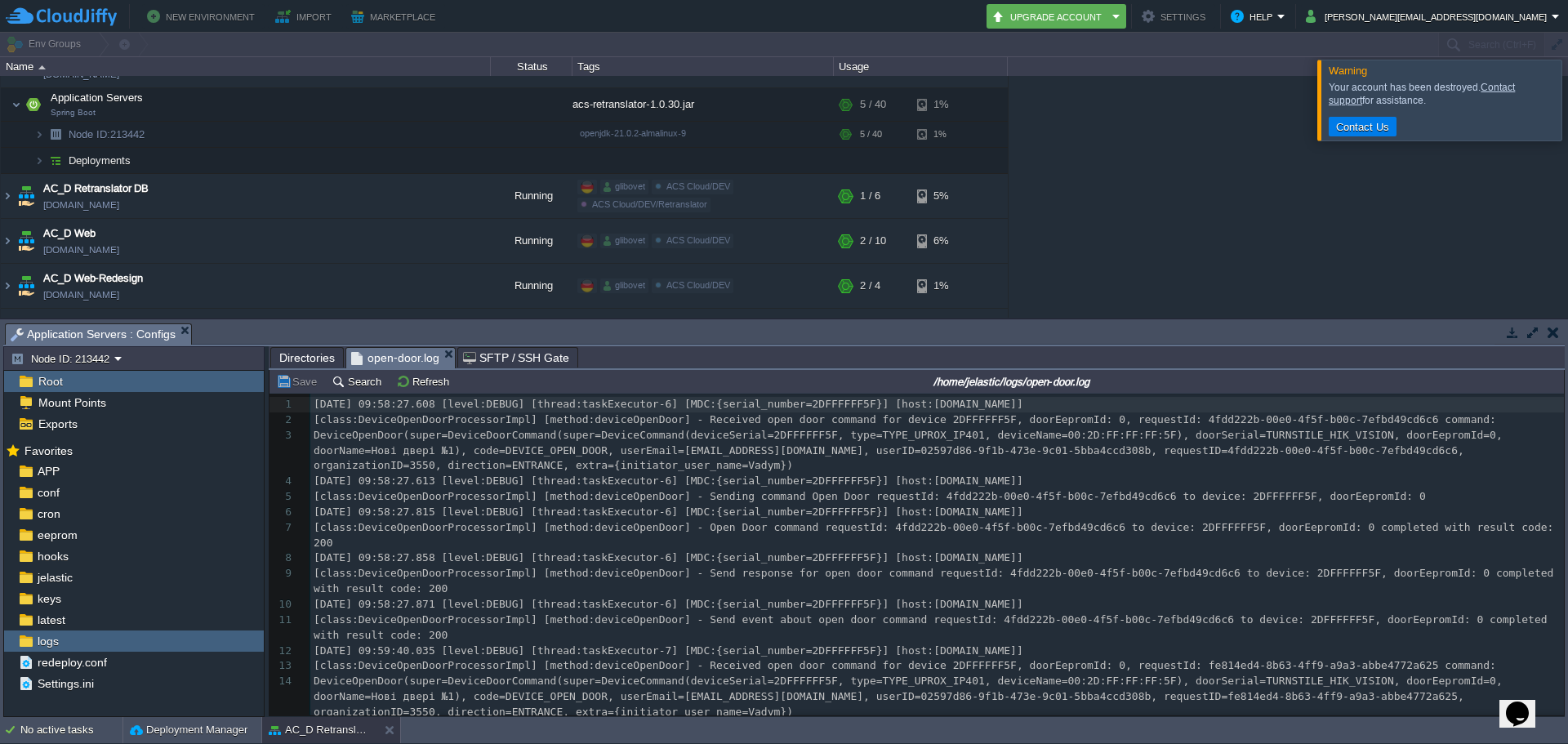
click at [1567, 101] on div at bounding box center [1587, 100] width 0 height 80
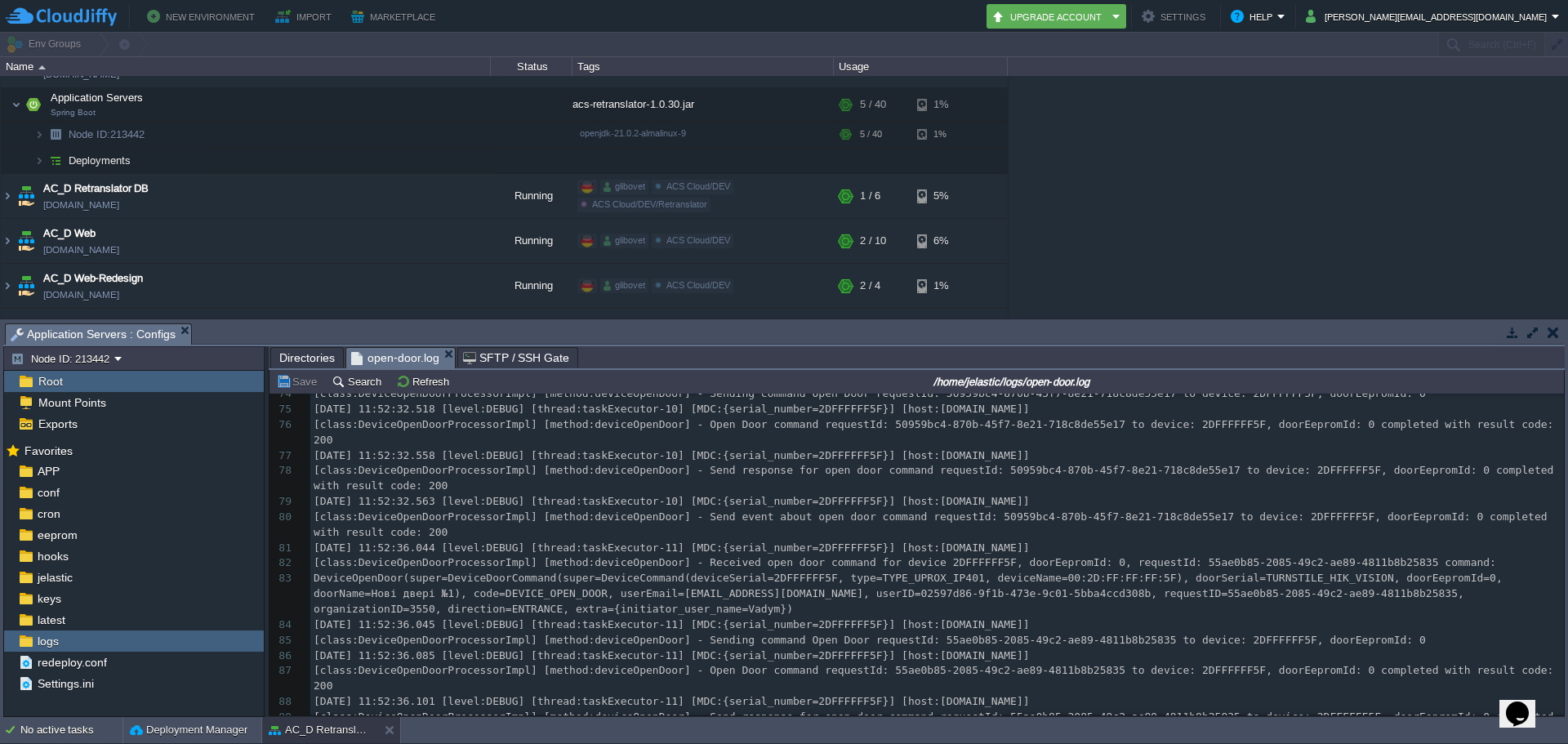
scroll to position [2054, 0]
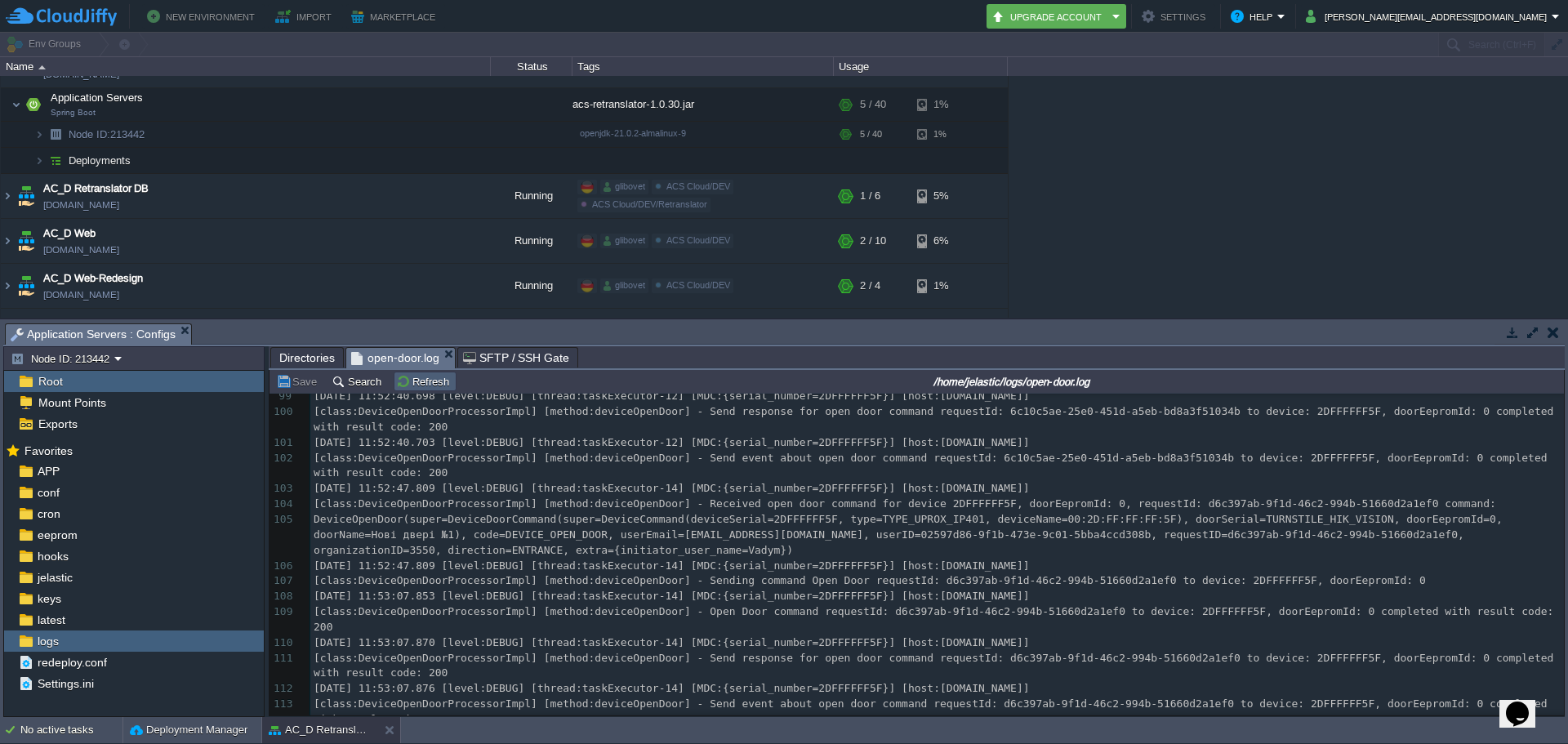
click at [394, 384] on td "Refresh" at bounding box center [425, 381] width 63 height 19
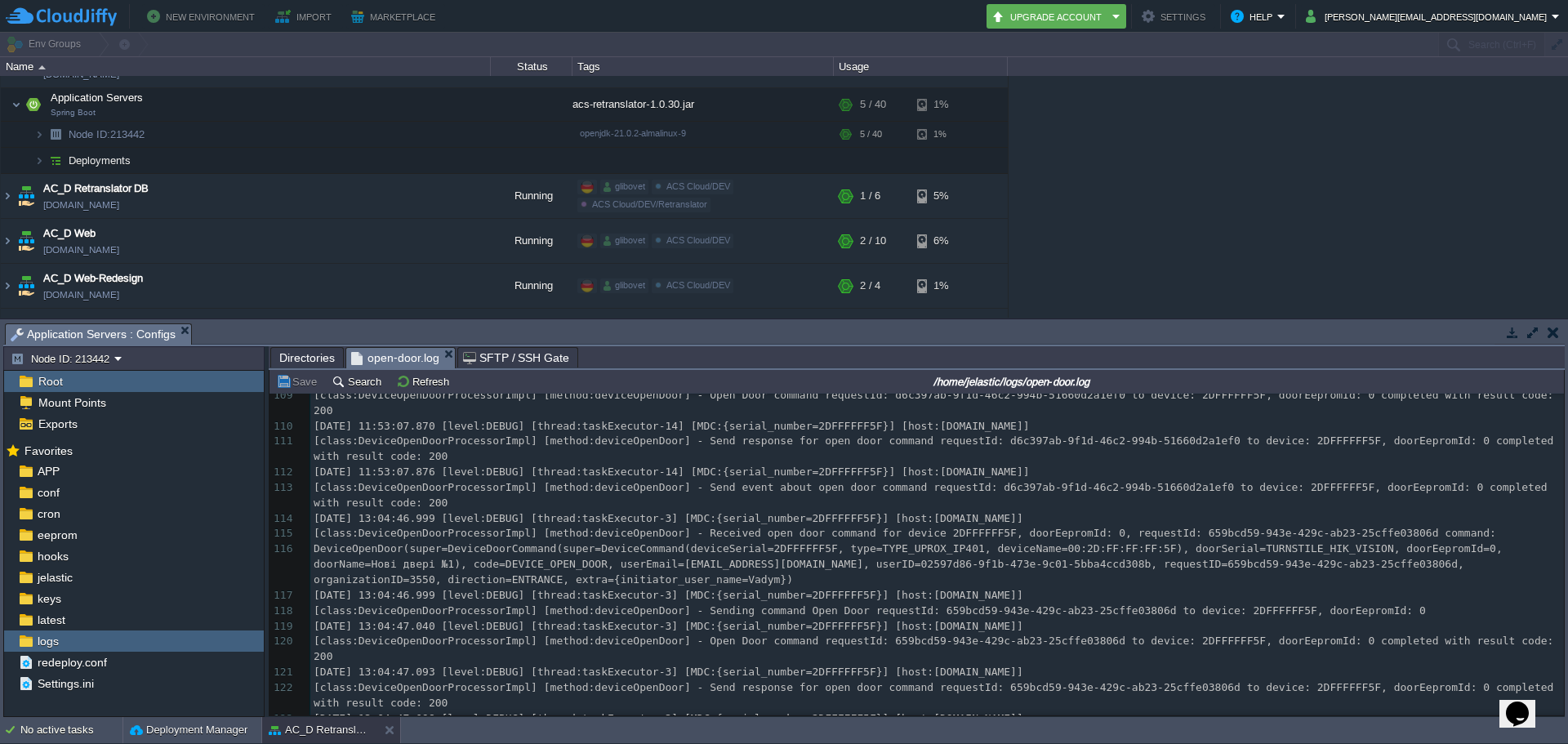
scroll to position [2469, 0]
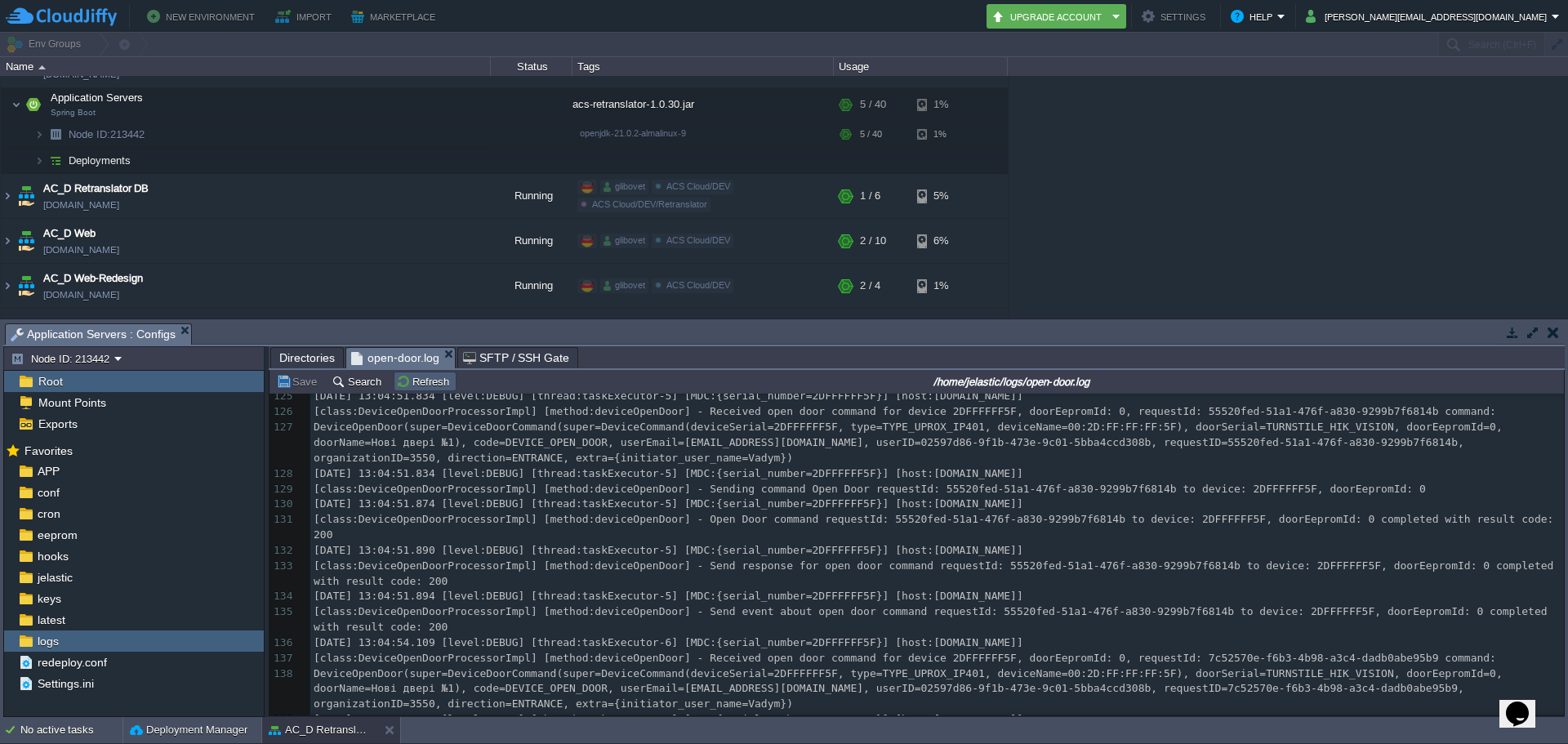
click at [430, 385] on button "Refresh" at bounding box center [425, 382] width 58 height 15
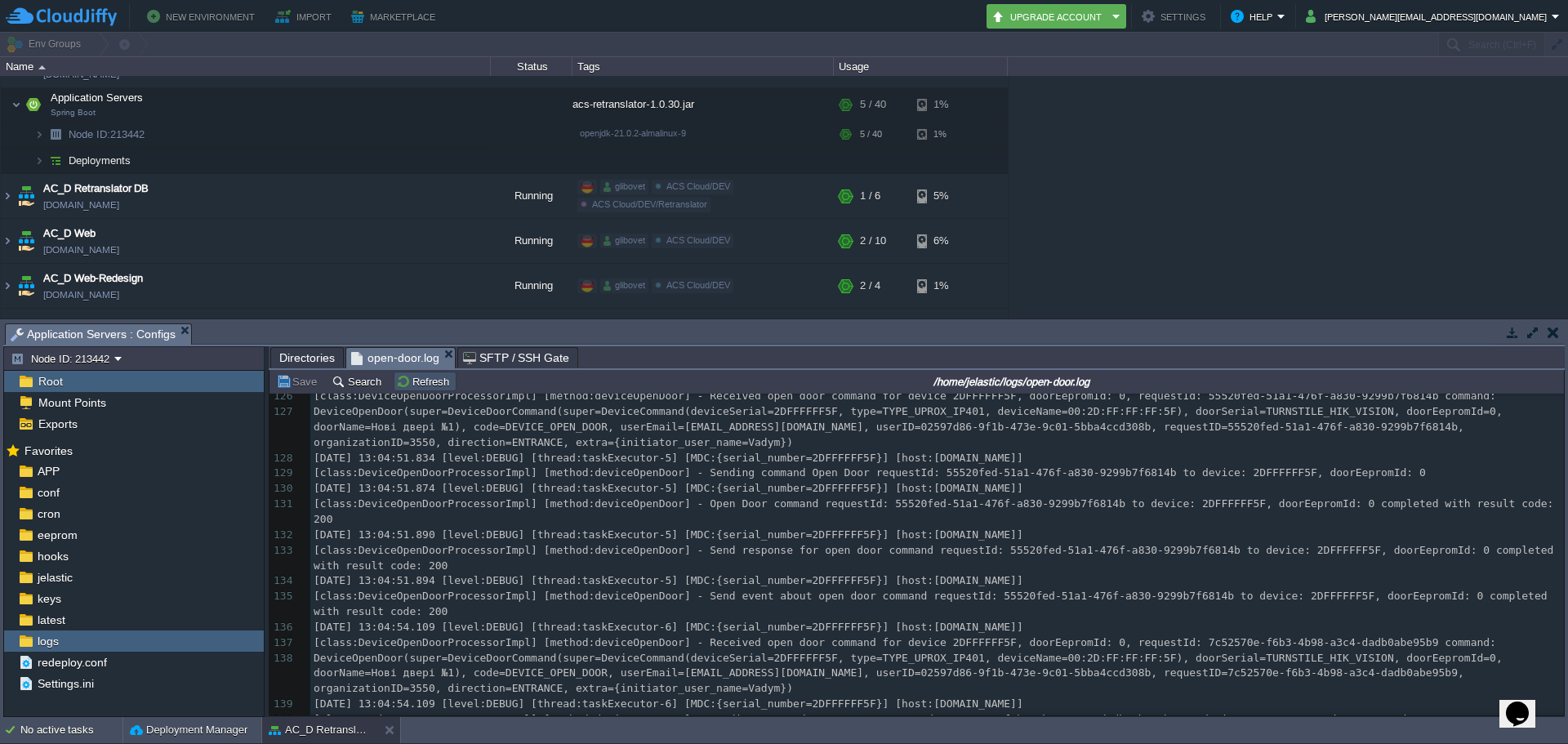
click at [424, 378] on button "Refresh" at bounding box center [425, 382] width 58 height 15
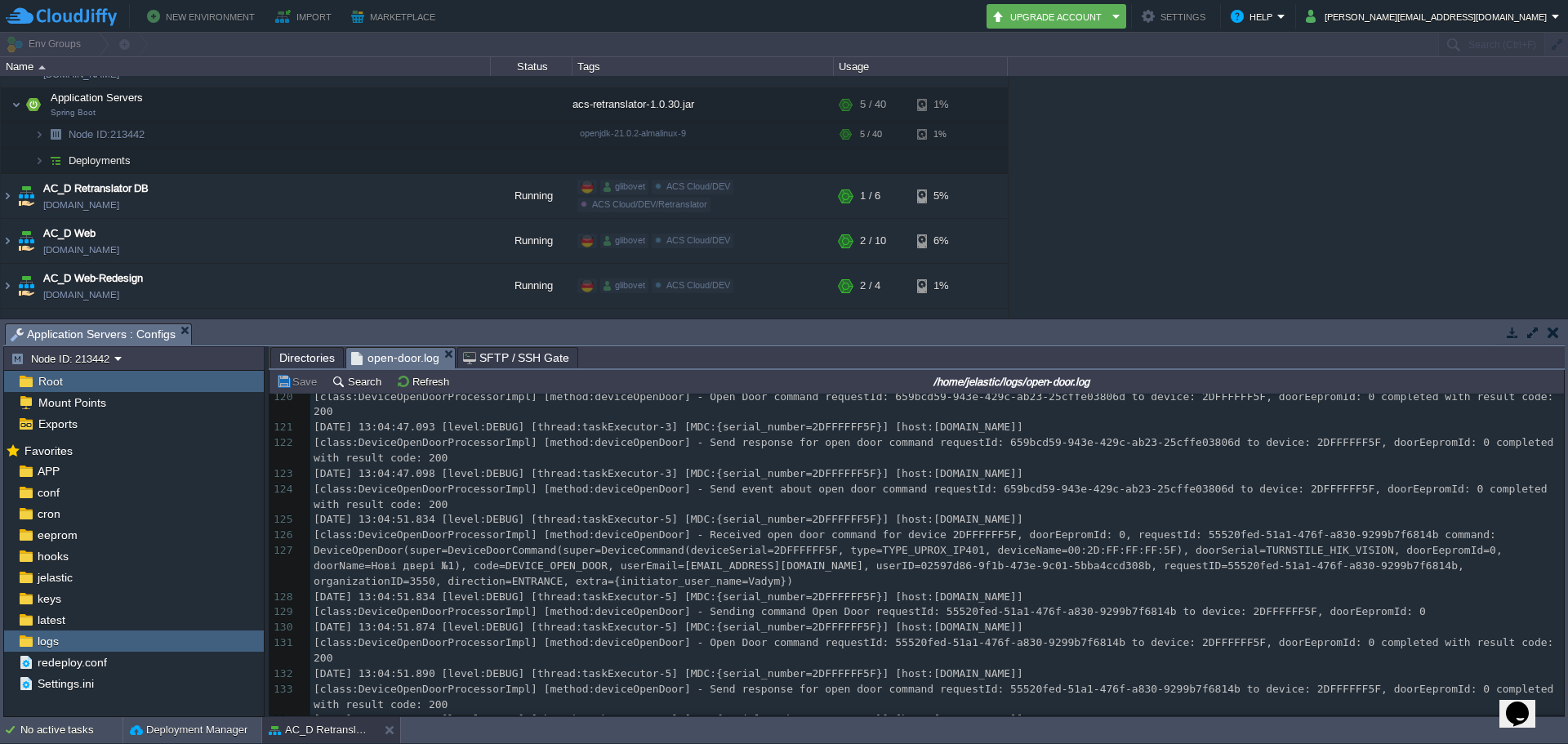
scroll to position [2228, 0]
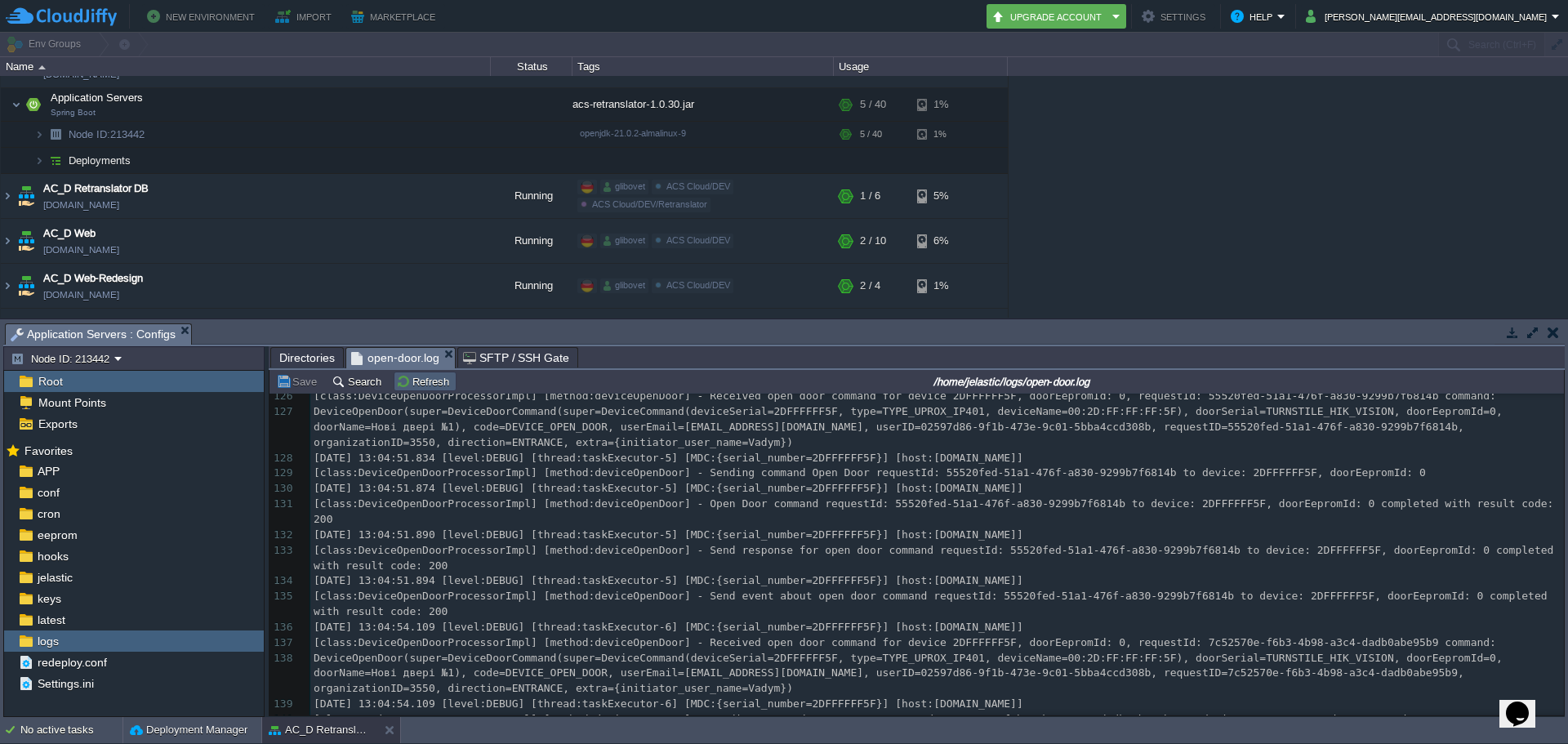
click at [431, 381] on button "Refresh" at bounding box center [425, 382] width 58 height 15
